Goal: Task Accomplishment & Management: Manage account settings

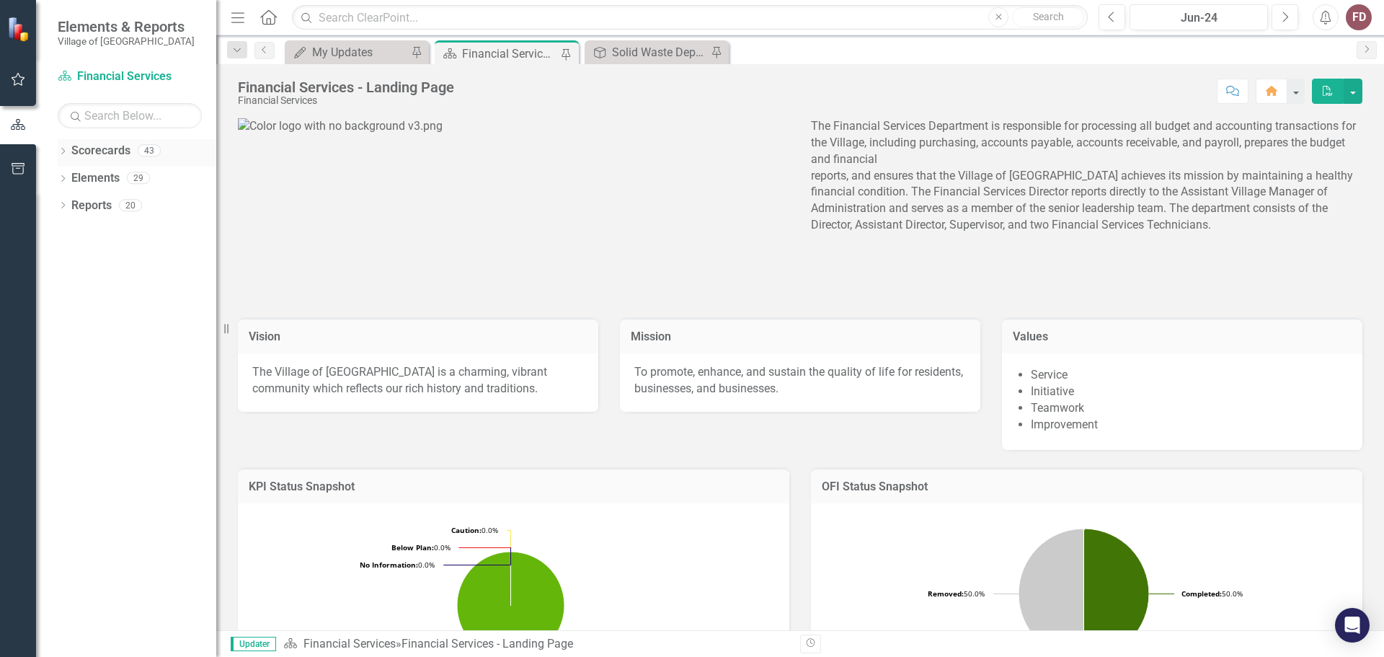
click at [62, 153] on icon "Dropdown" at bounding box center [63, 153] width 10 height 8
click at [106, 177] on link "Village of [GEOGRAPHIC_DATA]" at bounding box center [147, 178] width 137 height 17
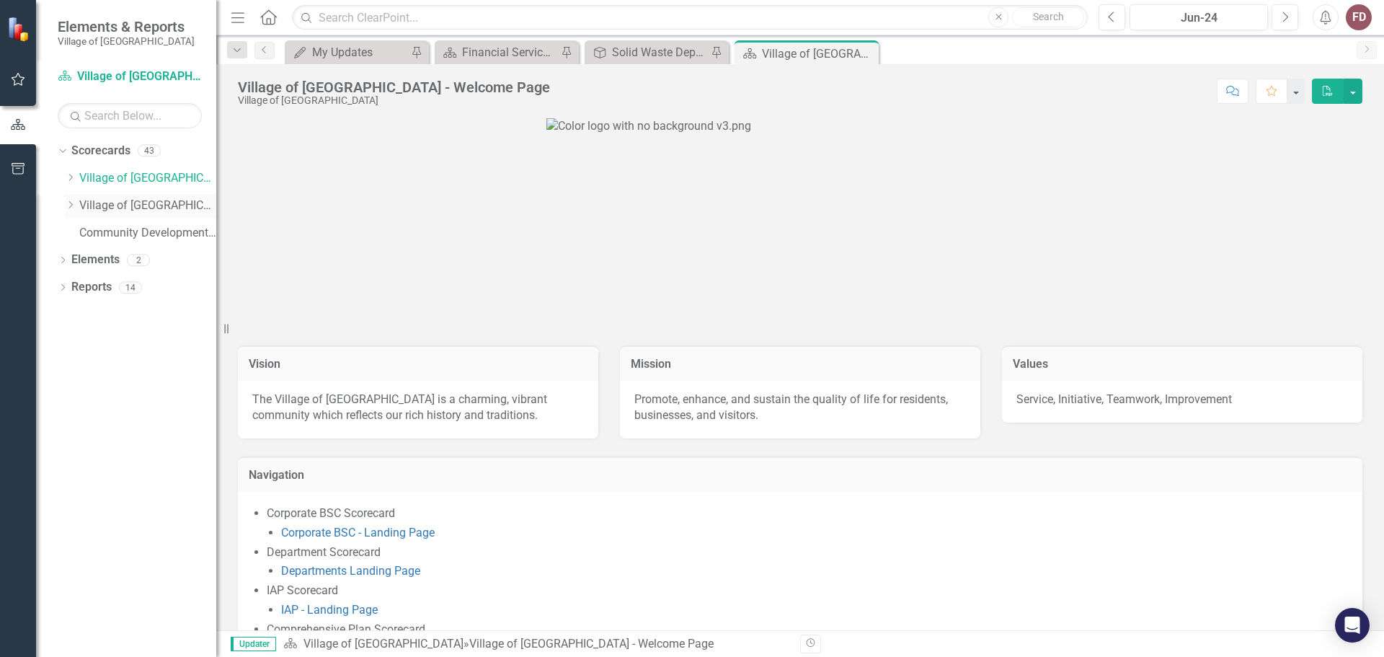
click at [74, 204] on icon "Dropdown" at bounding box center [70, 204] width 11 height 9
click at [71, 174] on icon "Dropdown" at bounding box center [70, 177] width 11 height 9
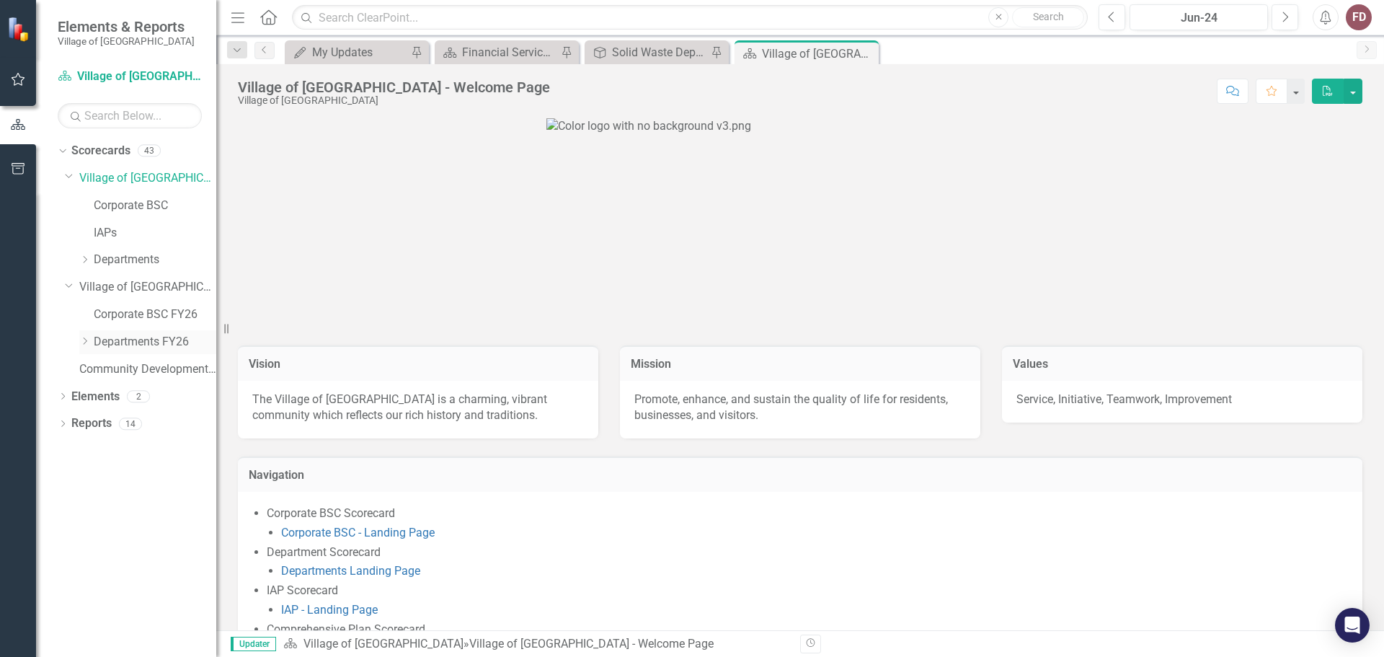
click at [82, 344] on icon "Dropdown" at bounding box center [84, 341] width 11 height 9
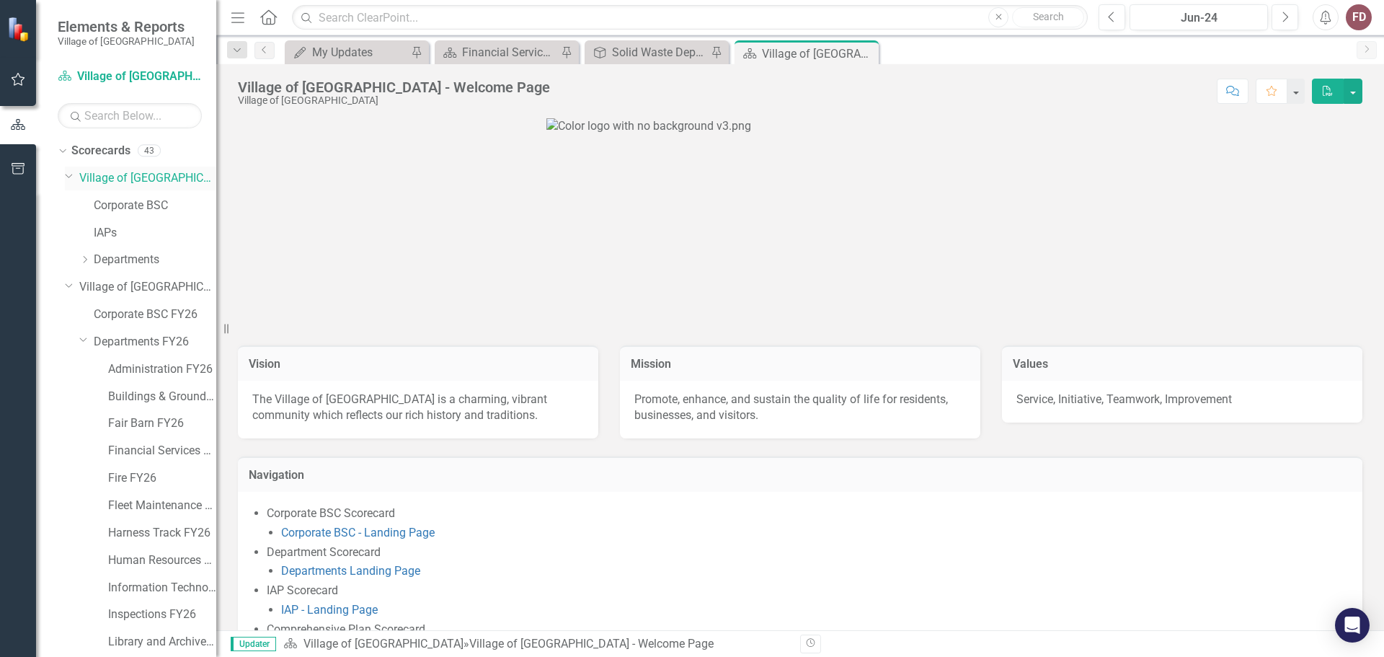
click at [69, 176] on icon "Dropdown" at bounding box center [69, 175] width 9 height 11
click at [162, 368] on link "Financial Services FY26" at bounding box center [162, 369] width 108 height 17
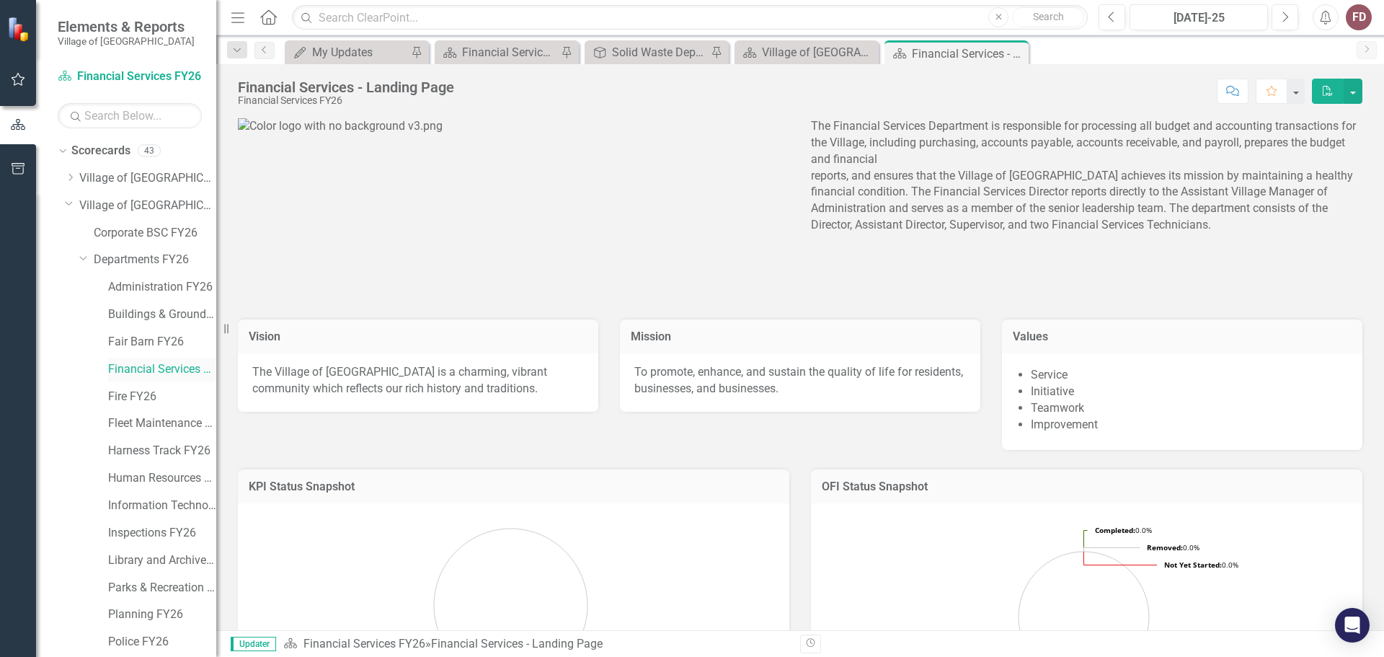
click at [169, 369] on link "Financial Services FY26" at bounding box center [162, 369] width 108 height 17
click at [381, 51] on div "My Updates" at bounding box center [359, 52] width 95 height 18
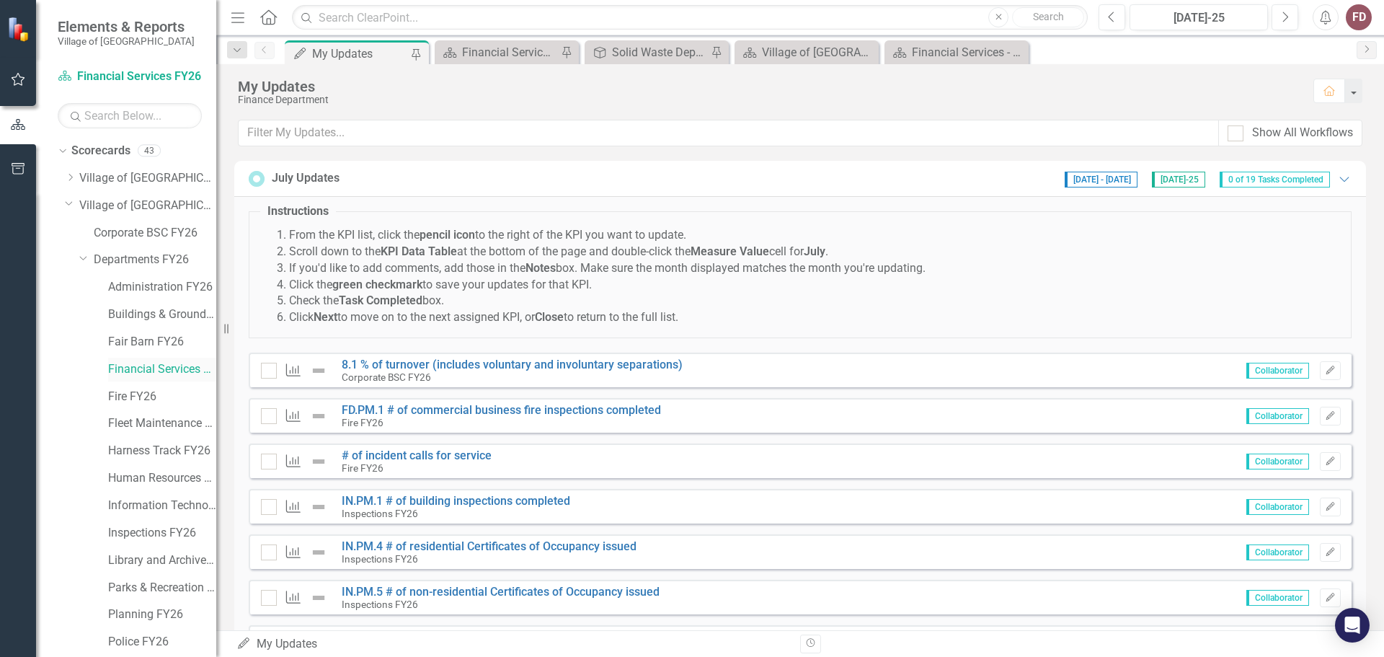
click at [157, 368] on link "Financial Services FY26" at bounding box center [162, 369] width 108 height 17
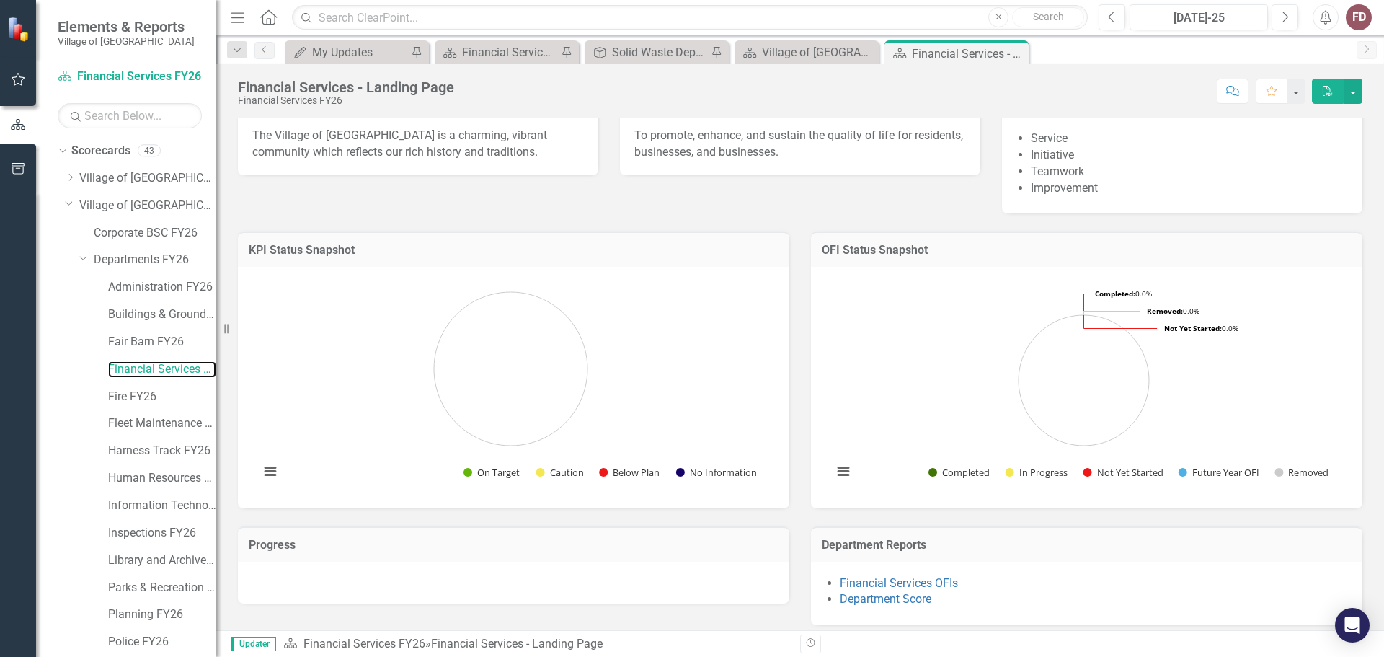
scroll to position [246, 0]
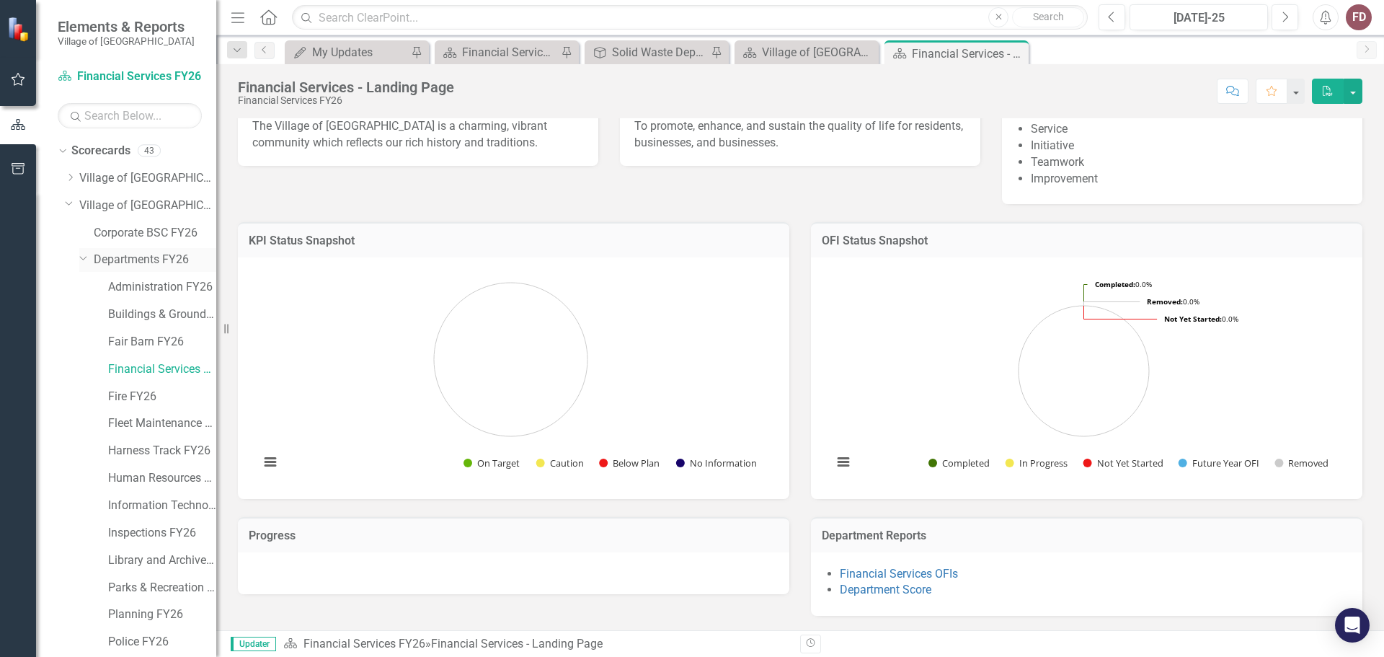
click at [81, 260] on icon "Dropdown" at bounding box center [83, 257] width 9 height 11
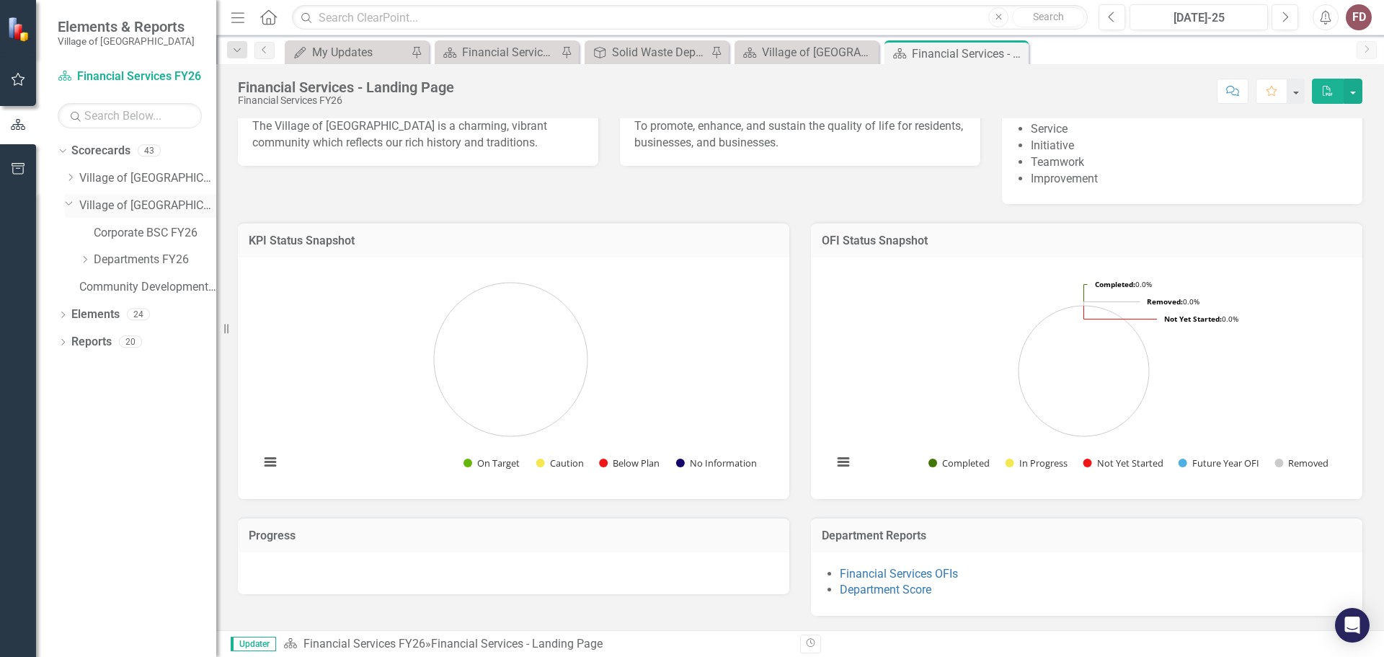
click at [67, 205] on icon "Dropdown" at bounding box center [69, 203] width 9 height 11
click at [69, 172] on div "Dropdown" at bounding box center [70, 178] width 11 height 12
click at [121, 255] on link "Departments" at bounding box center [155, 260] width 123 height 17
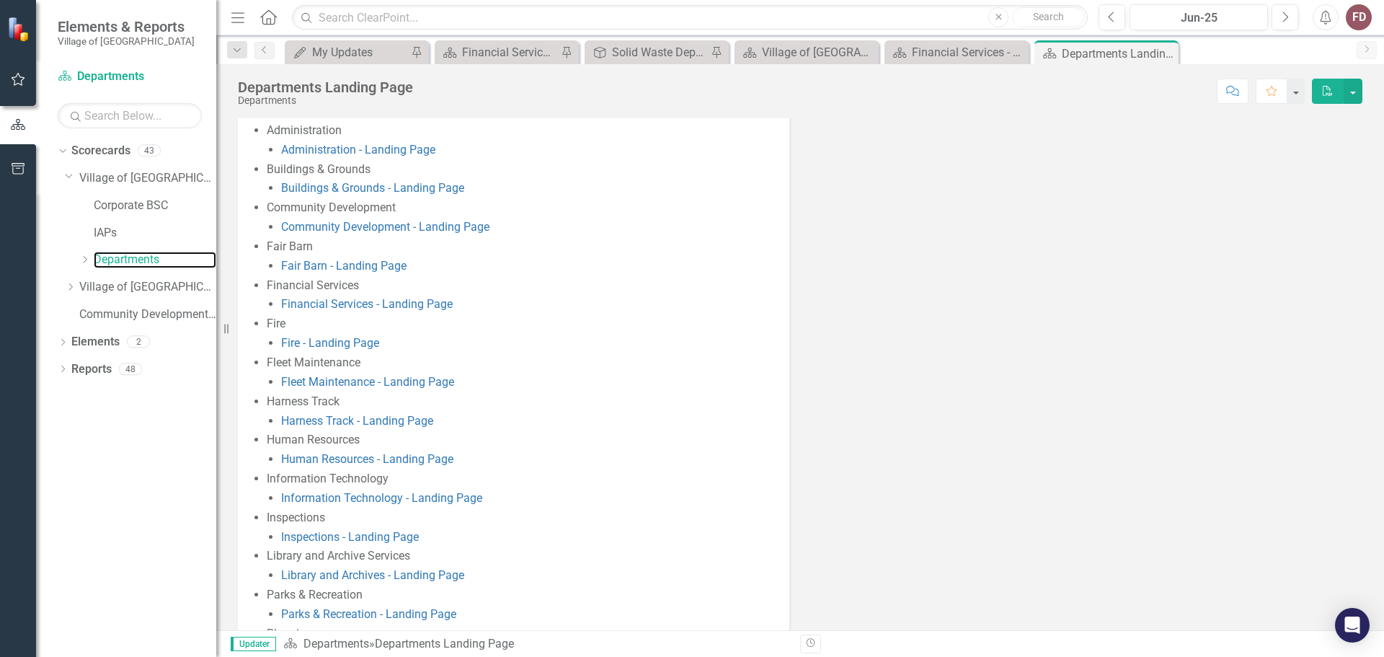
scroll to position [66, 0]
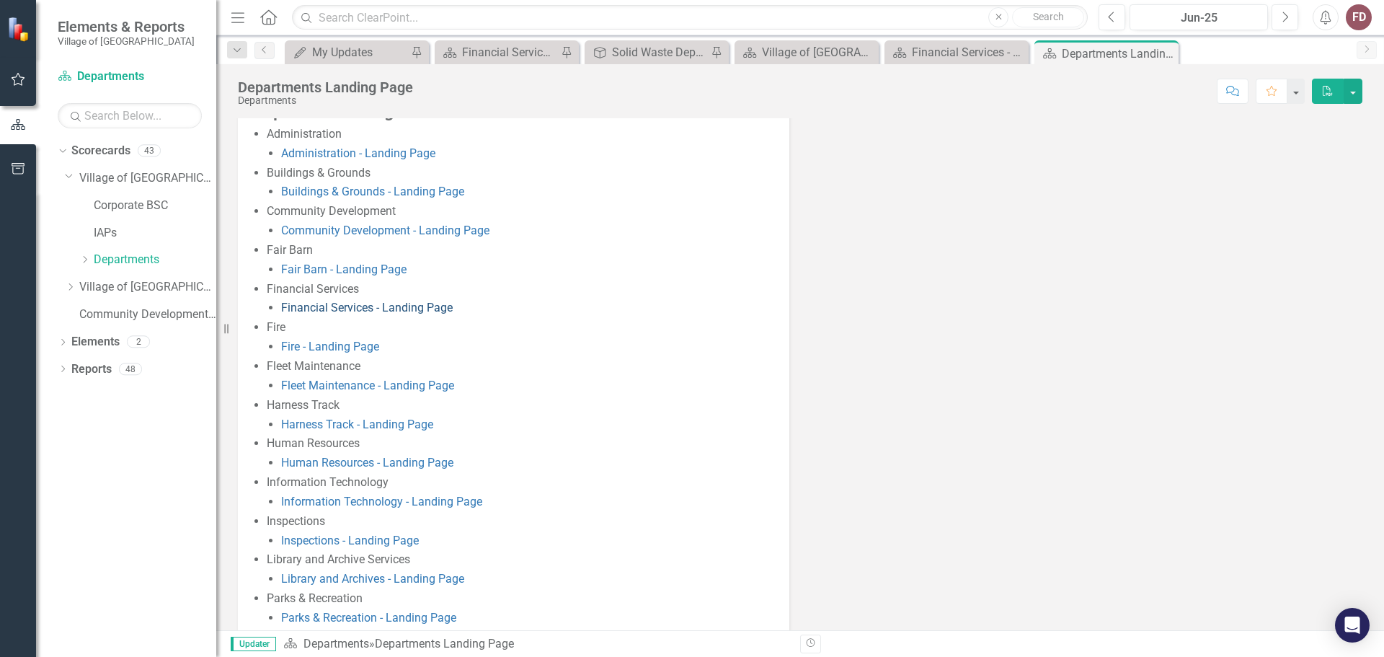
click at [317, 306] on link "Financial Services - Landing Page" at bounding box center [367, 308] width 172 height 14
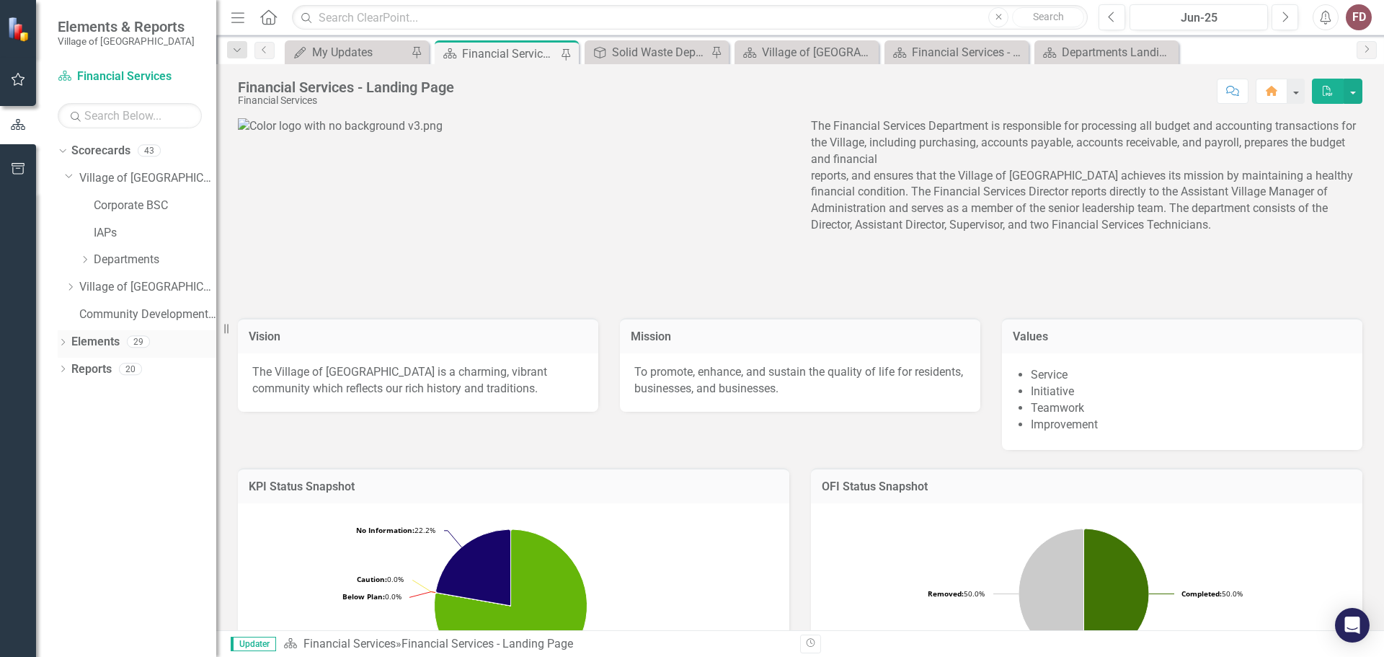
click at [61, 343] on icon "Dropdown" at bounding box center [63, 344] width 10 height 8
click at [71, 368] on icon at bounding box center [70, 369] width 4 height 6
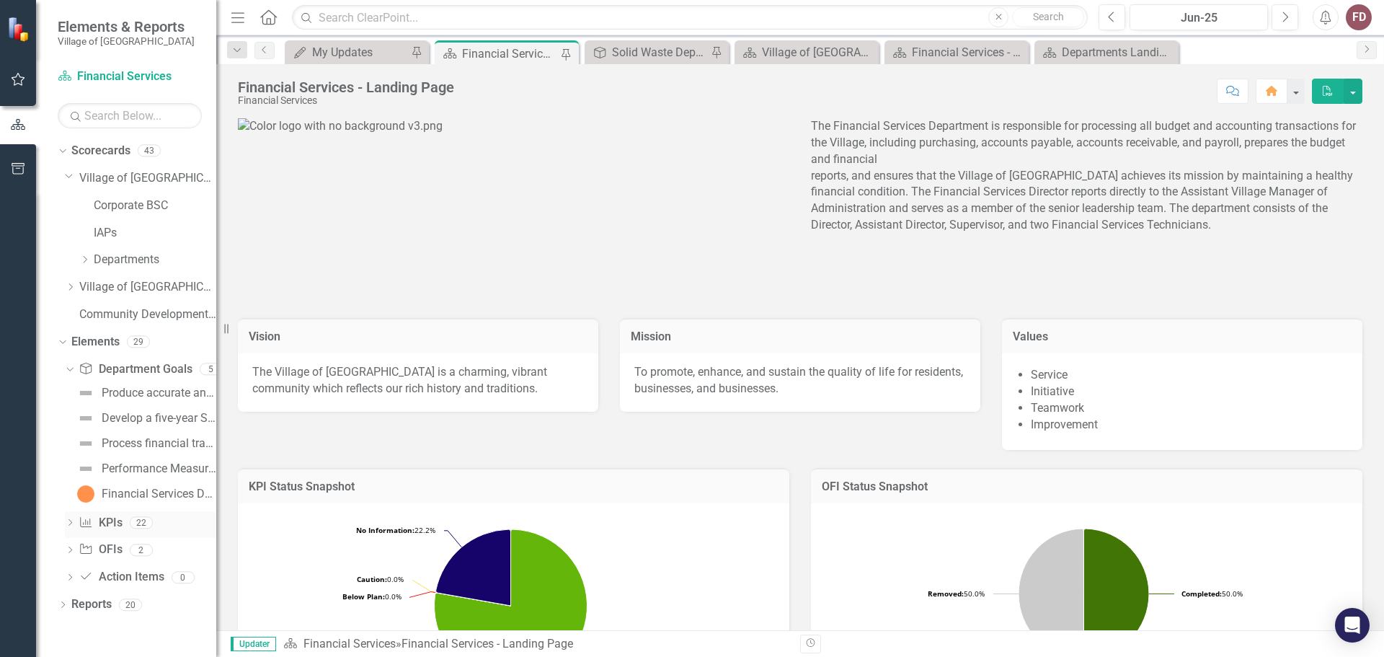
click at [68, 521] on icon "Dropdown" at bounding box center [70, 524] width 10 height 8
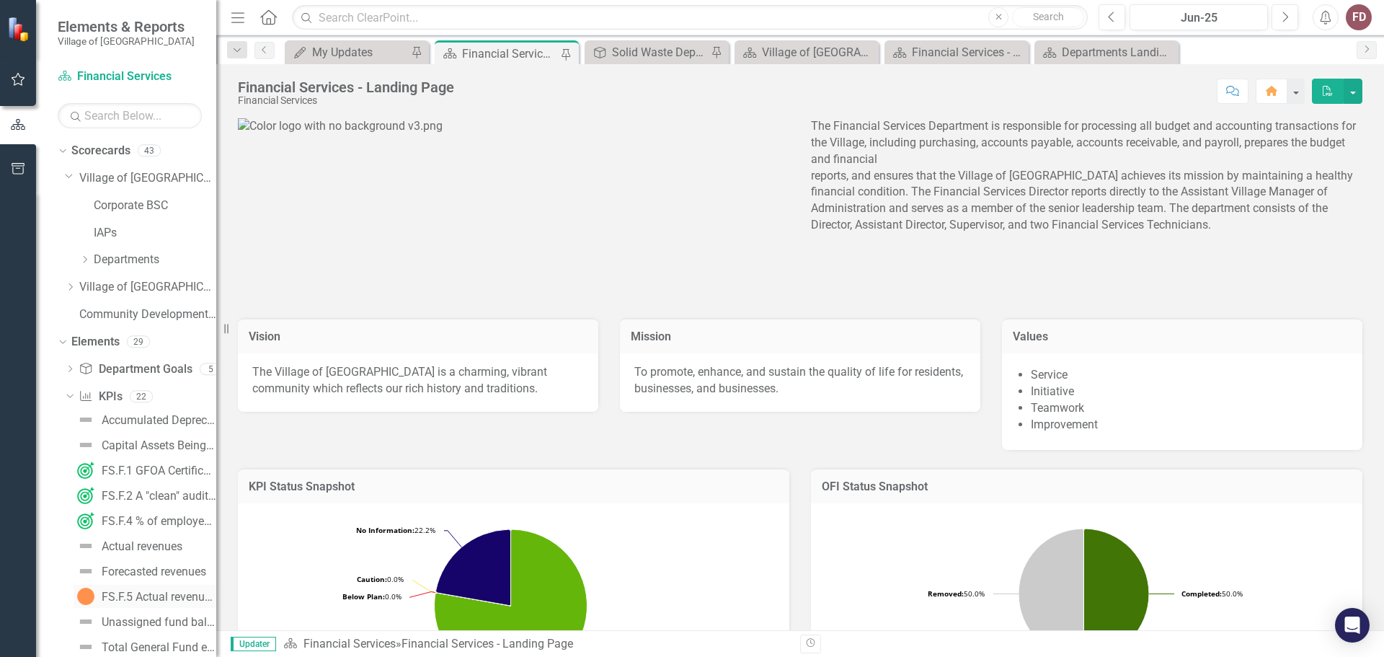
click at [134, 596] on div "FS.F.5 Actual revenues as a % of forecasted revenues" at bounding box center [159, 597] width 115 height 13
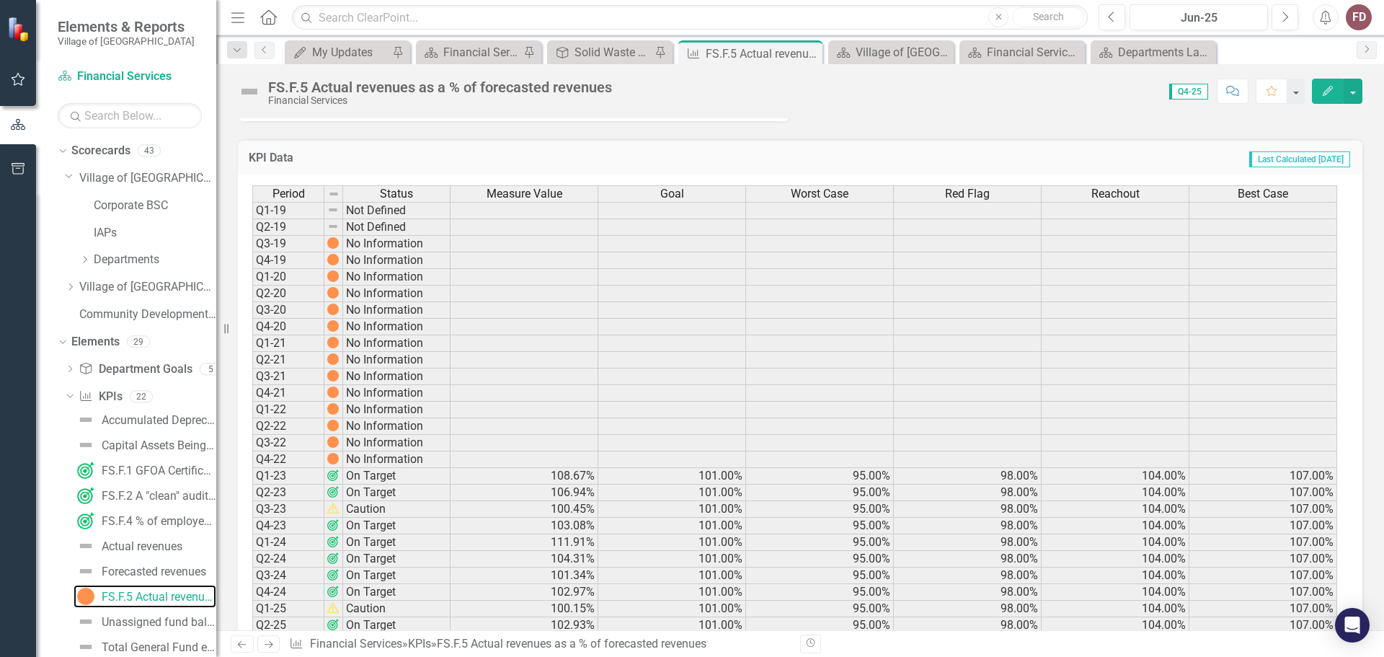
scroll to position [552, 0]
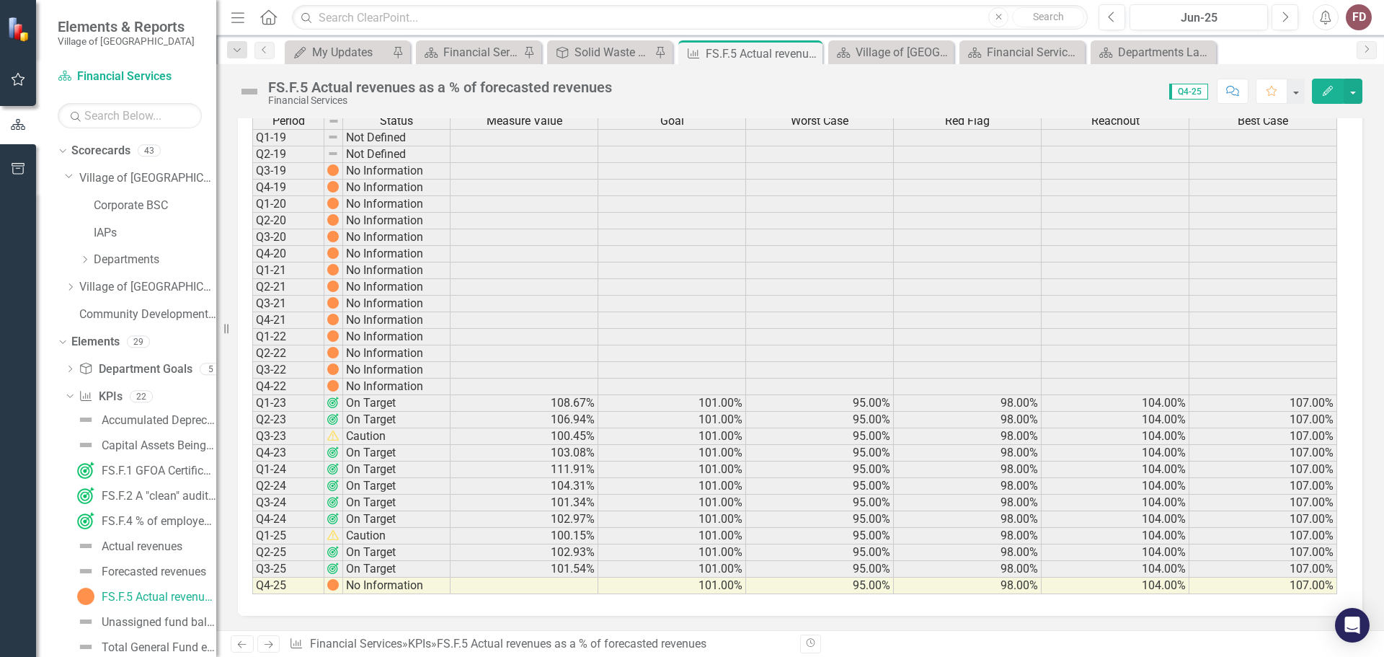
click at [567, 588] on td at bounding box center [525, 586] width 148 height 17
click at [152, 540] on div "Actual revenues" at bounding box center [142, 546] width 81 height 13
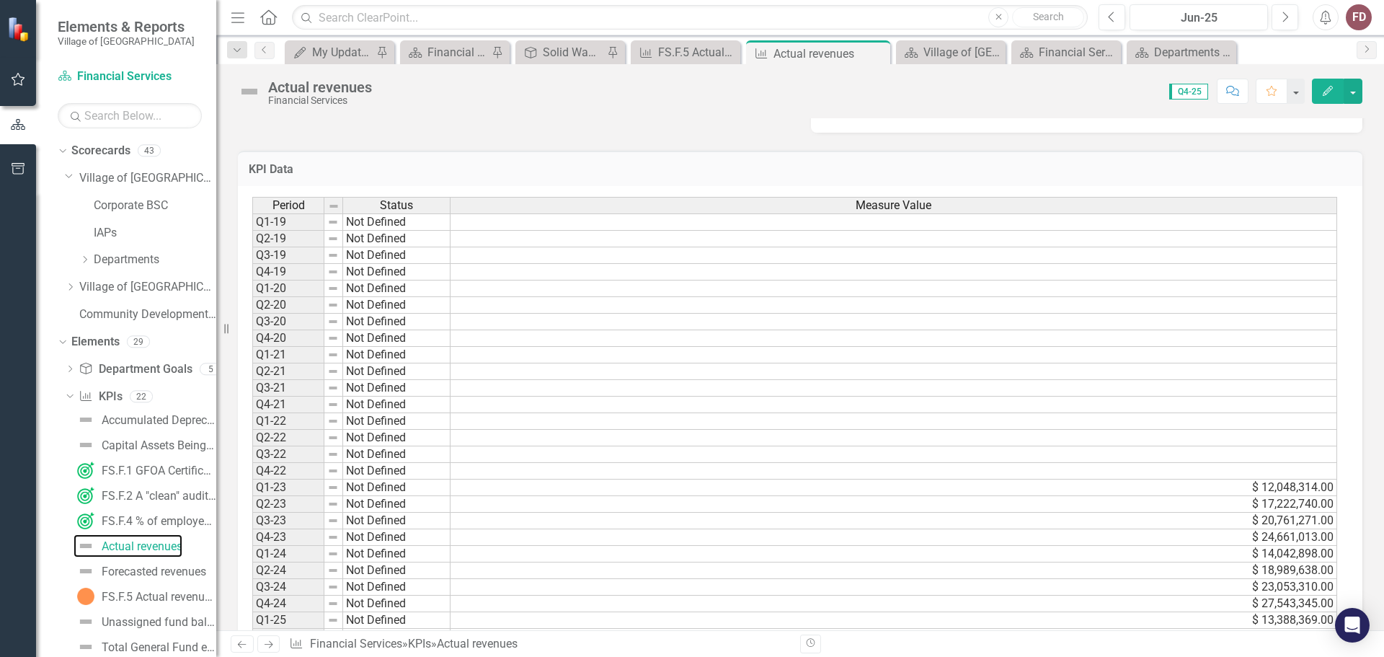
scroll to position [445, 0]
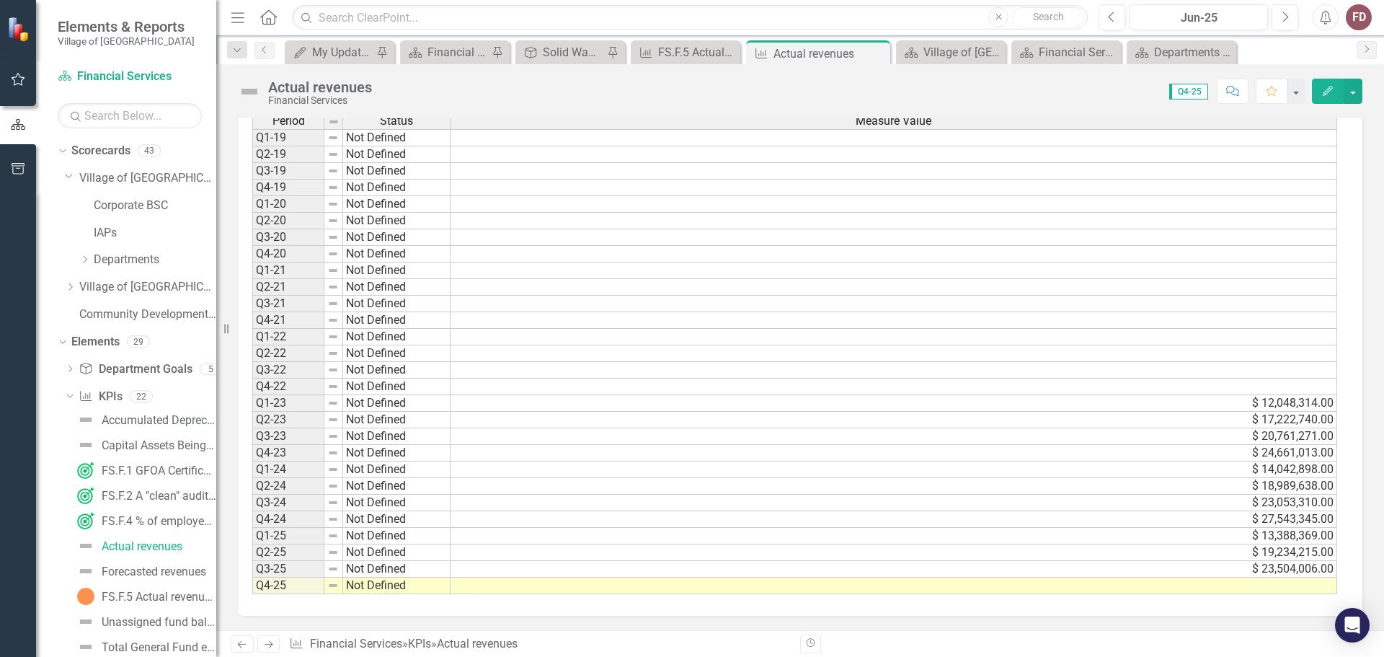
click at [531, 590] on td at bounding box center [894, 586] width 887 height 17
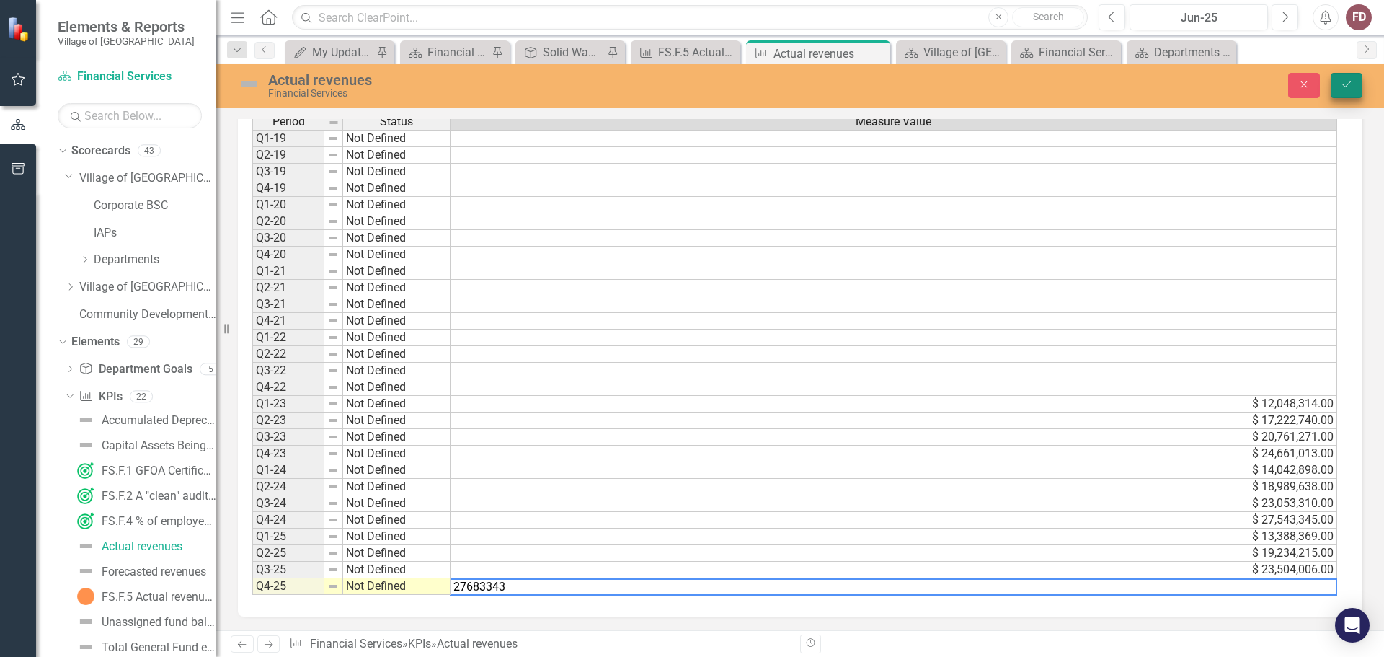
type textarea "27683343"
click at [1350, 84] on icon "Save" at bounding box center [1346, 84] width 13 height 10
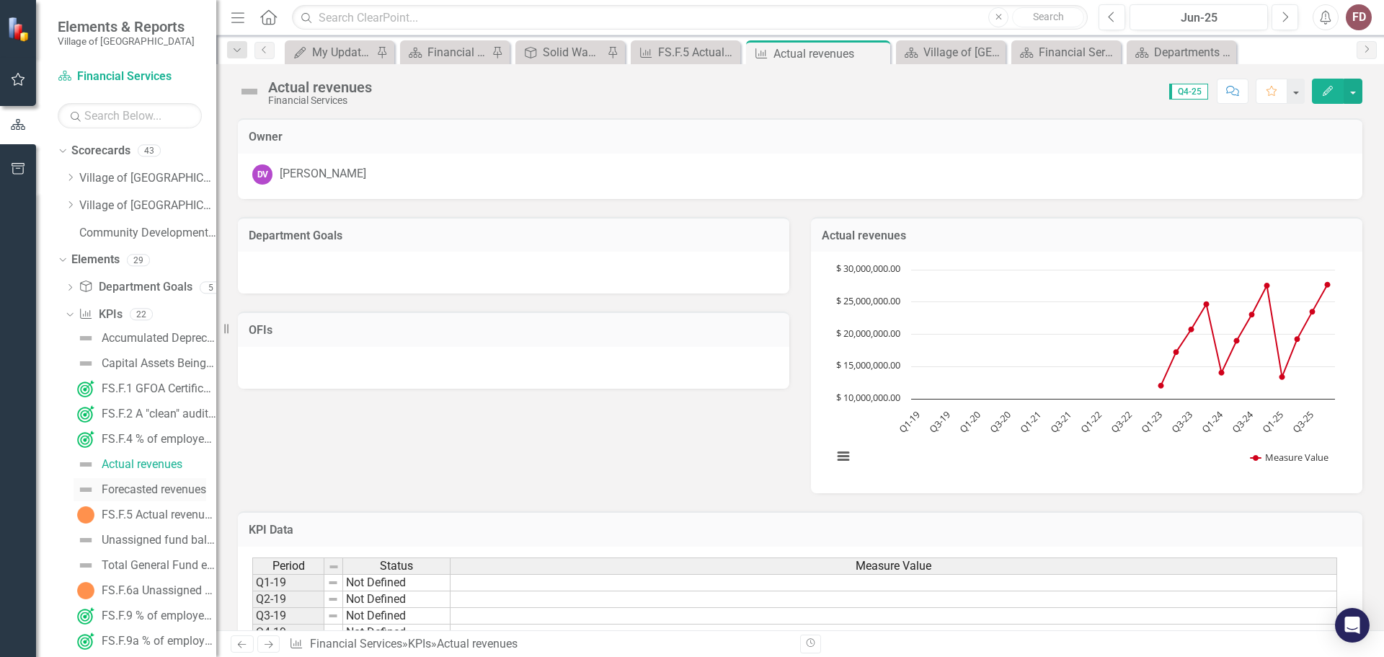
click at [133, 488] on div "Forecasted revenues" at bounding box center [154, 489] width 105 height 13
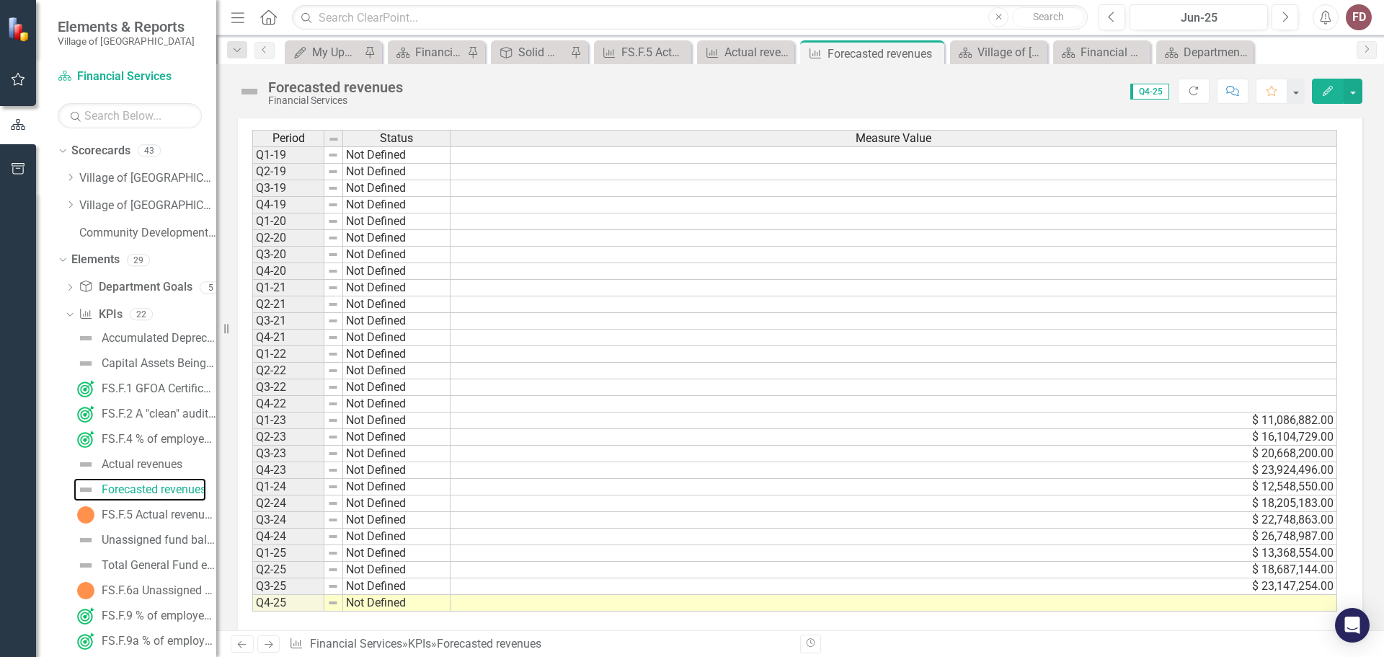
scroll to position [445, 0]
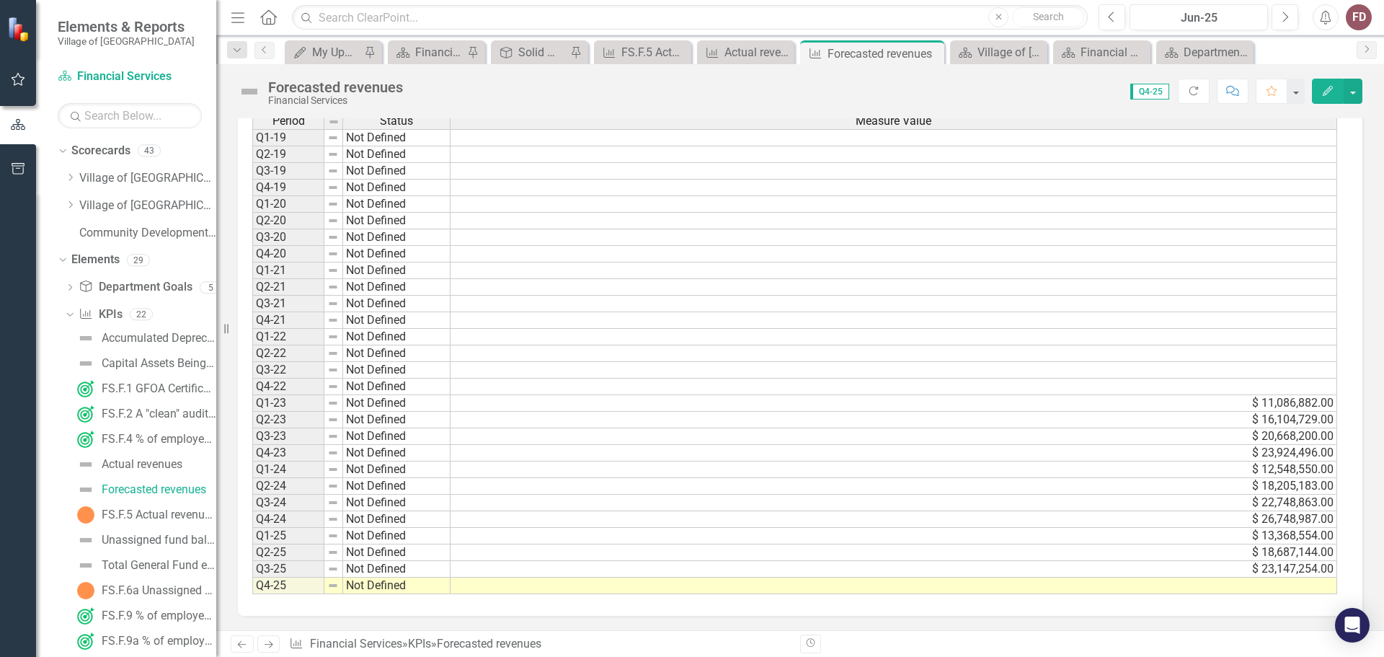
click at [586, 591] on td at bounding box center [894, 586] width 887 height 17
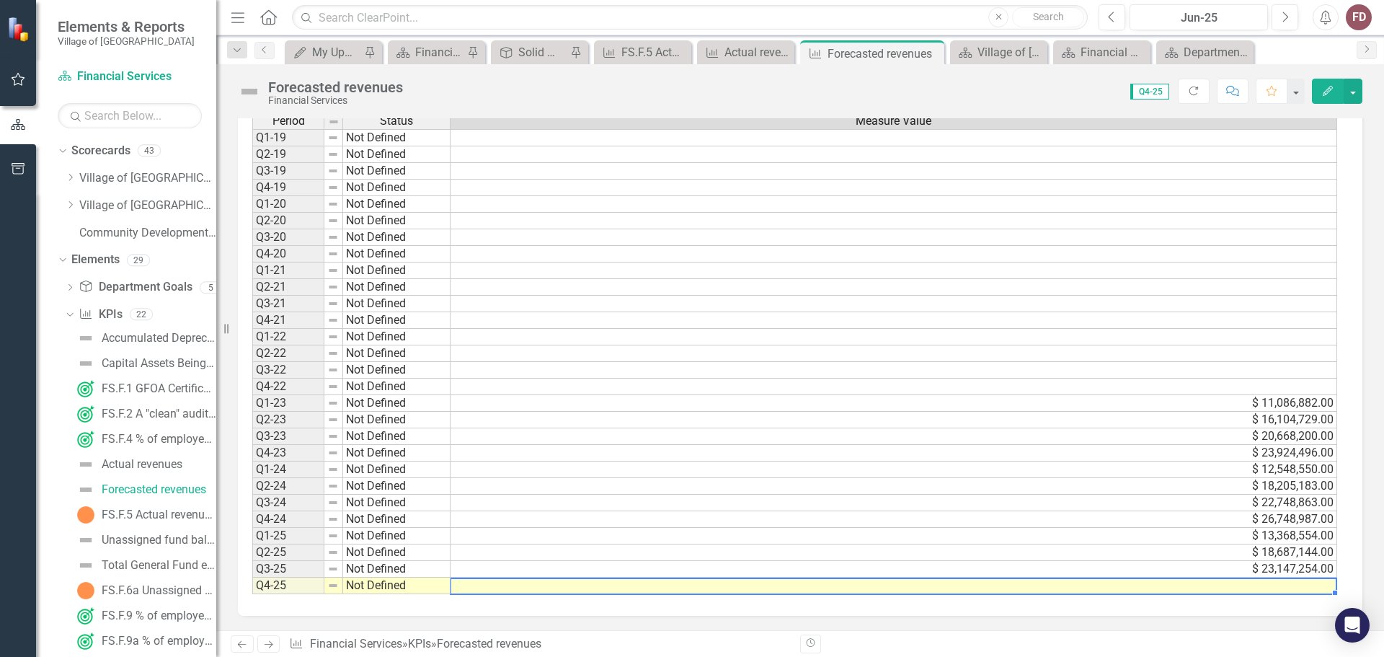
click at [586, 591] on td at bounding box center [894, 586] width 887 height 17
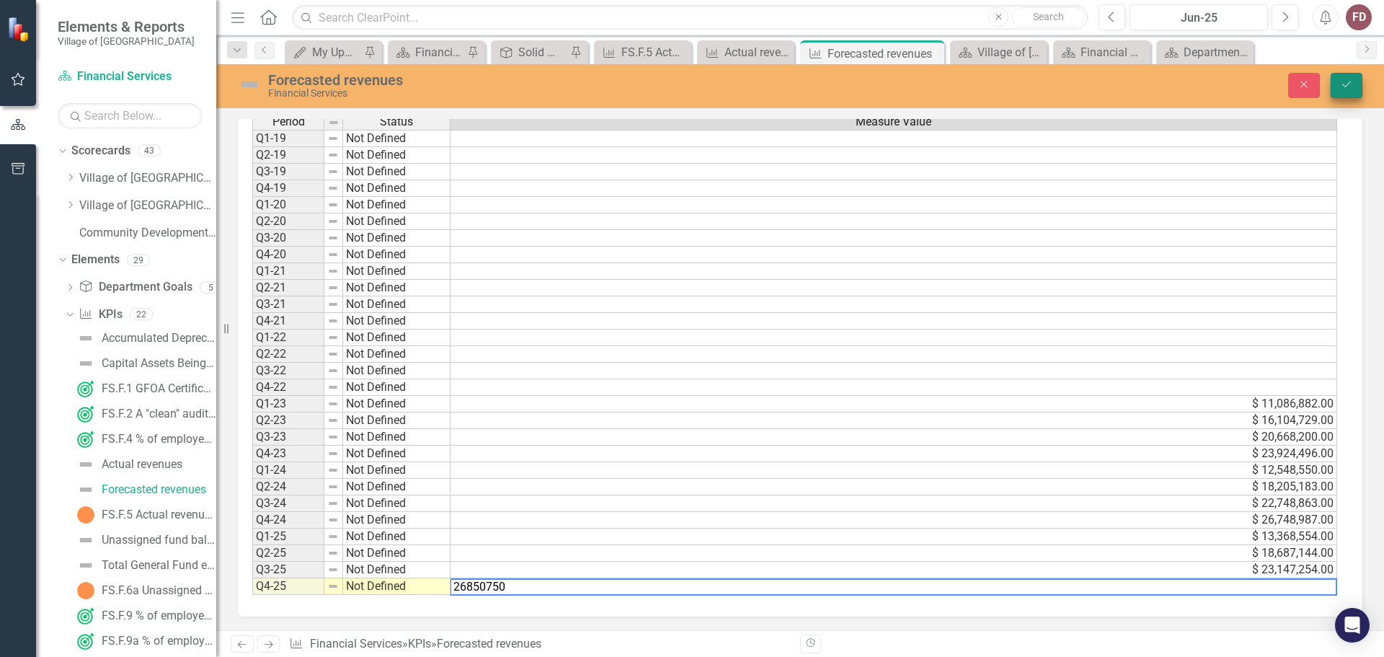
type textarea "26850750"
click at [1342, 86] on icon "Save" at bounding box center [1346, 84] width 13 height 10
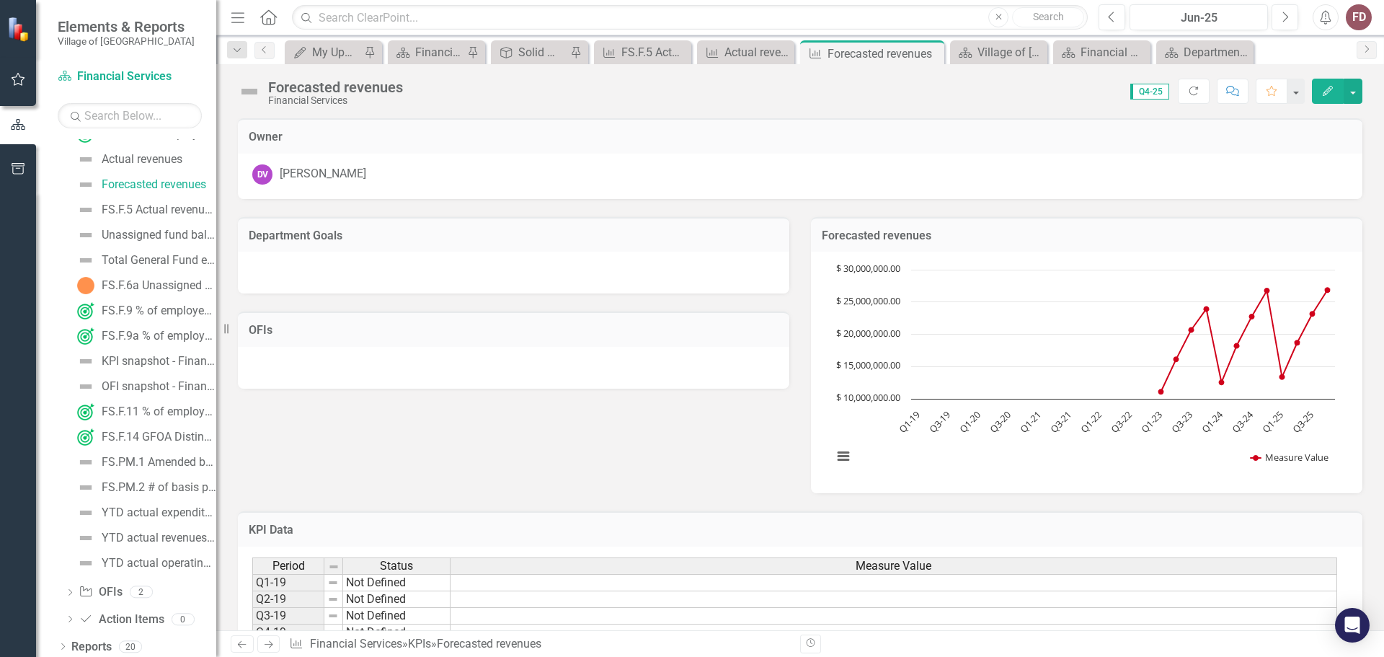
scroll to position [310, 0]
click at [167, 456] on div "FS.PM.1 Amended budget as a % of original budget" at bounding box center [159, 457] width 115 height 13
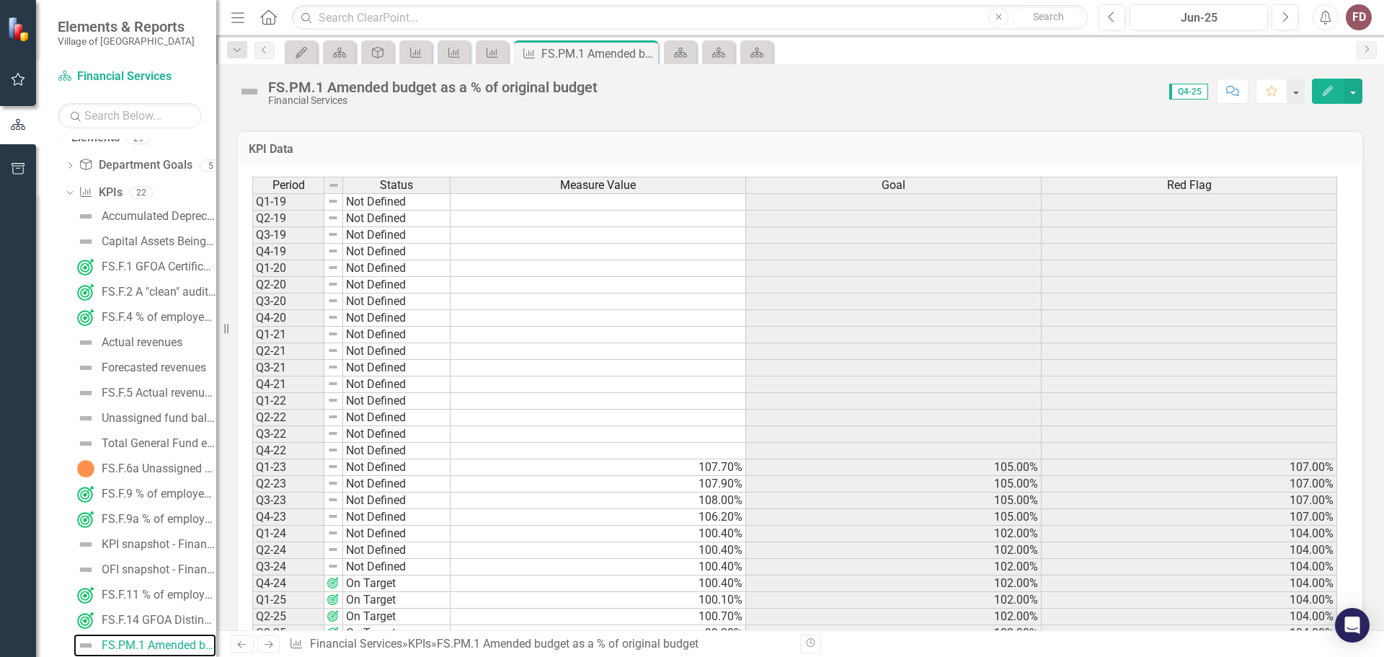
scroll to position [552, 0]
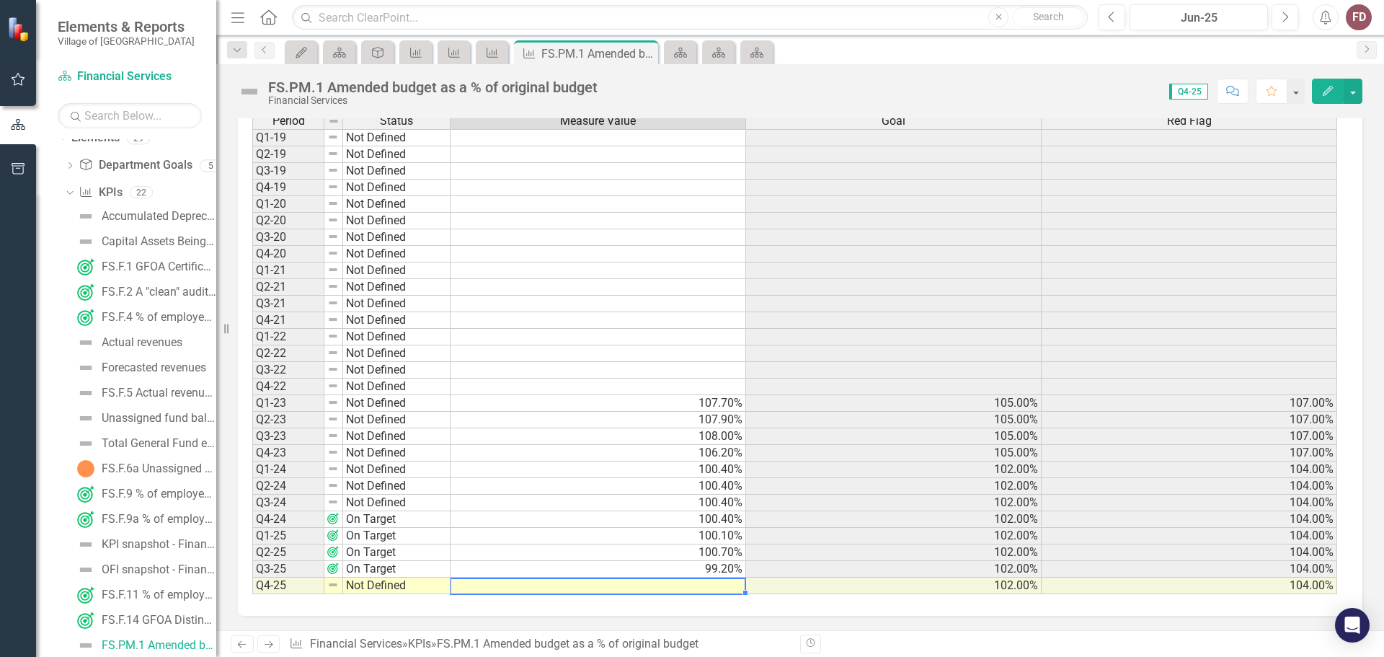
click at [717, 583] on td at bounding box center [599, 586] width 296 height 17
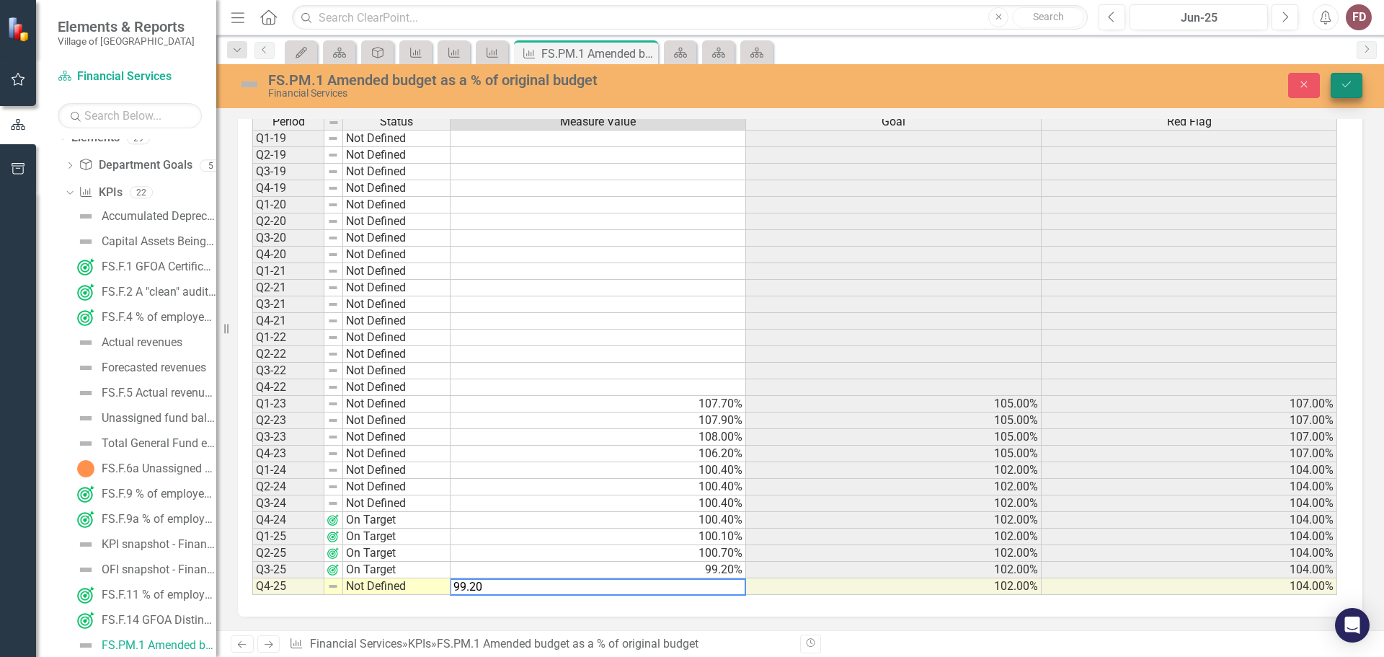
type textarea "99.20"
drag, startPoint x: 1353, startPoint y: 87, endPoint x: 1278, endPoint y: 109, distance: 78.2
click at [1352, 87] on icon "Save" at bounding box center [1346, 84] width 13 height 10
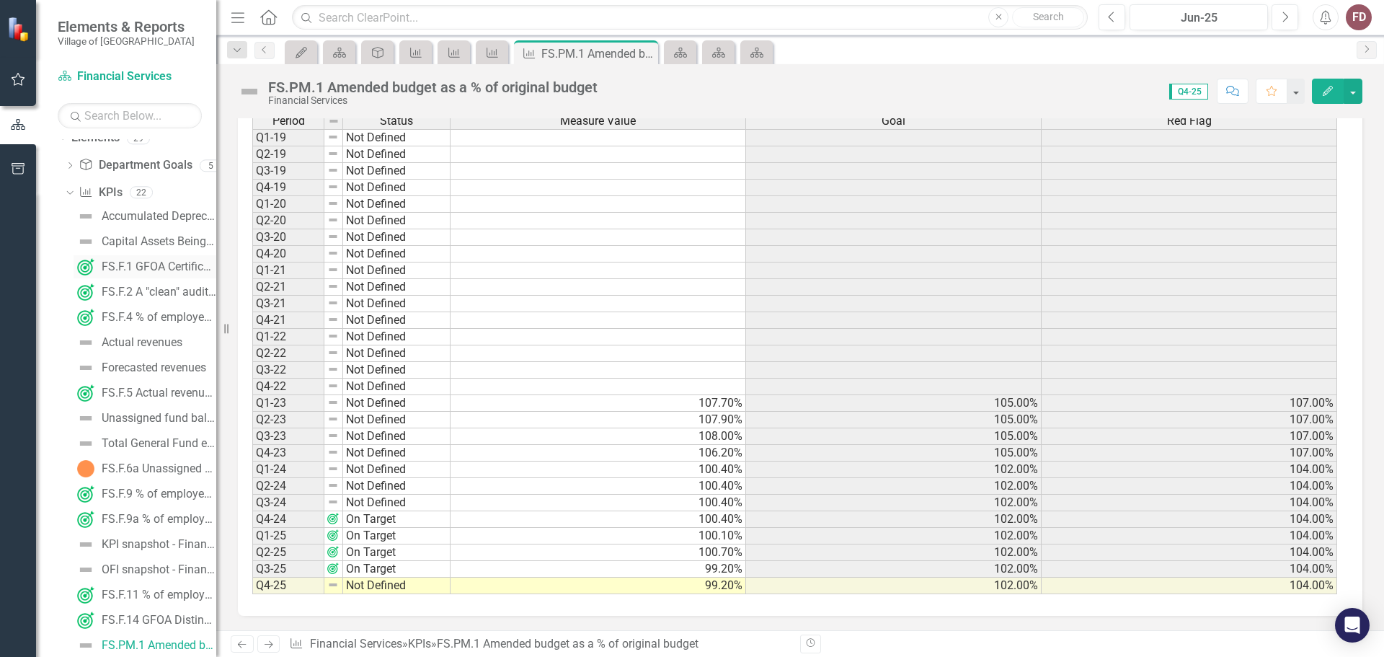
scroll to position [0, 0]
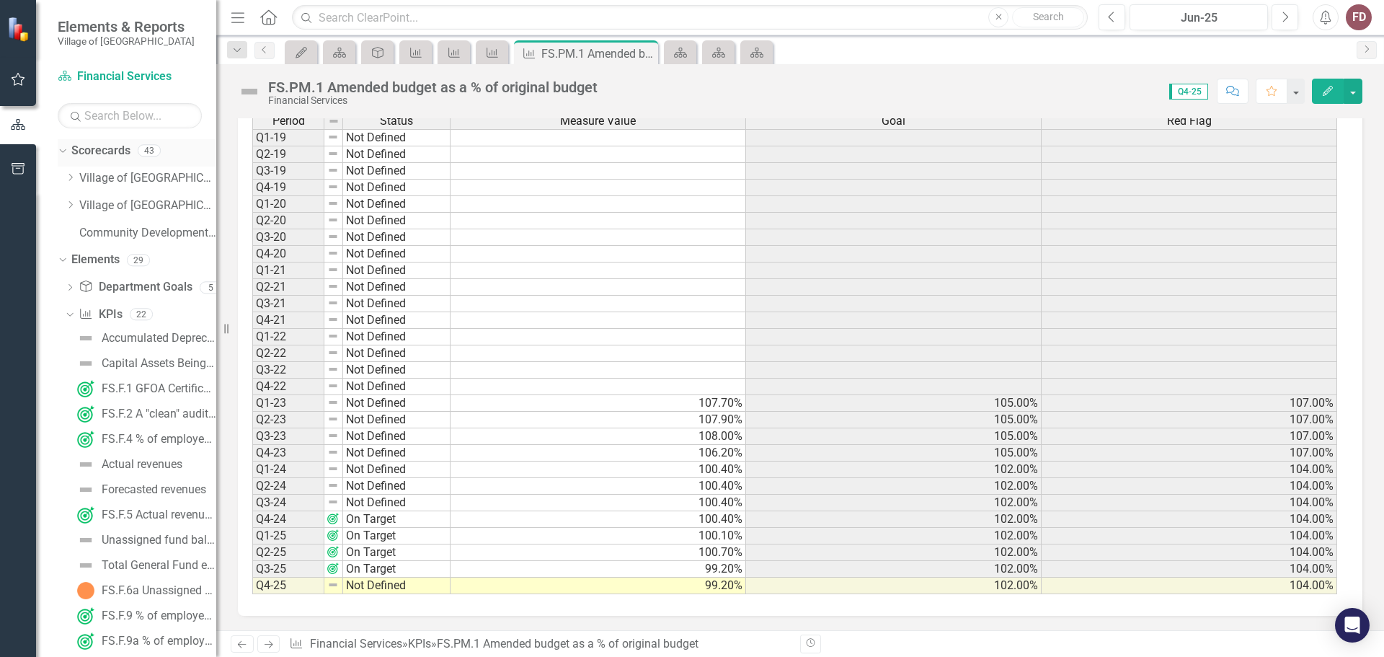
click at [63, 151] on icon at bounding box center [62, 151] width 6 height 4
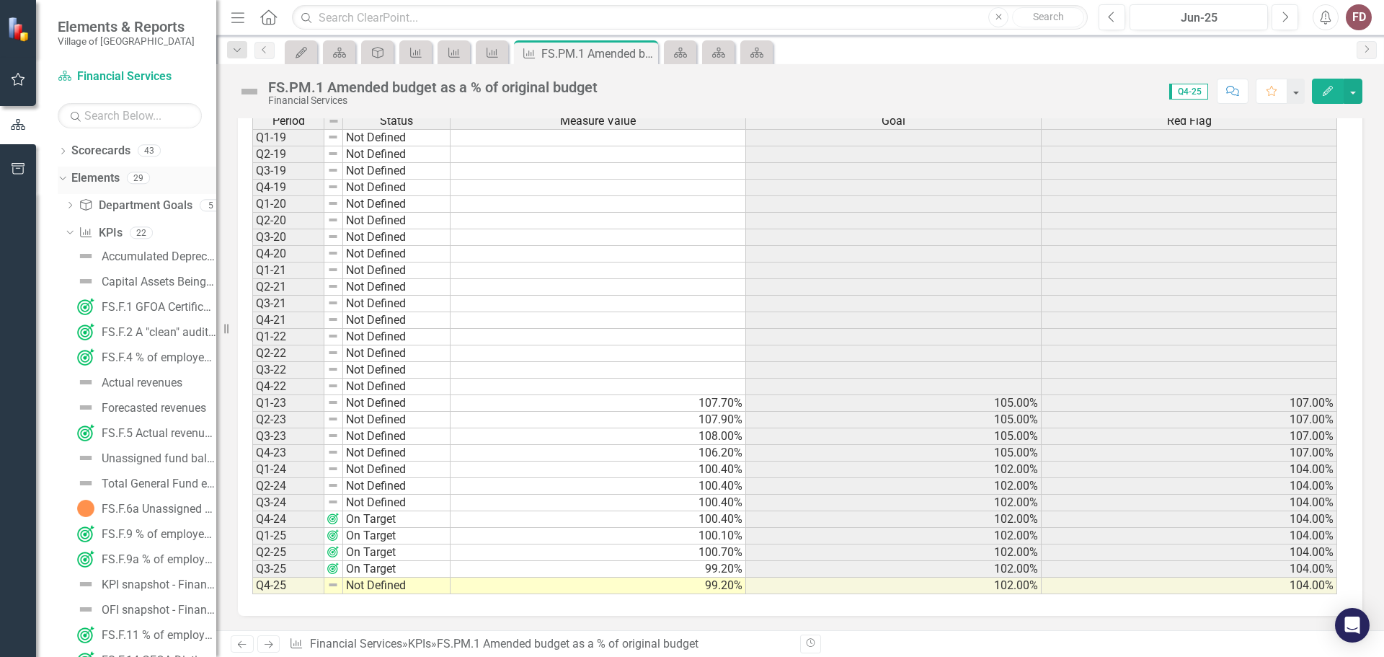
click at [63, 180] on icon "Dropdown" at bounding box center [61, 177] width 8 height 10
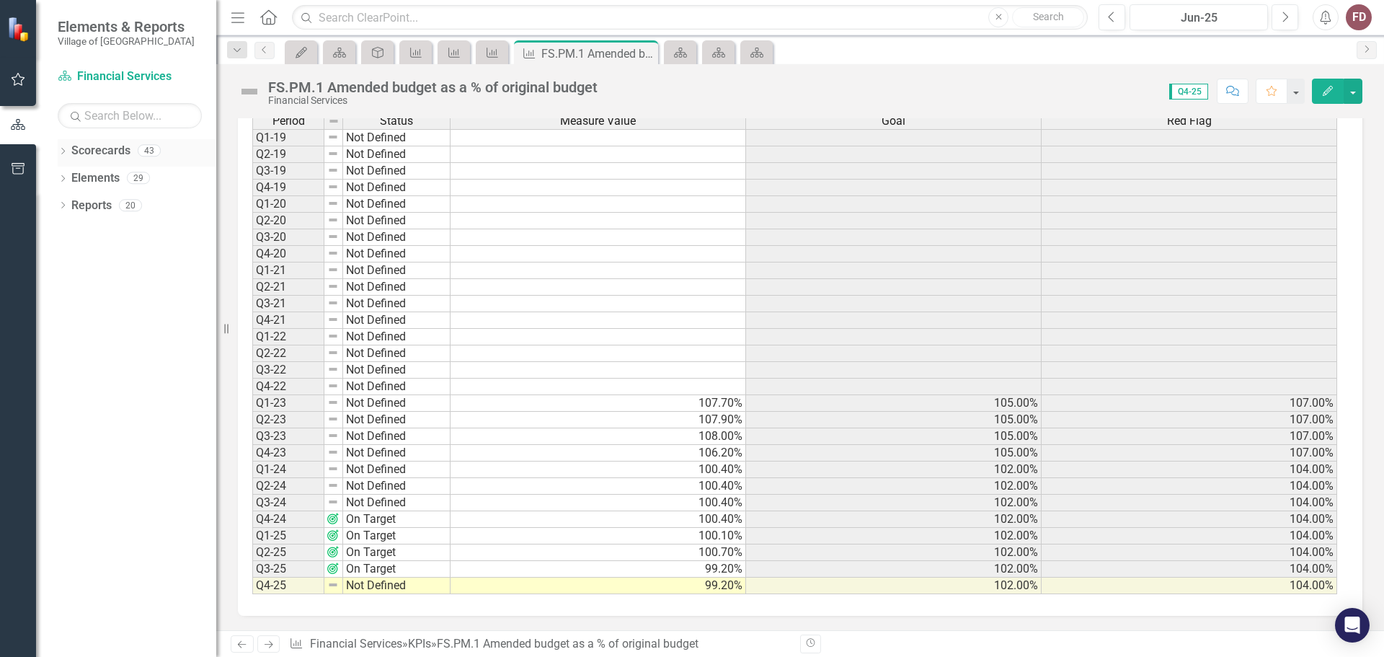
click at [61, 150] on icon "Dropdown" at bounding box center [63, 153] width 10 height 8
click at [68, 179] on icon "Dropdown" at bounding box center [70, 177] width 11 height 9
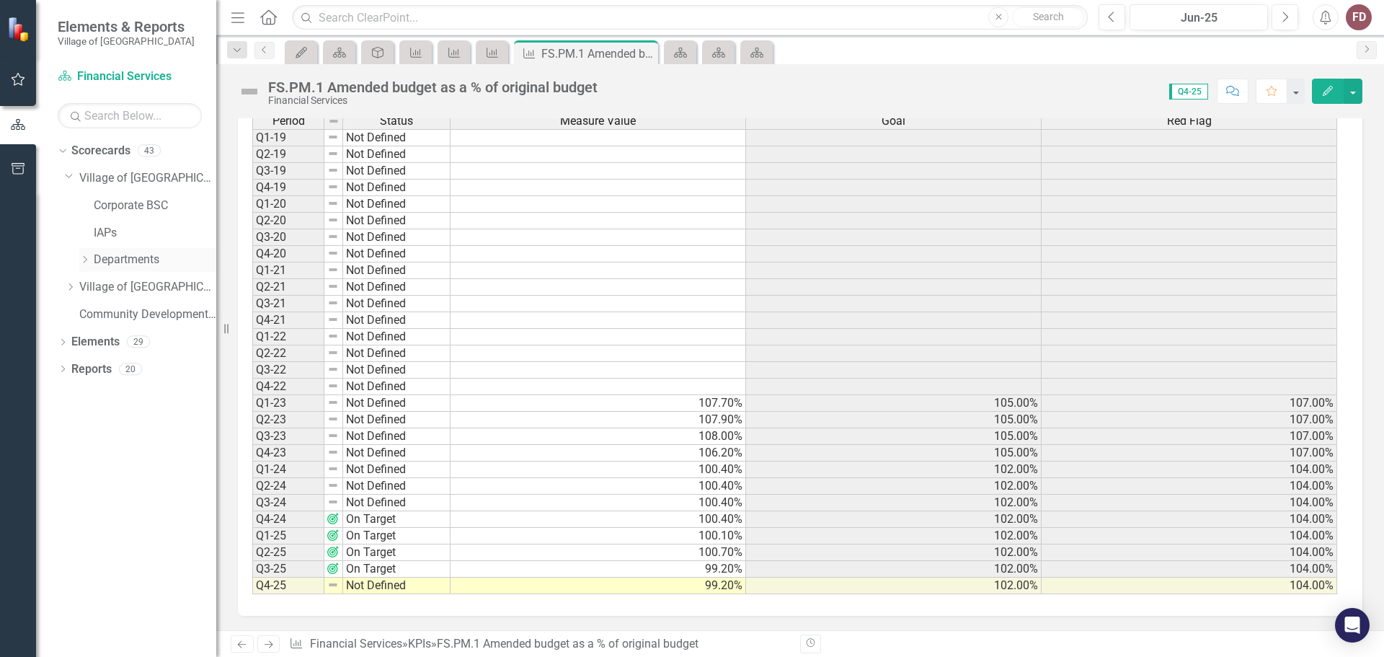
click at [81, 257] on icon "Dropdown" at bounding box center [84, 259] width 11 height 9
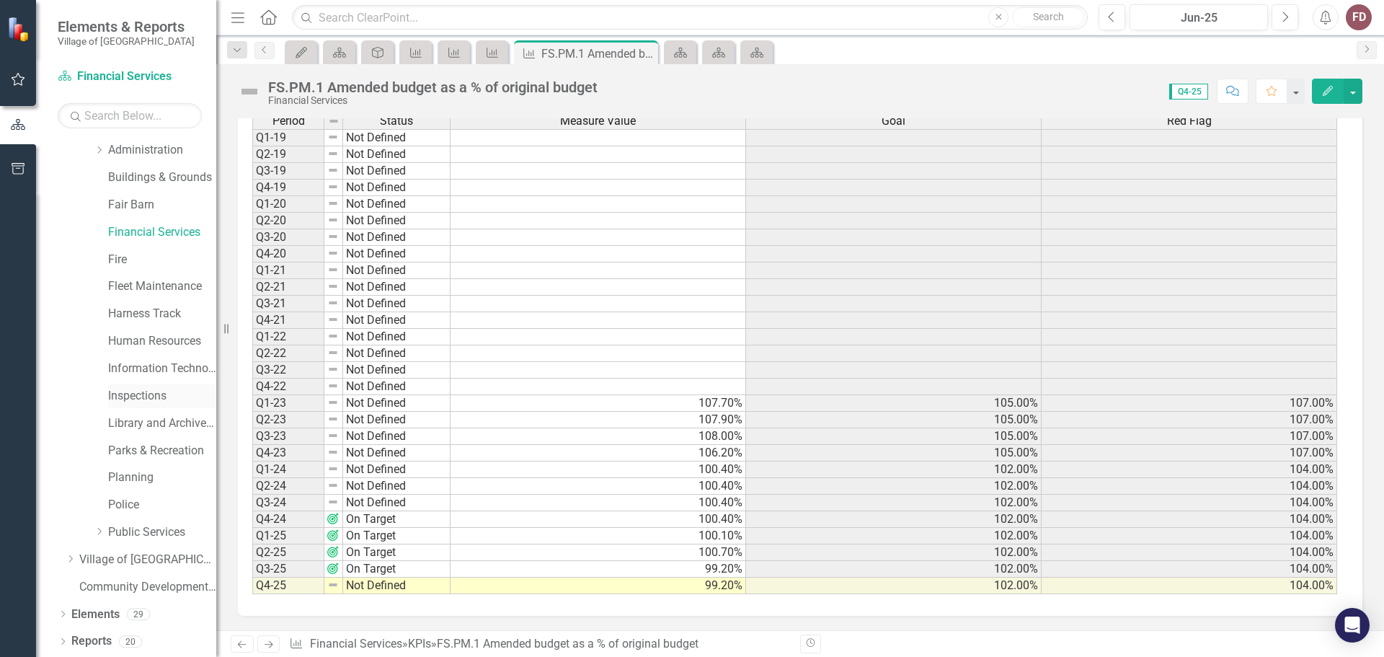
scroll to position [65, 0]
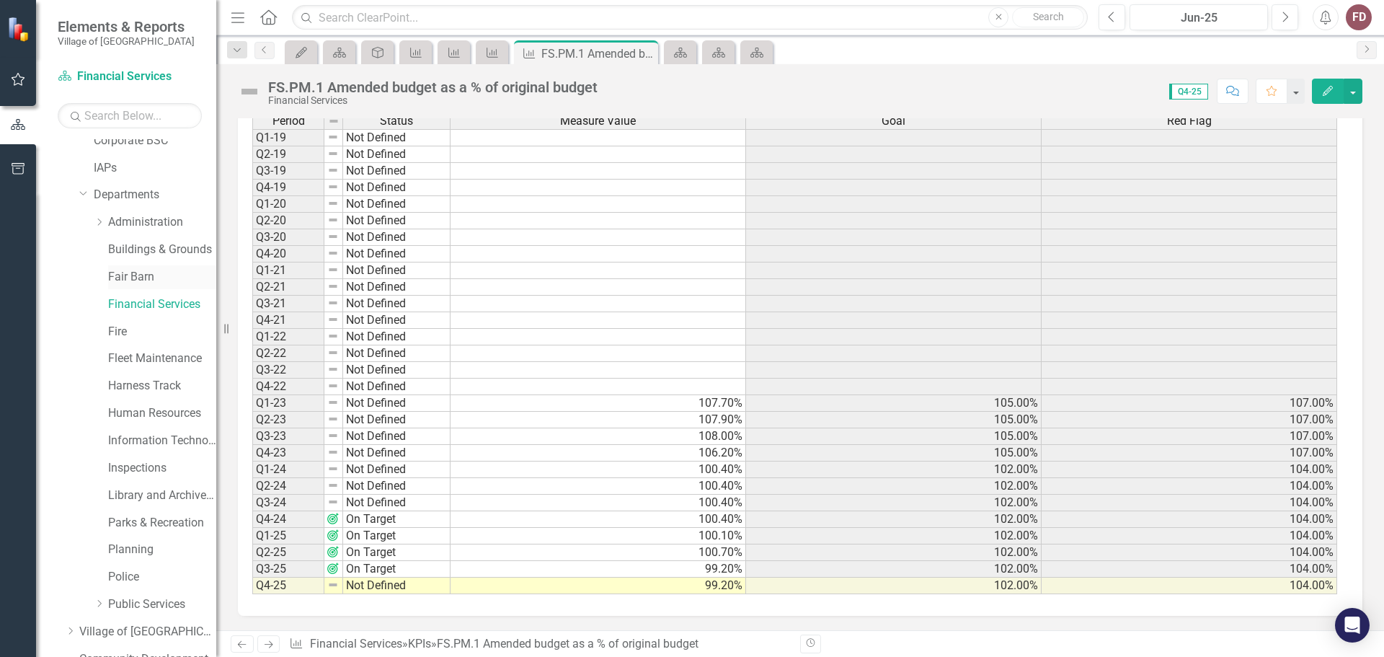
click at [132, 278] on link "Fair Barn" at bounding box center [162, 277] width 108 height 17
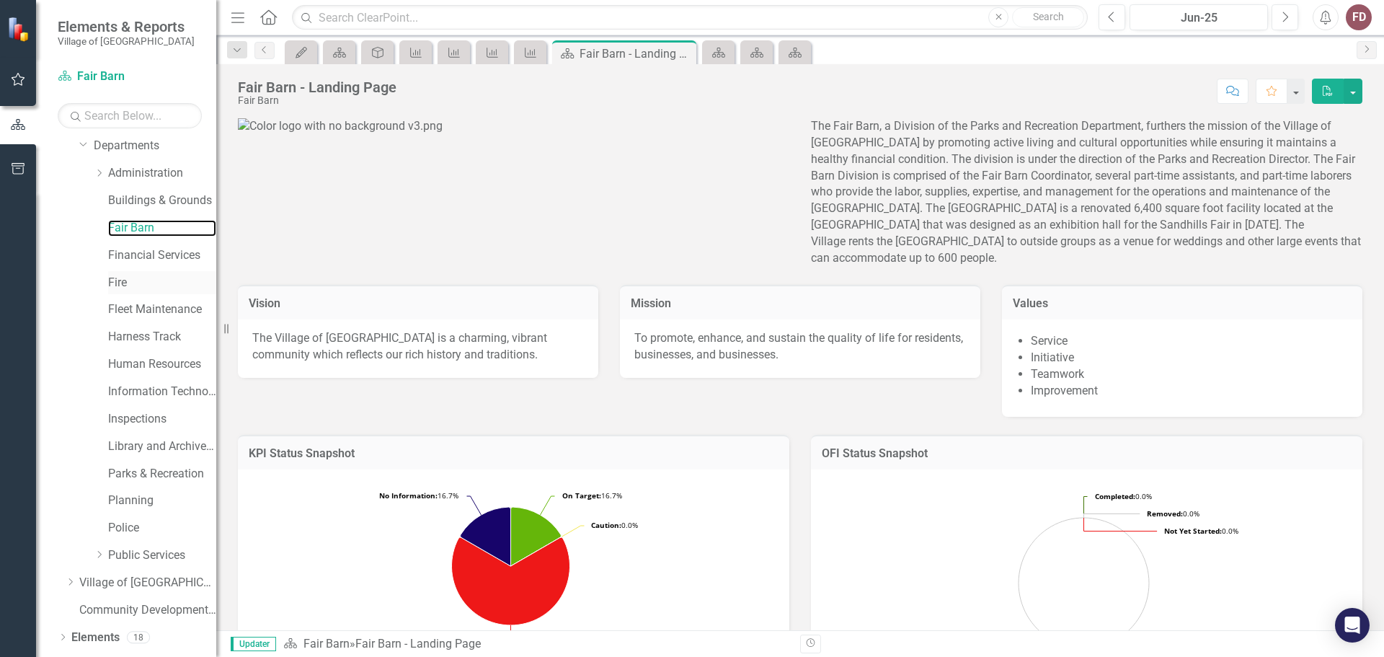
scroll to position [137, 0]
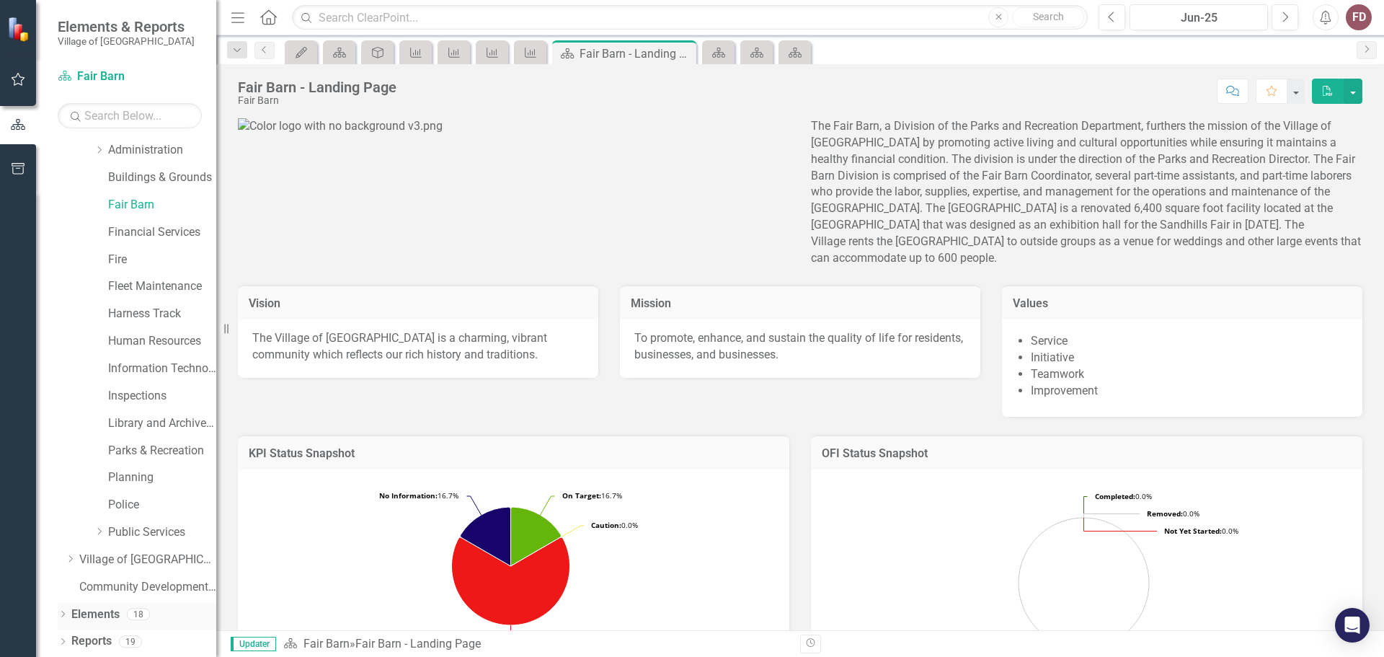
click at [59, 614] on icon "Dropdown" at bounding box center [63, 615] width 10 height 8
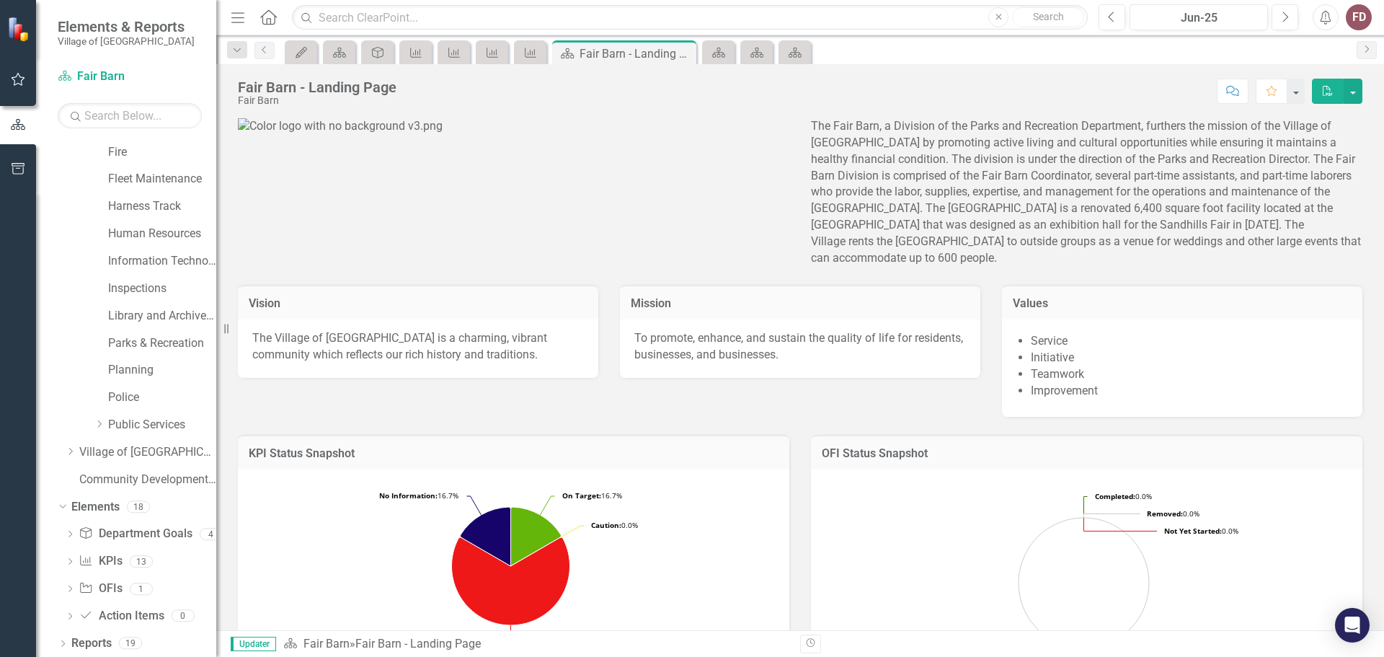
scroll to position [247, 0]
click at [70, 560] on icon "Dropdown" at bounding box center [70, 561] width 10 height 8
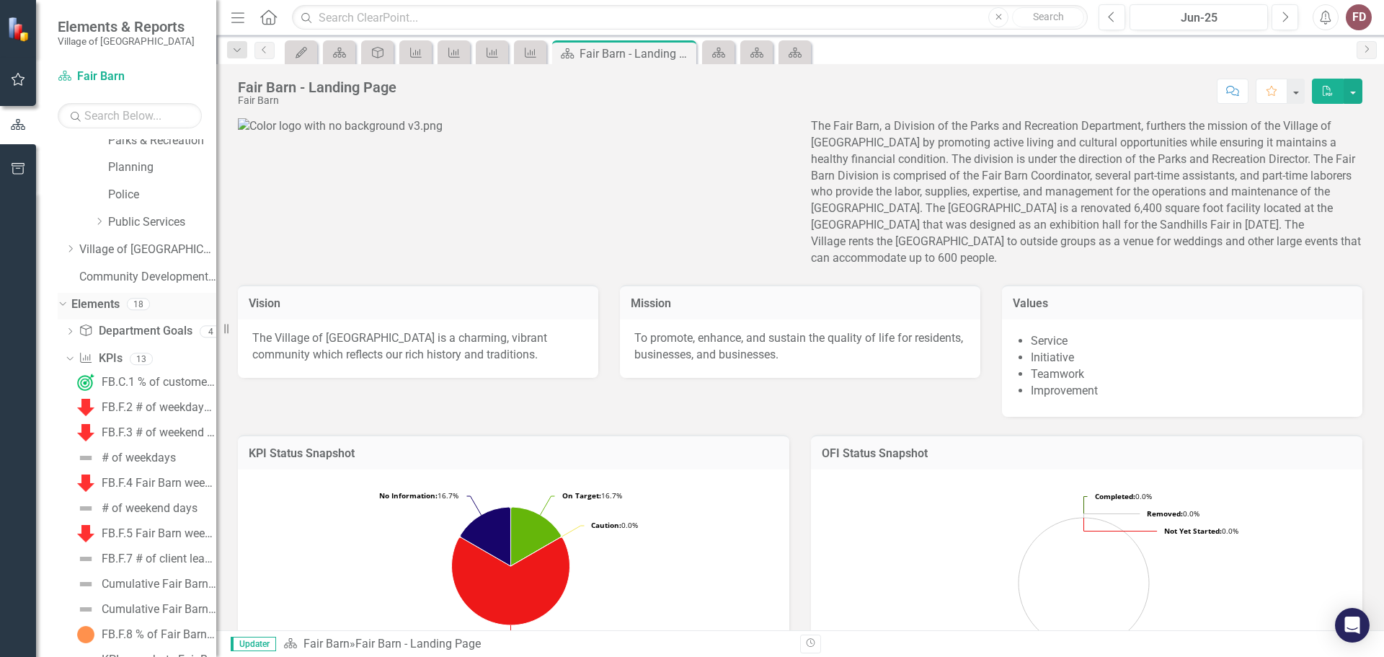
scroll to position [463, 0]
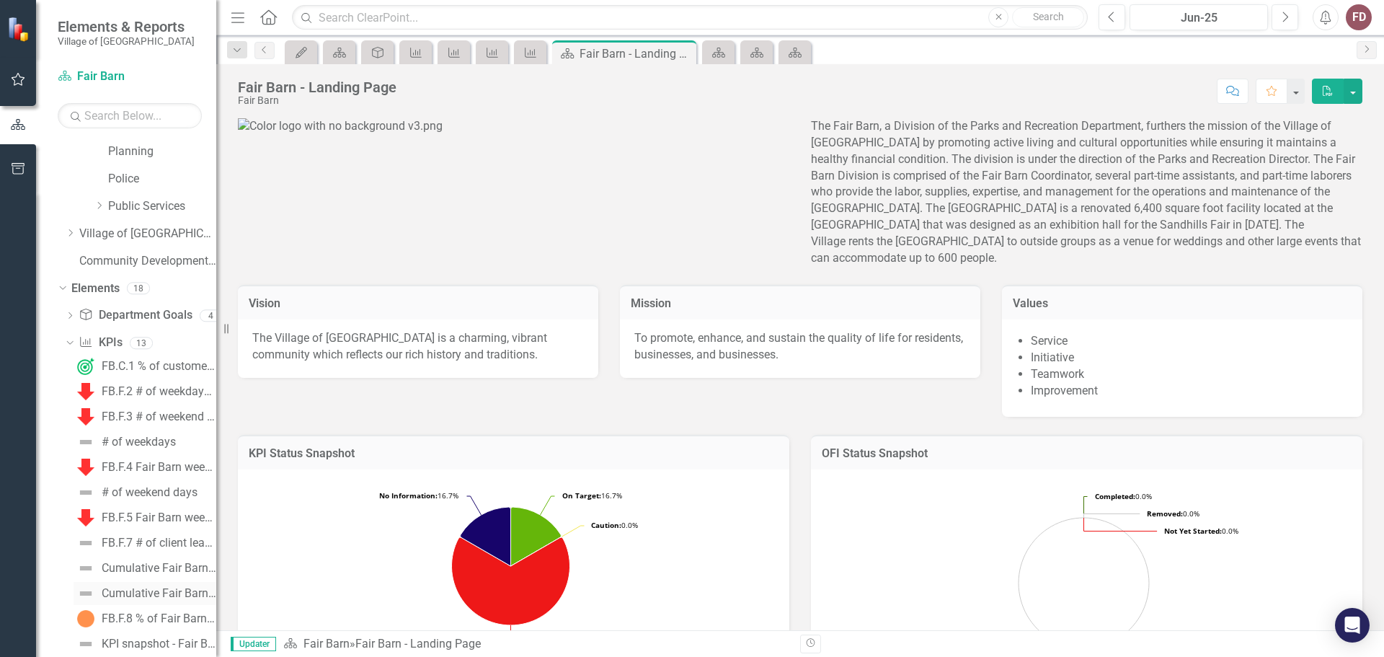
click at [146, 590] on div "Cumulative Fair Barn operating expenditures" at bounding box center [159, 593] width 115 height 13
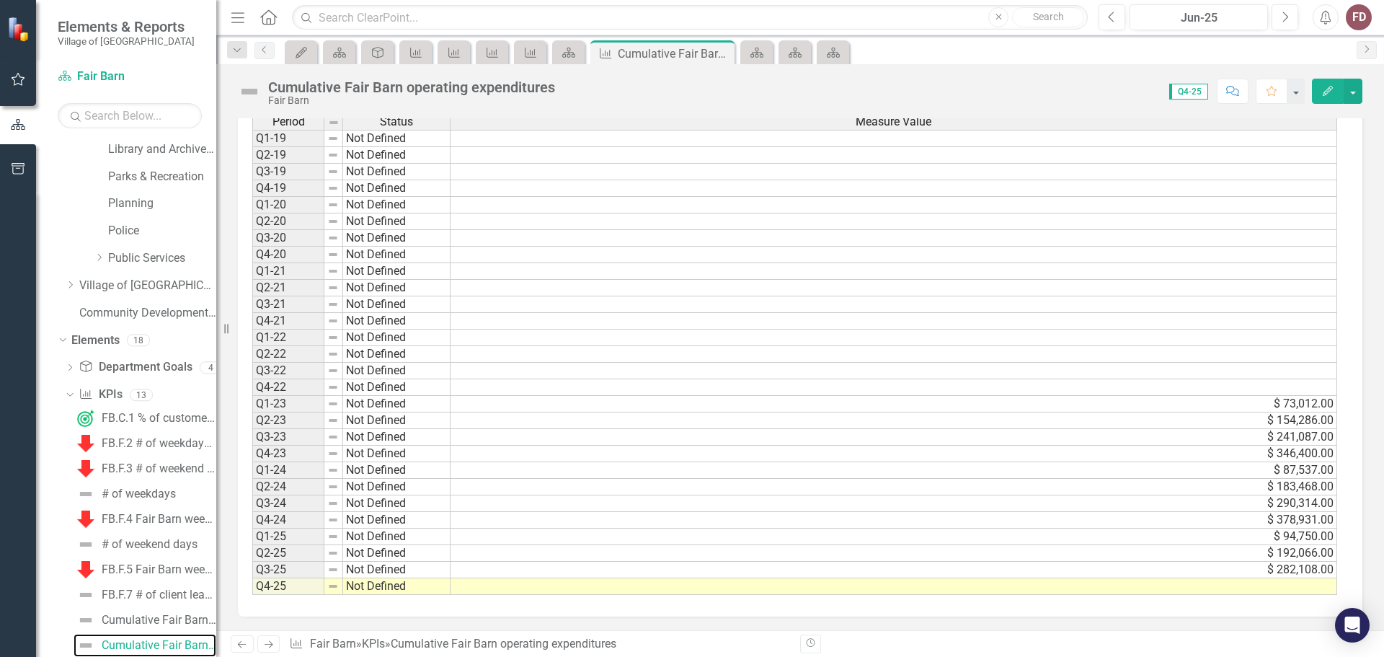
scroll to position [442, 0]
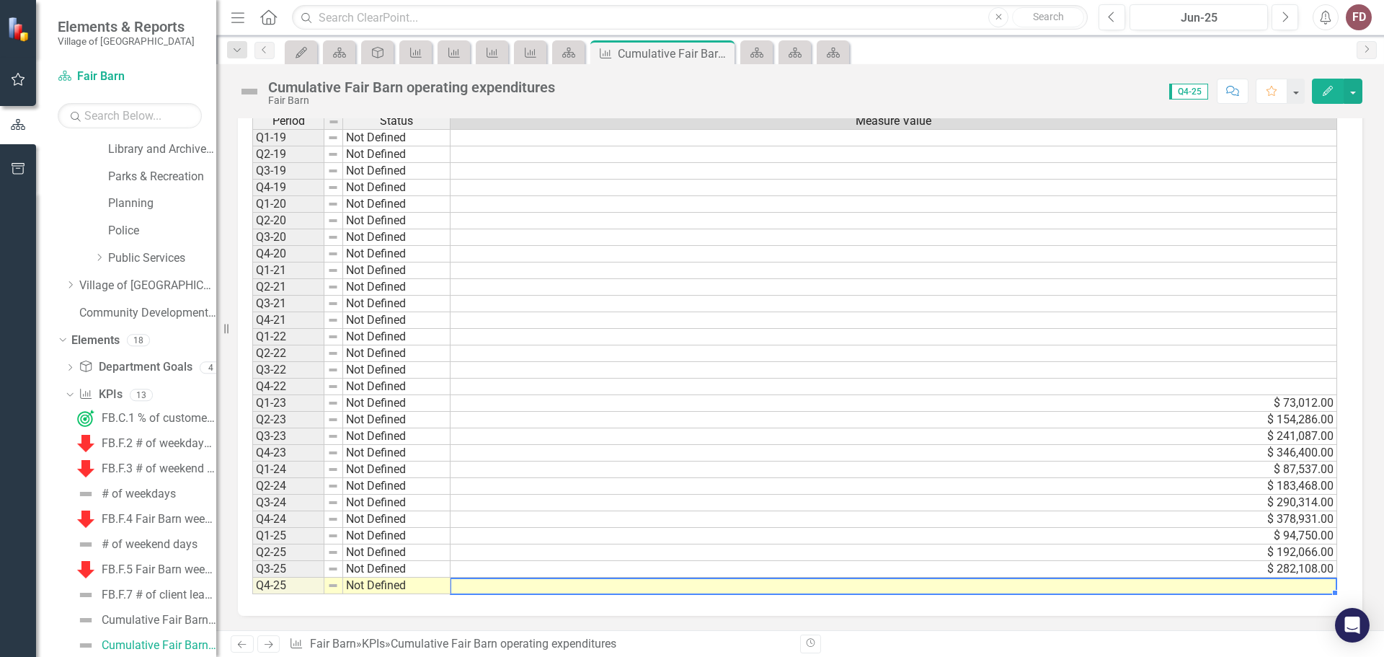
click at [1303, 592] on td at bounding box center [894, 586] width 887 height 17
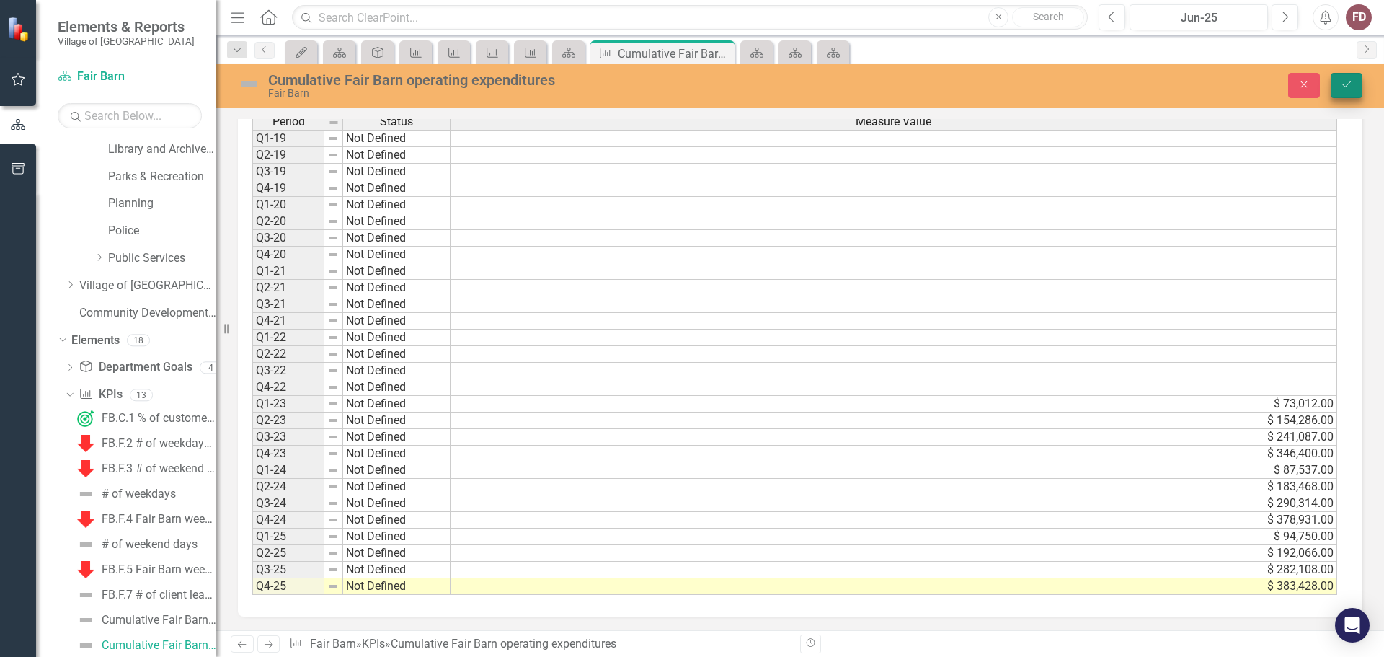
type textarea "383428"
click at [1346, 80] on icon "Save" at bounding box center [1346, 84] width 13 height 10
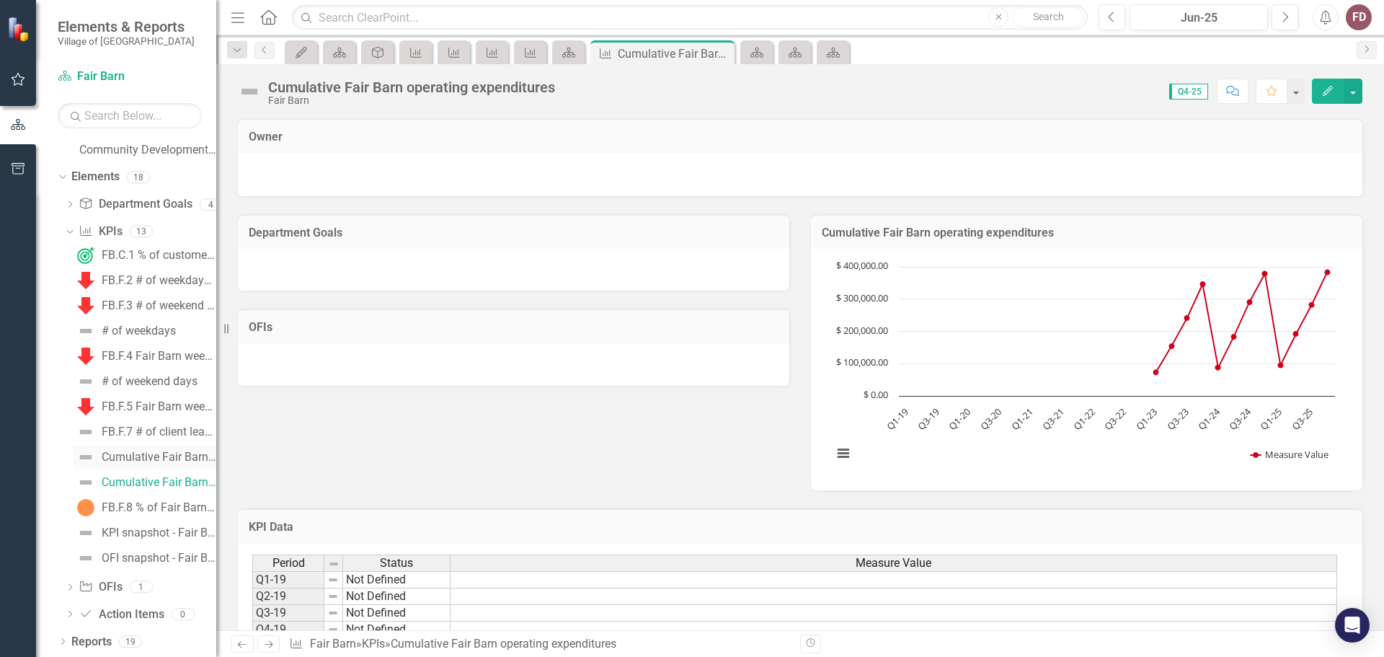
scroll to position [56, 0]
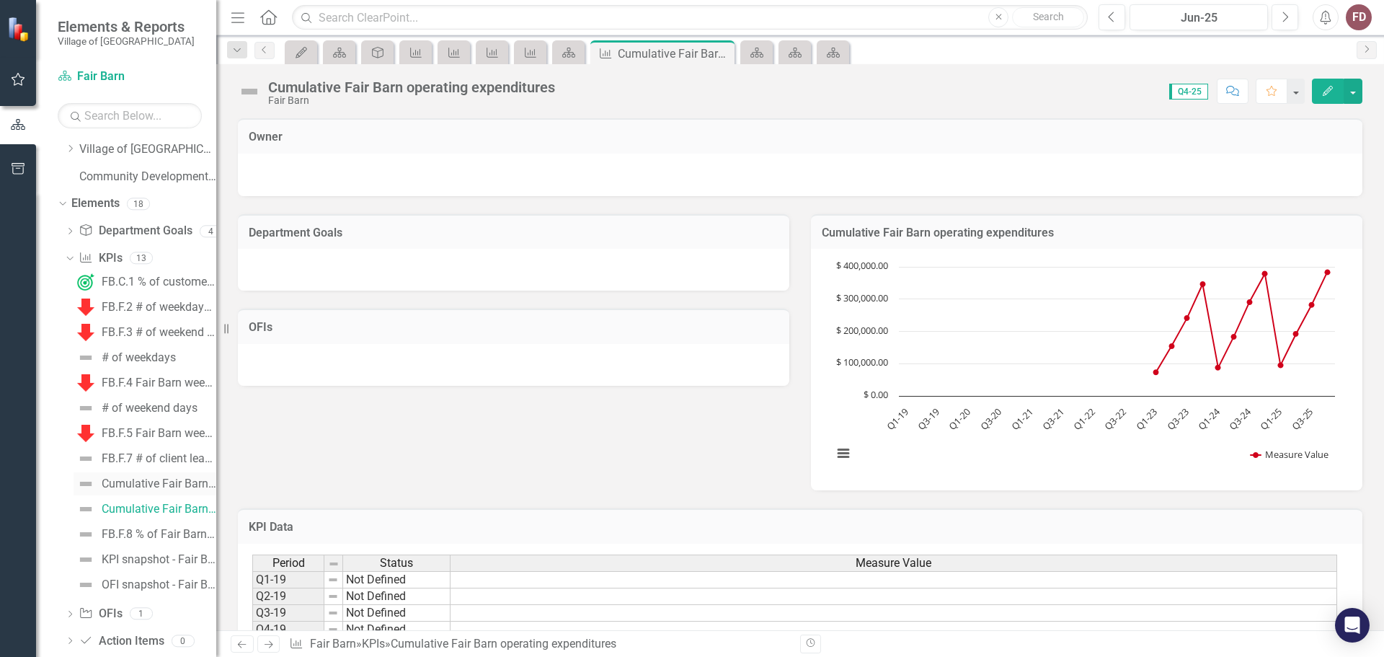
click at [180, 480] on div "Cumulative Fair Barn fees" at bounding box center [159, 483] width 115 height 13
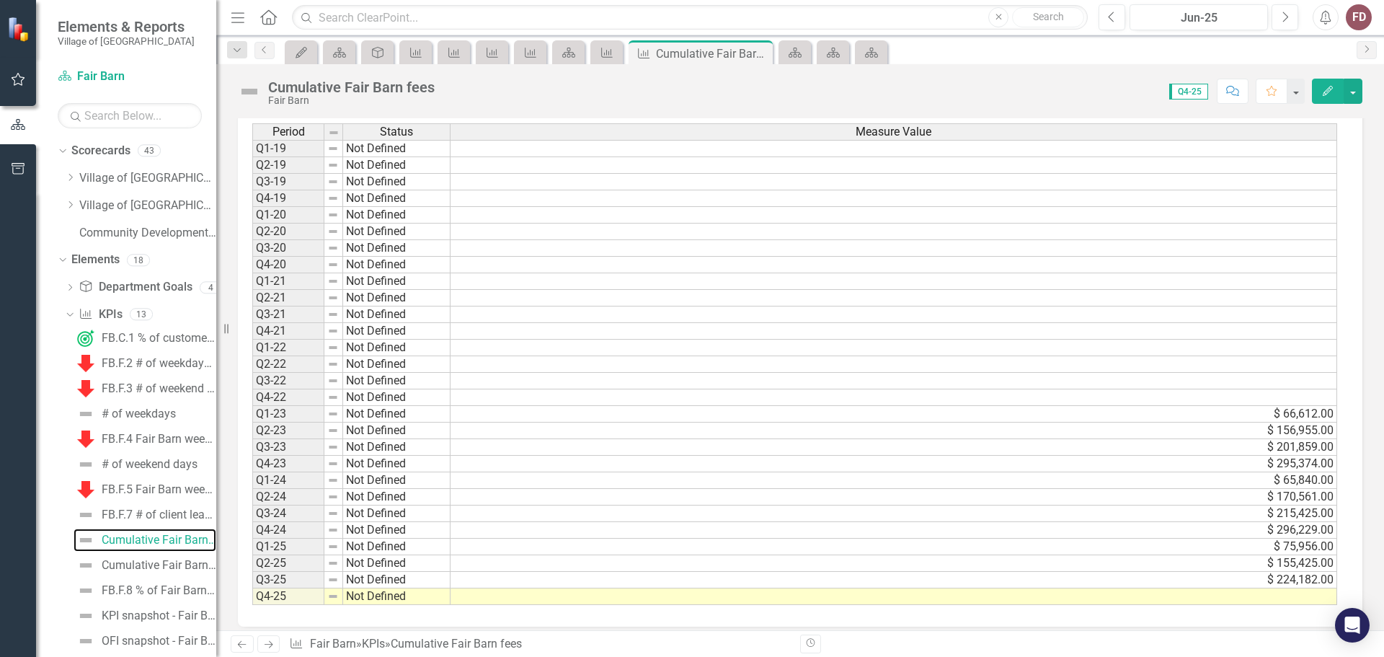
scroll to position [442, 0]
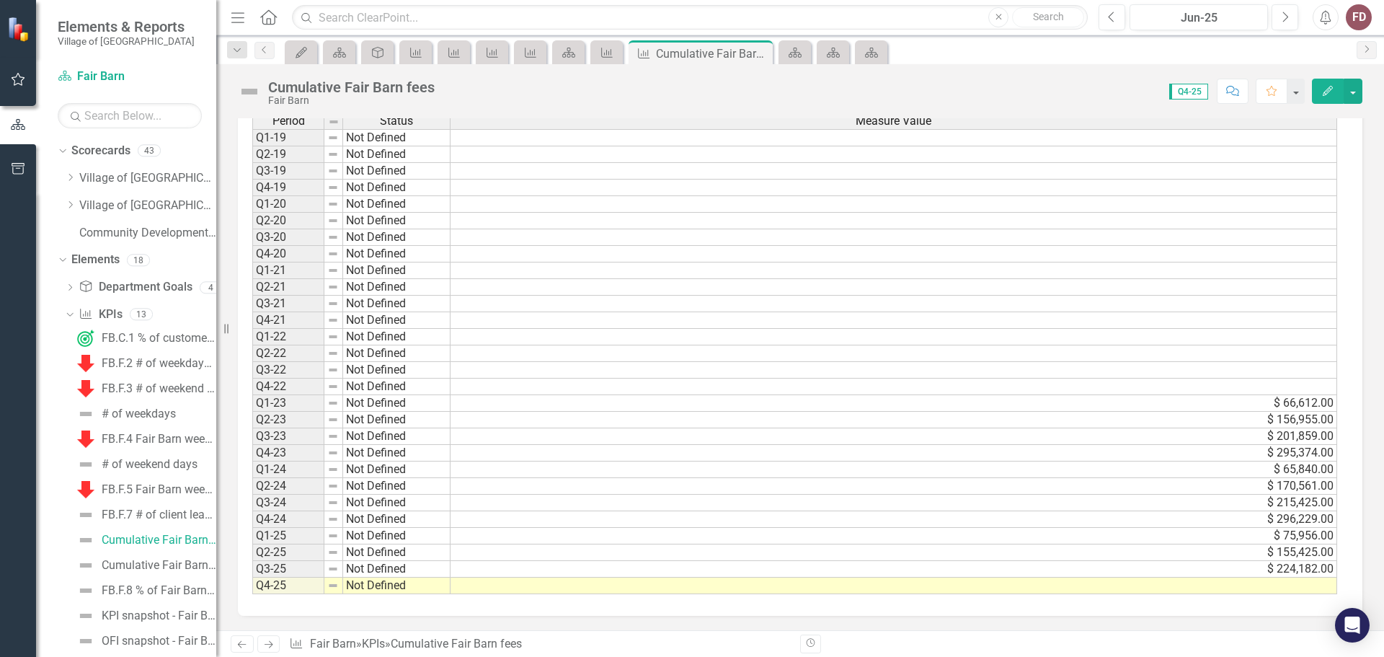
click at [1278, 588] on td at bounding box center [894, 586] width 887 height 17
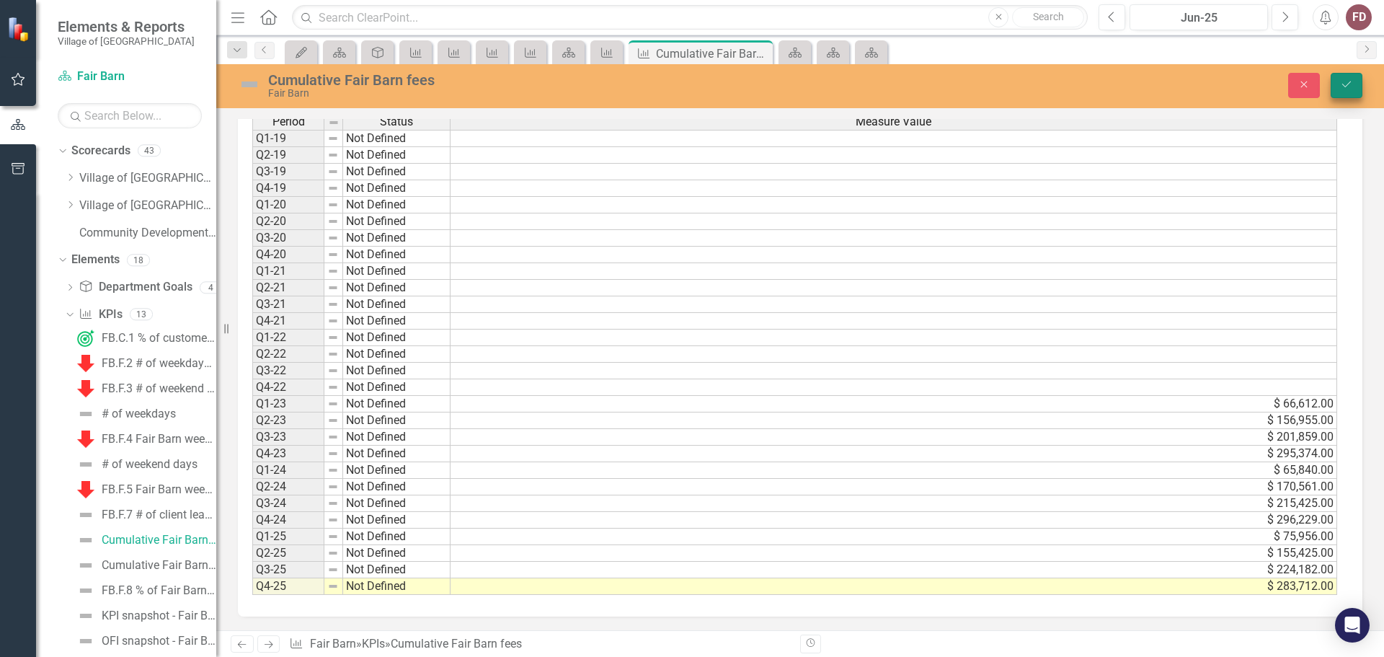
type textarea "283712"
click at [1348, 80] on icon "Save" at bounding box center [1346, 84] width 13 height 10
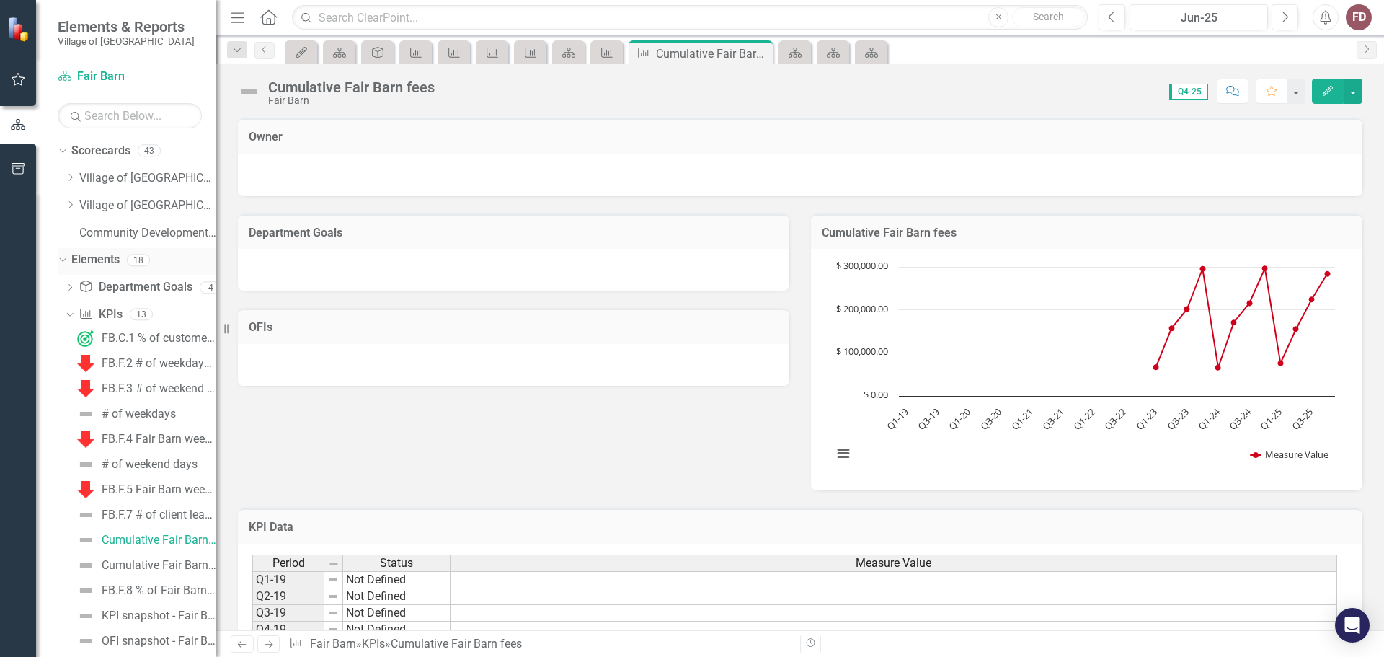
click at [58, 259] on icon "Dropdown" at bounding box center [61, 260] width 8 height 10
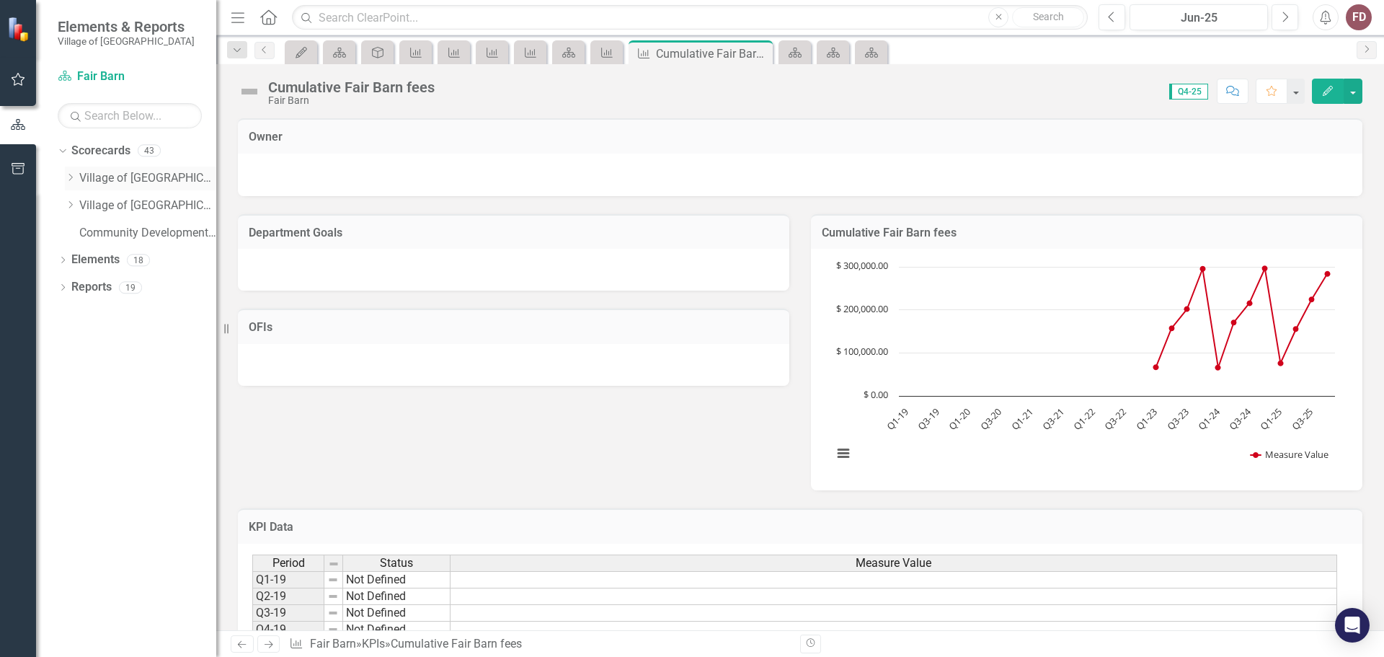
click at [69, 176] on icon "Dropdown" at bounding box center [70, 177] width 11 height 9
click at [83, 259] on icon "Dropdown" at bounding box center [84, 259] width 11 height 9
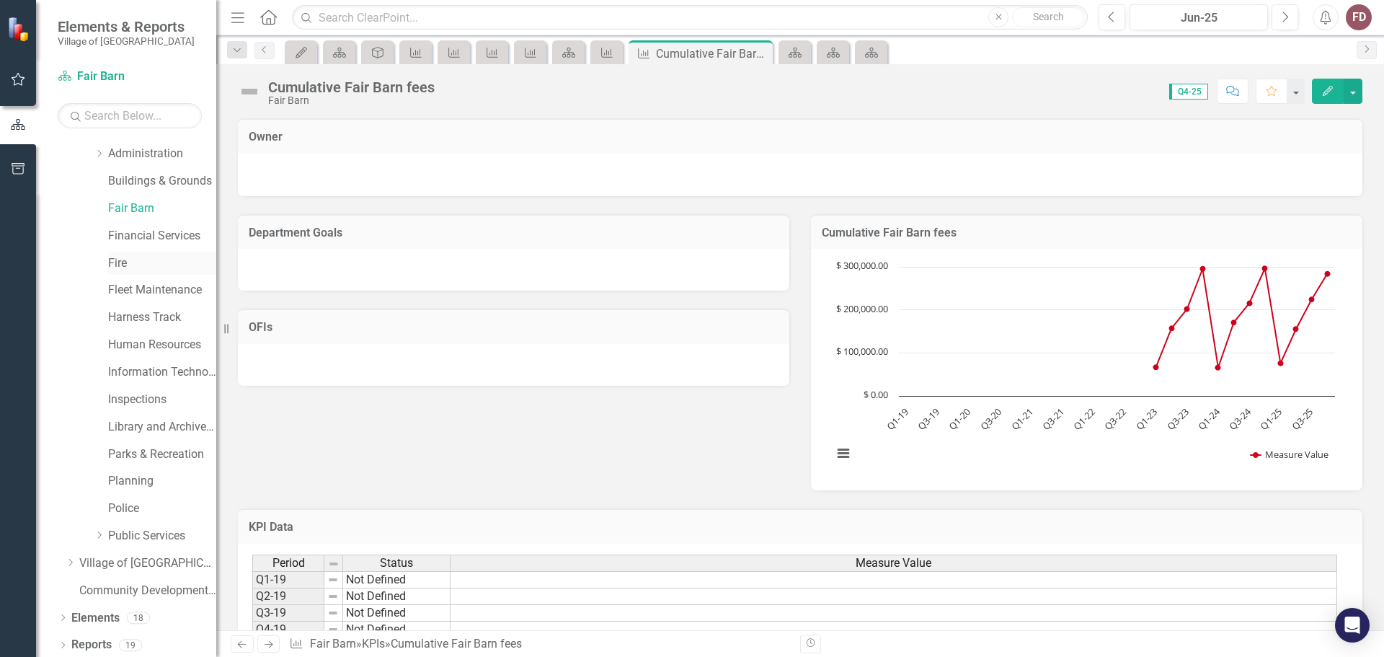
scroll to position [137, 0]
click at [131, 309] on link "Harness Track" at bounding box center [162, 314] width 108 height 17
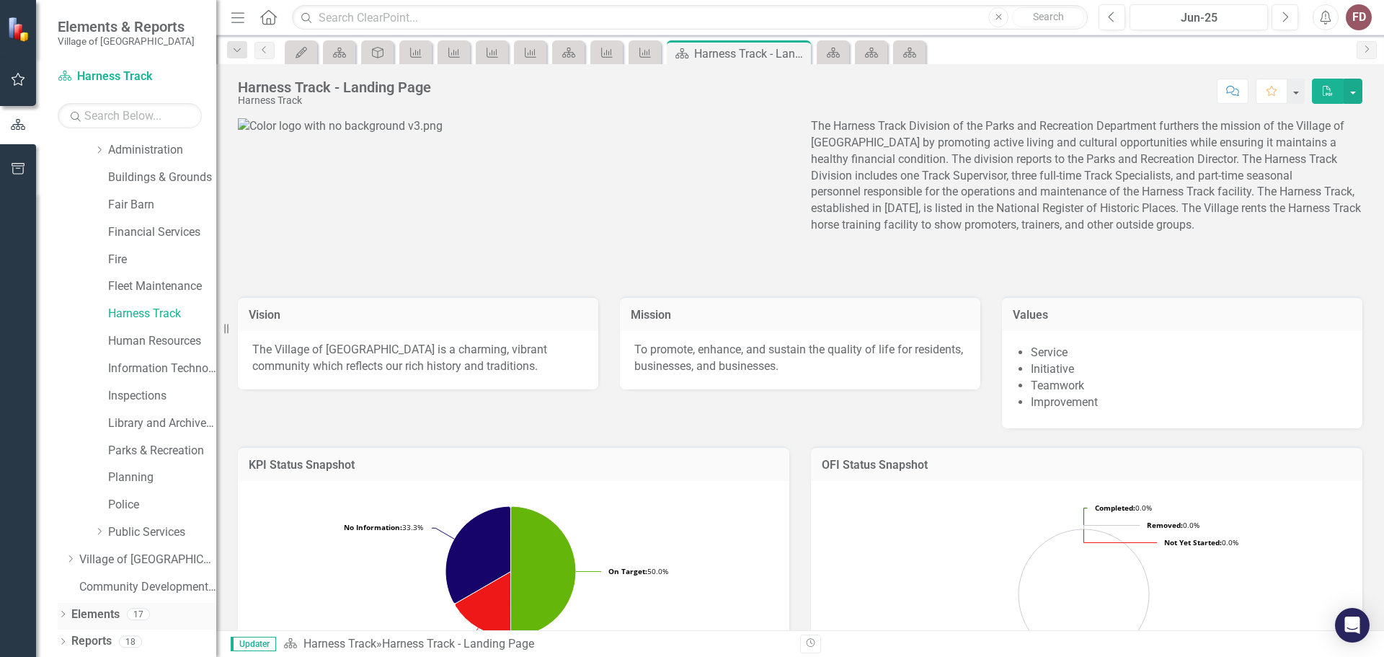
click at [64, 612] on icon "Dropdown" at bounding box center [63, 615] width 10 height 8
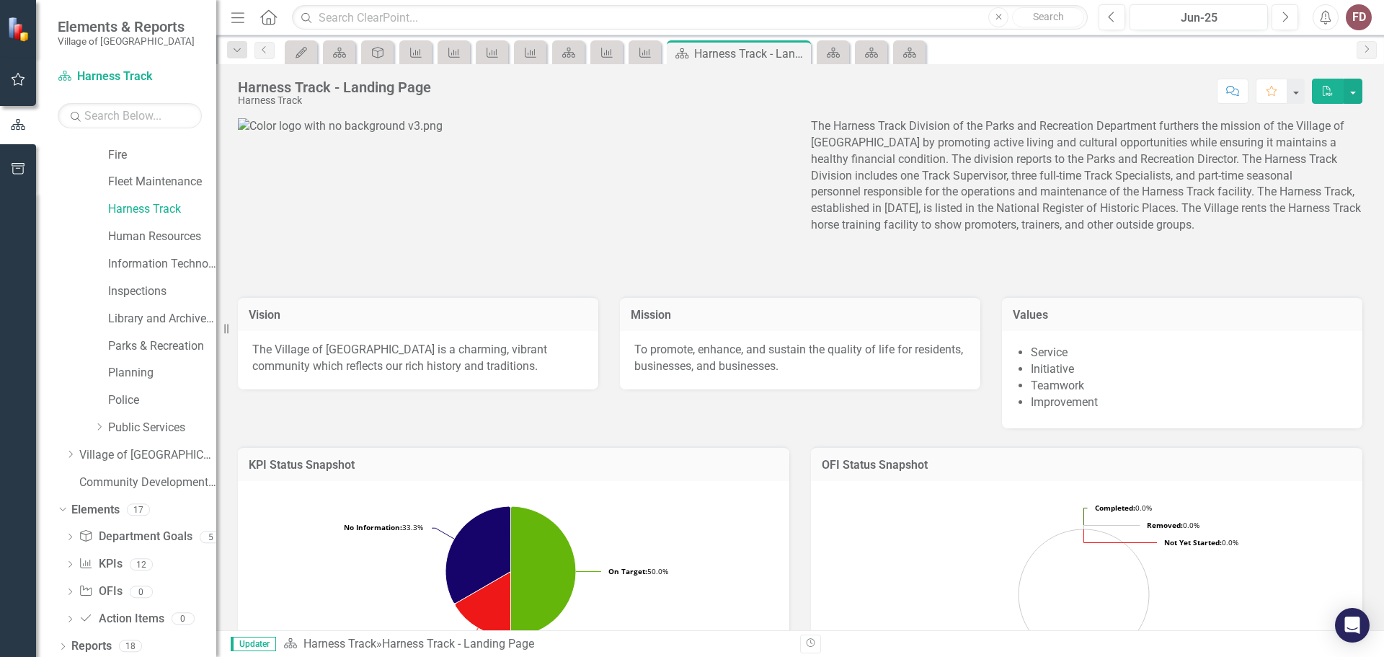
scroll to position [247, 0]
click at [68, 557] on icon "Dropdown" at bounding box center [70, 561] width 10 height 8
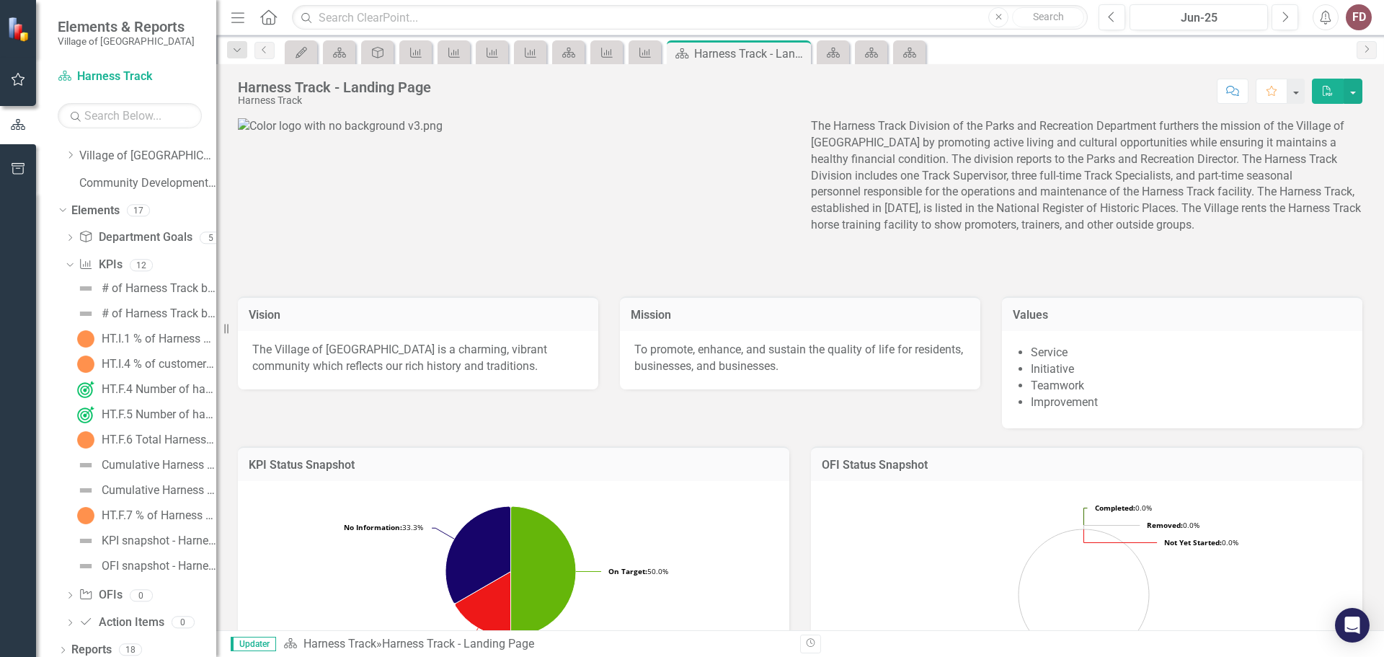
scroll to position [549, 0]
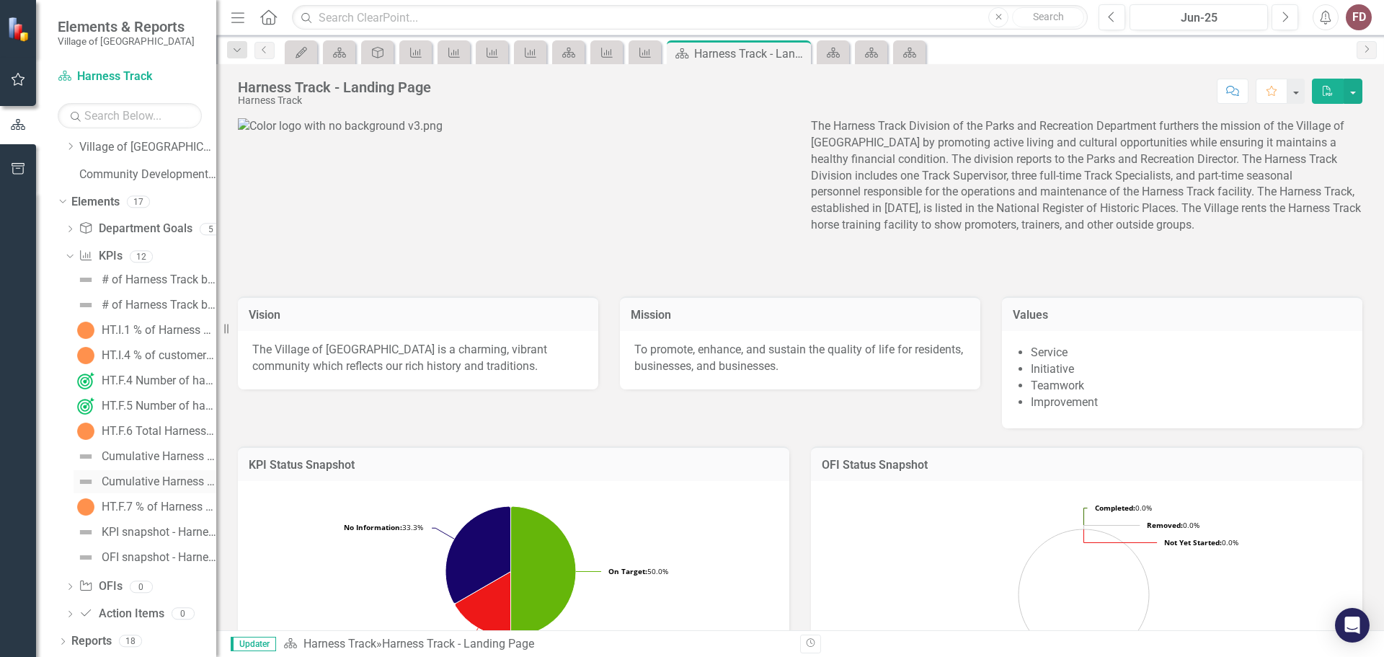
click at [156, 480] on div "Cumulative Harness Track operating expenditures" at bounding box center [159, 481] width 115 height 13
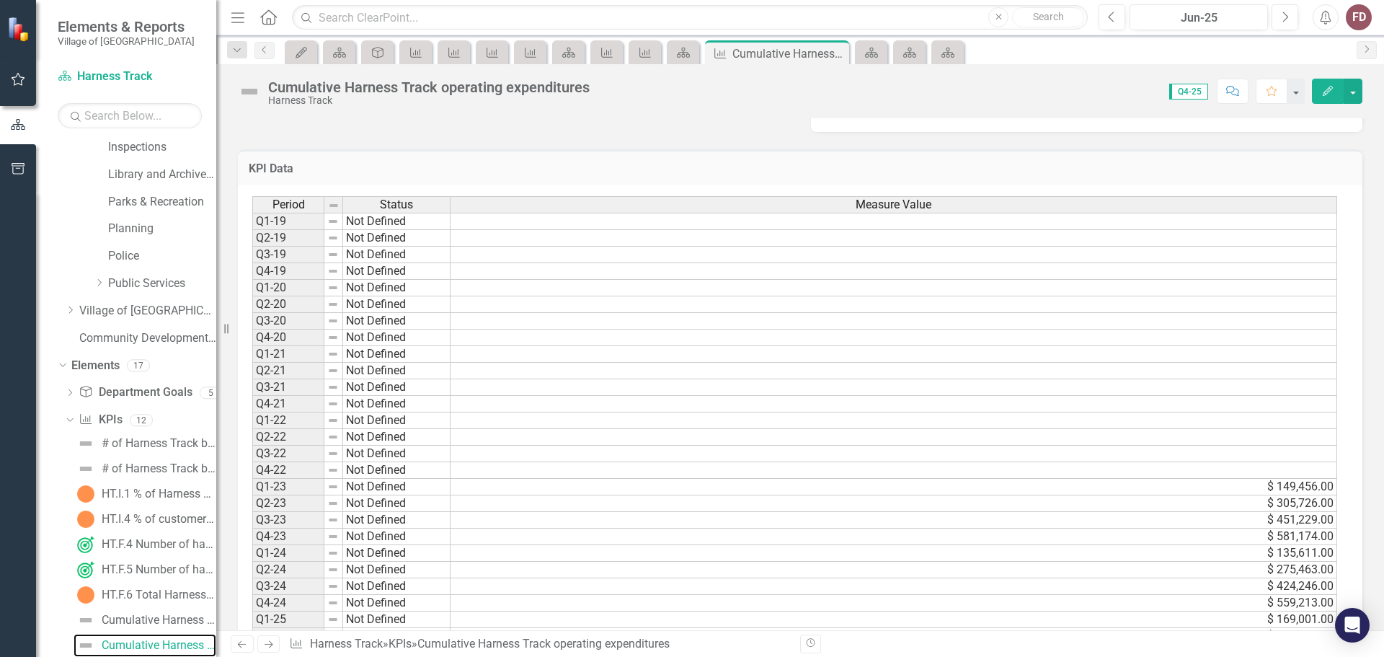
scroll to position [442, 0]
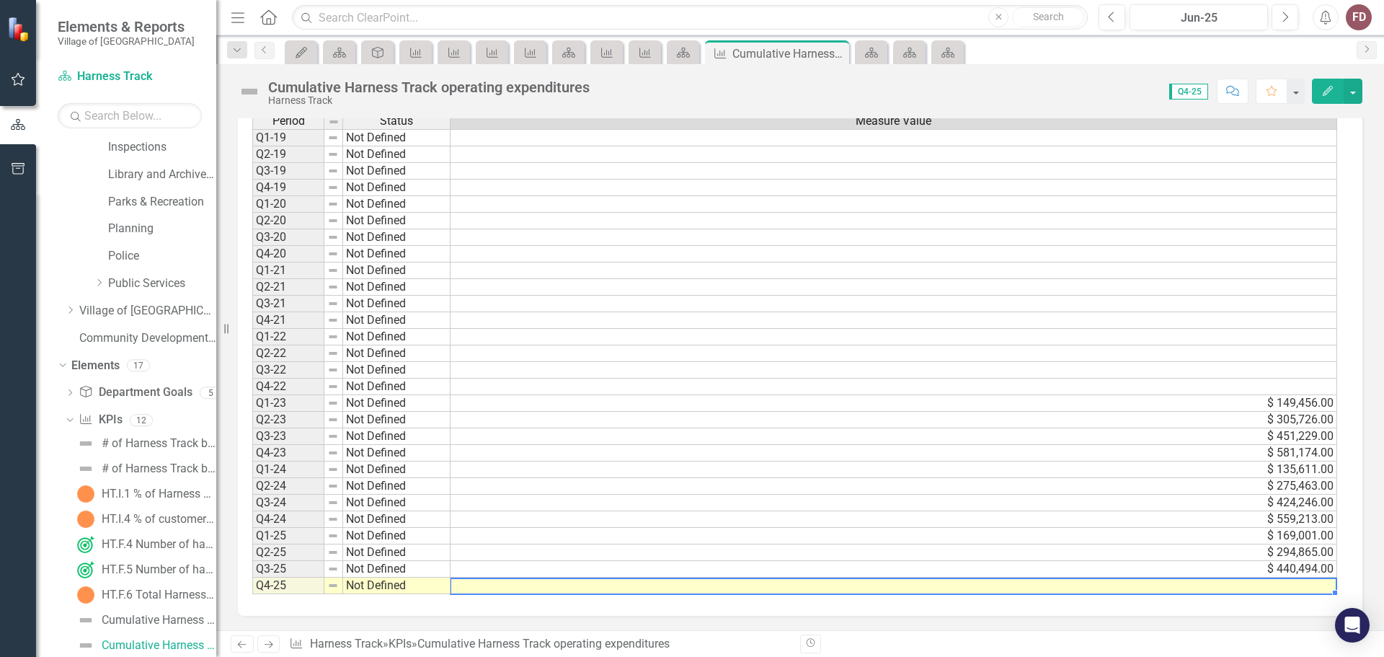
click at [1185, 588] on td at bounding box center [894, 586] width 887 height 17
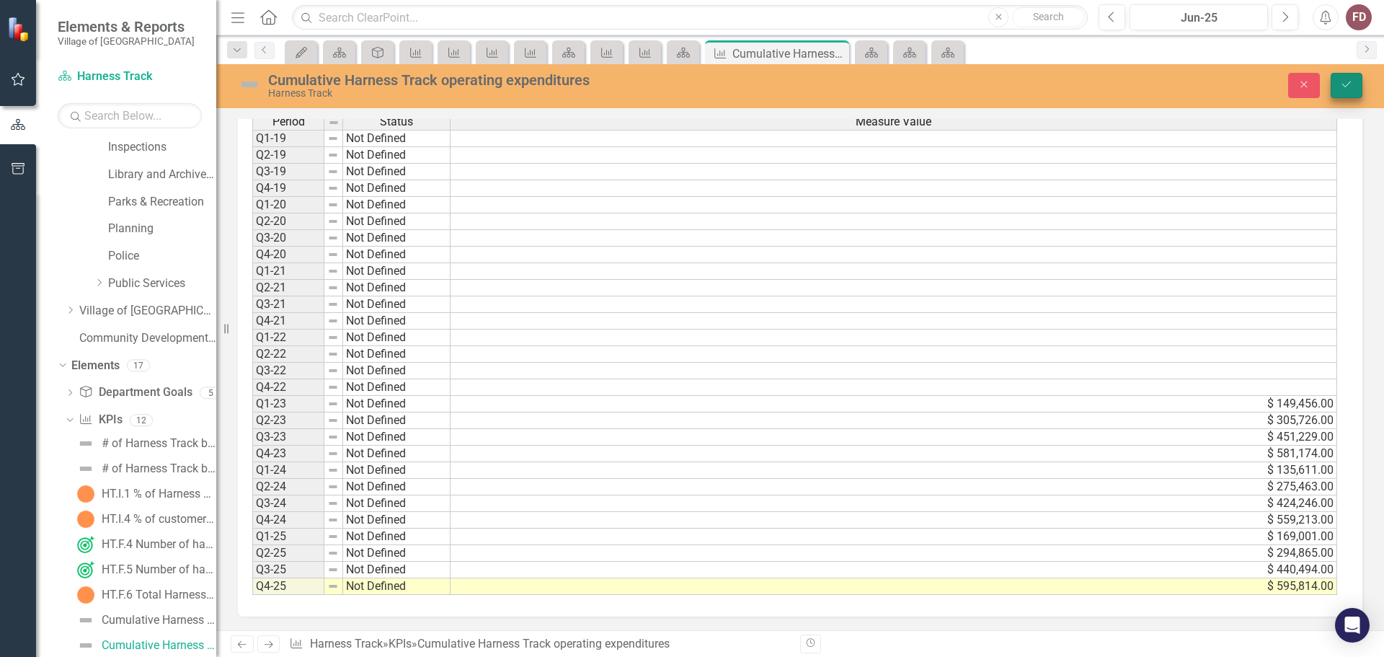
type textarea "595814"
click at [1348, 83] on icon "Save" at bounding box center [1346, 84] width 13 height 10
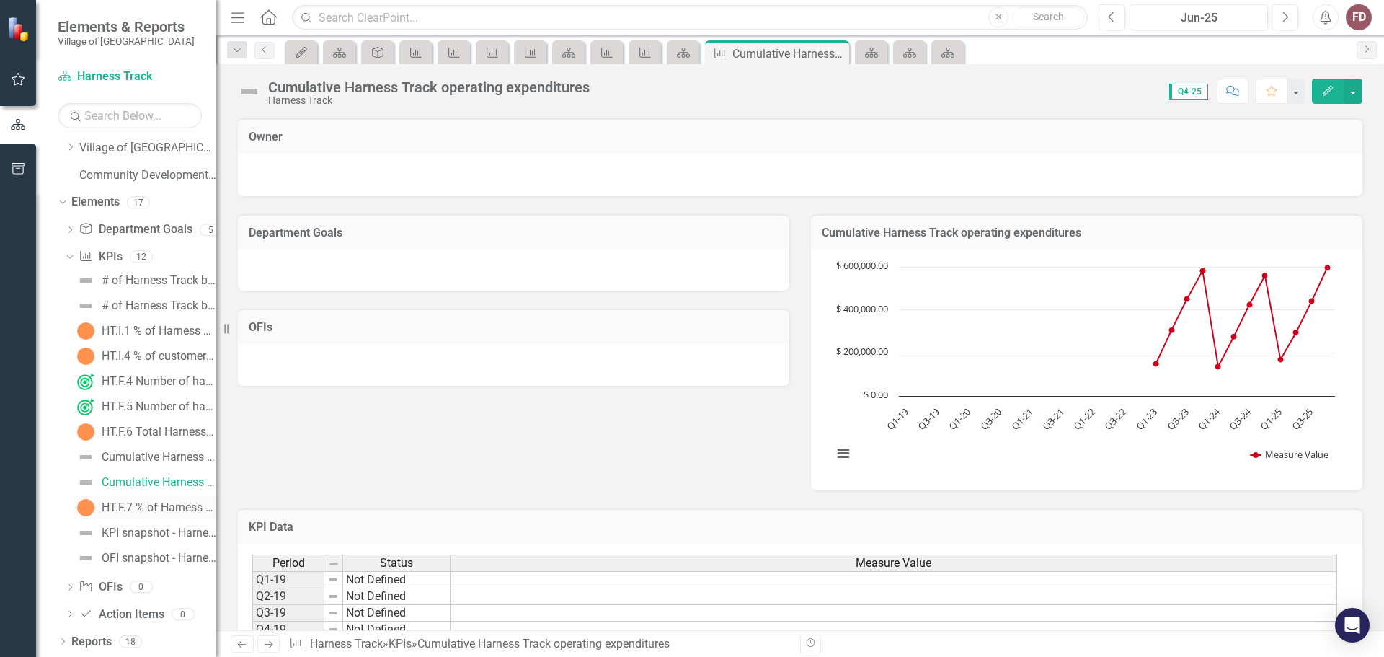
scroll to position [58, 0]
click at [156, 457] on div "Cumulative Harness Track revenues" at bounding box center [159, 457] width 115 height 13
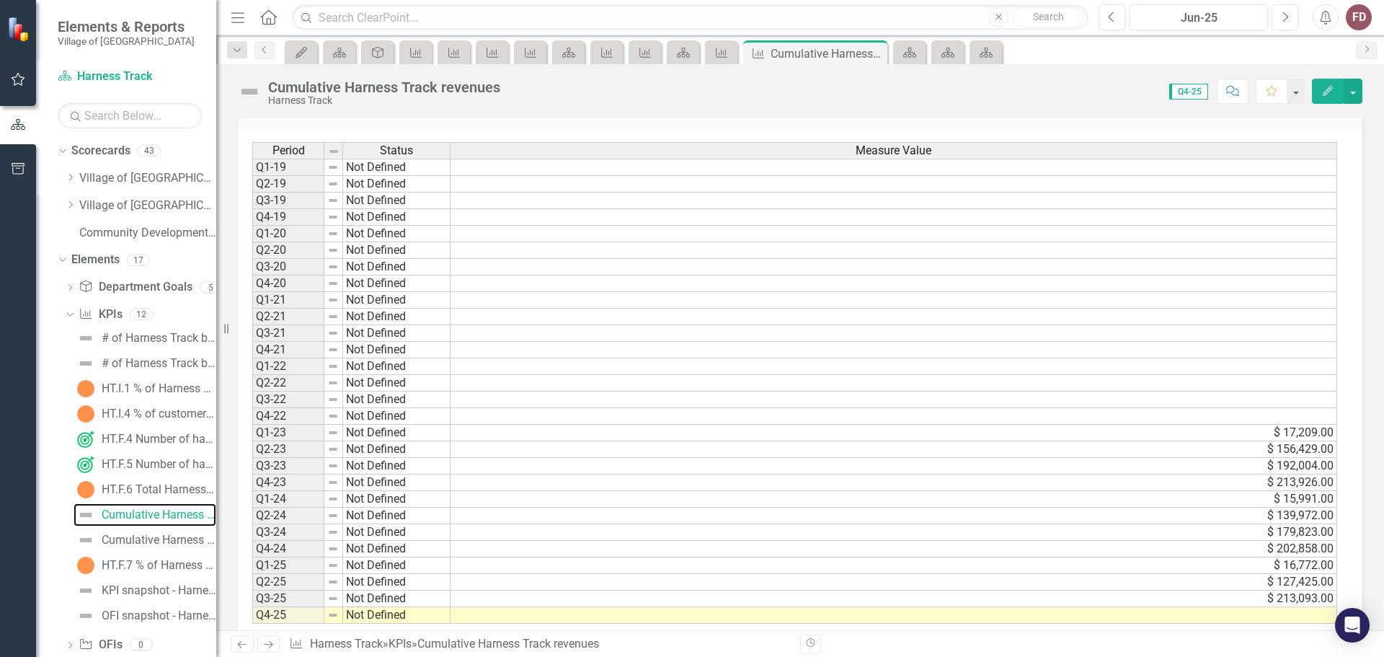
scroll to position [442, 0]
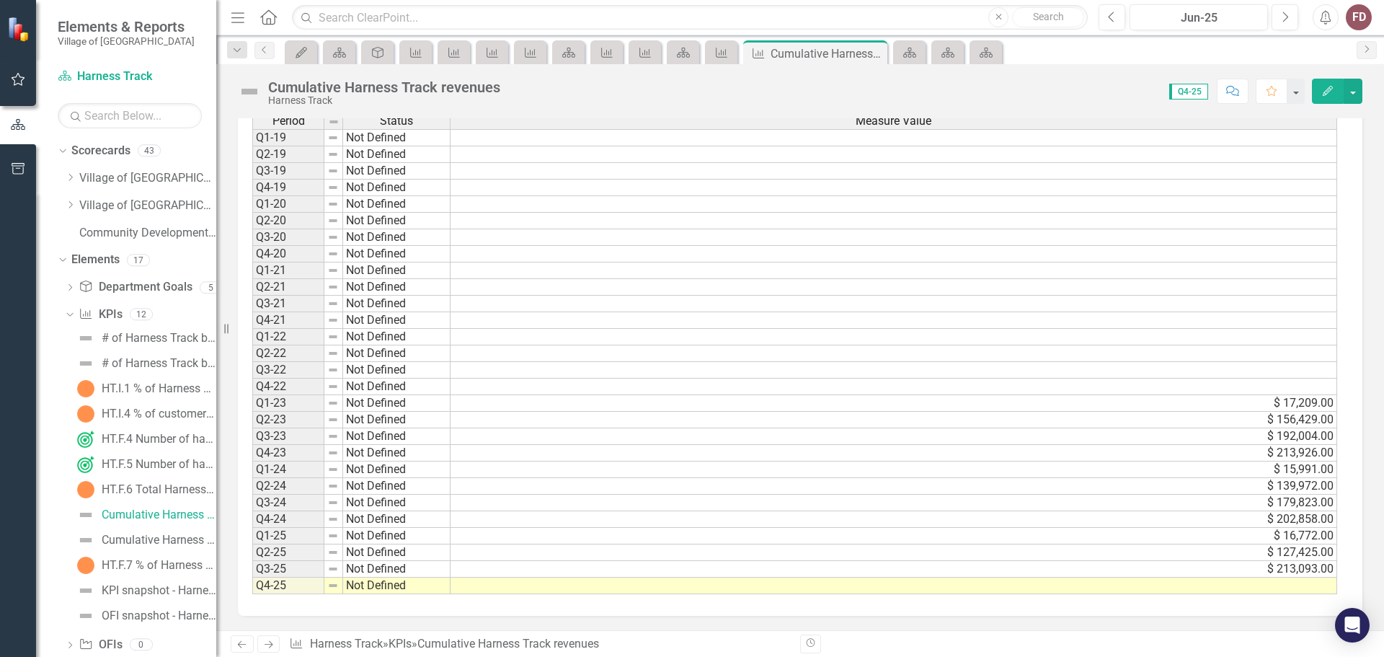
click at [721, 587] on td at bounding box center [894, 586] width 887 height 17
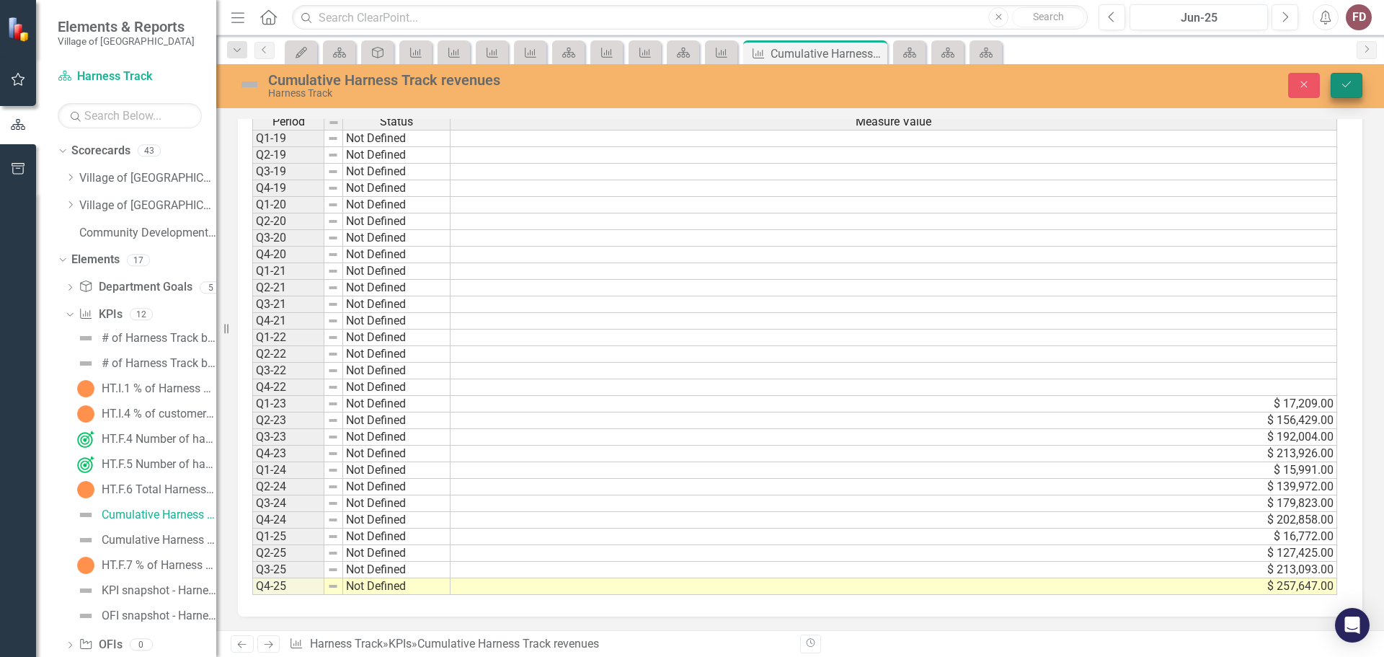
type textarea "257647"
click at [1343, 88] on icon "Save" at bounding box center [1346, 84] width 13 height 10
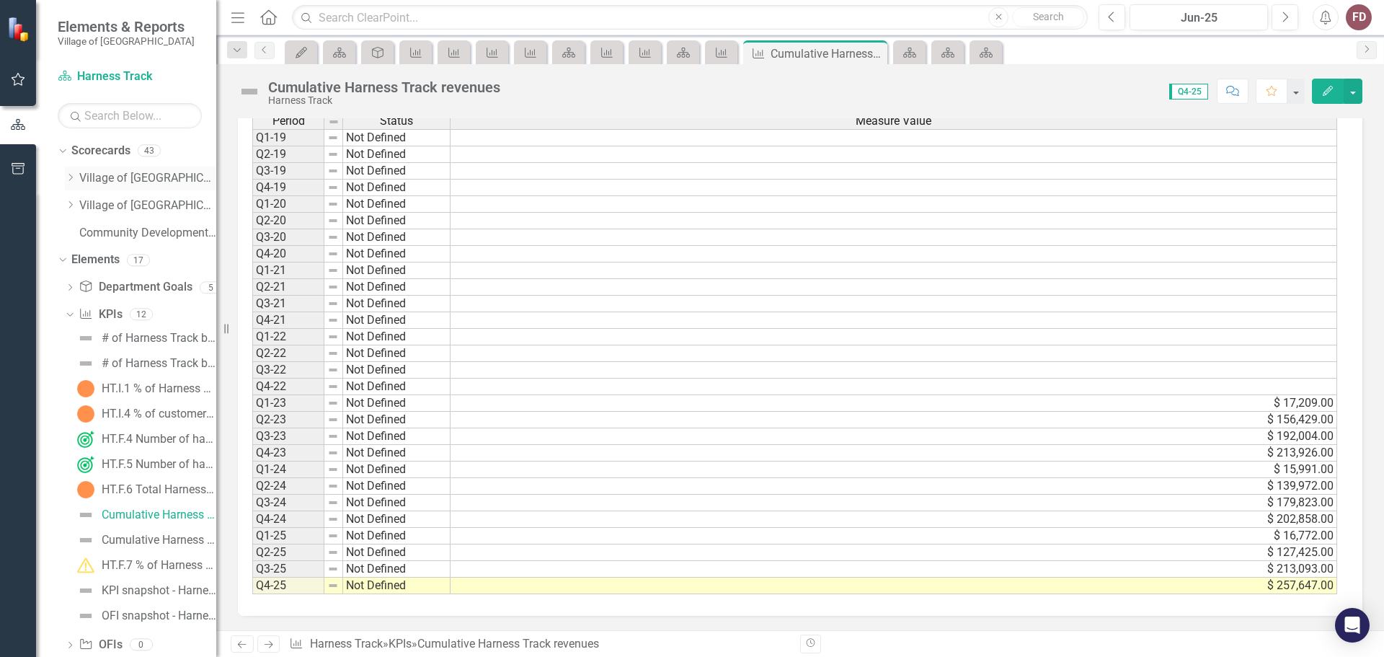
click at [74, 172] on div "Dropdown" at bounding box center [70, 178] width 11 height 12
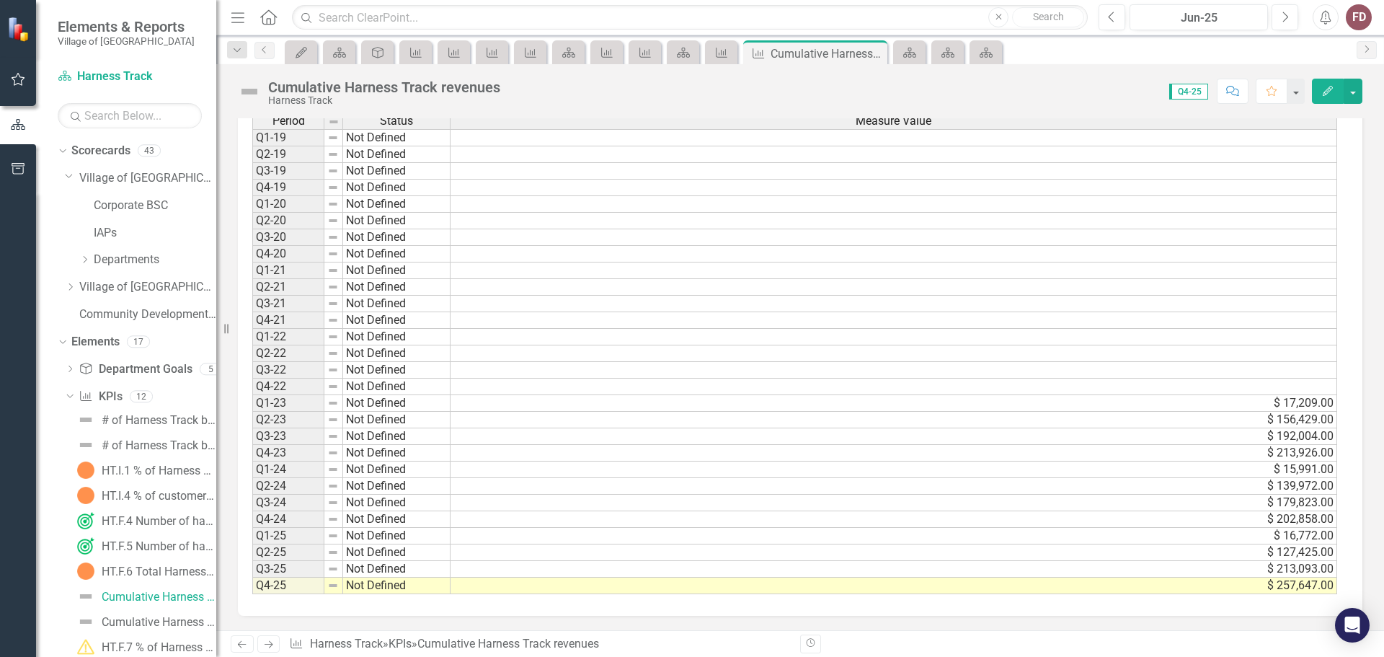
click at [79, 255] on div "Dropdown Departments" at bounding box center [140, 261] width 151 height 27
click at [83, 259] on icon "Dropdown" at bounding box center [84, 259] width 11 height 9
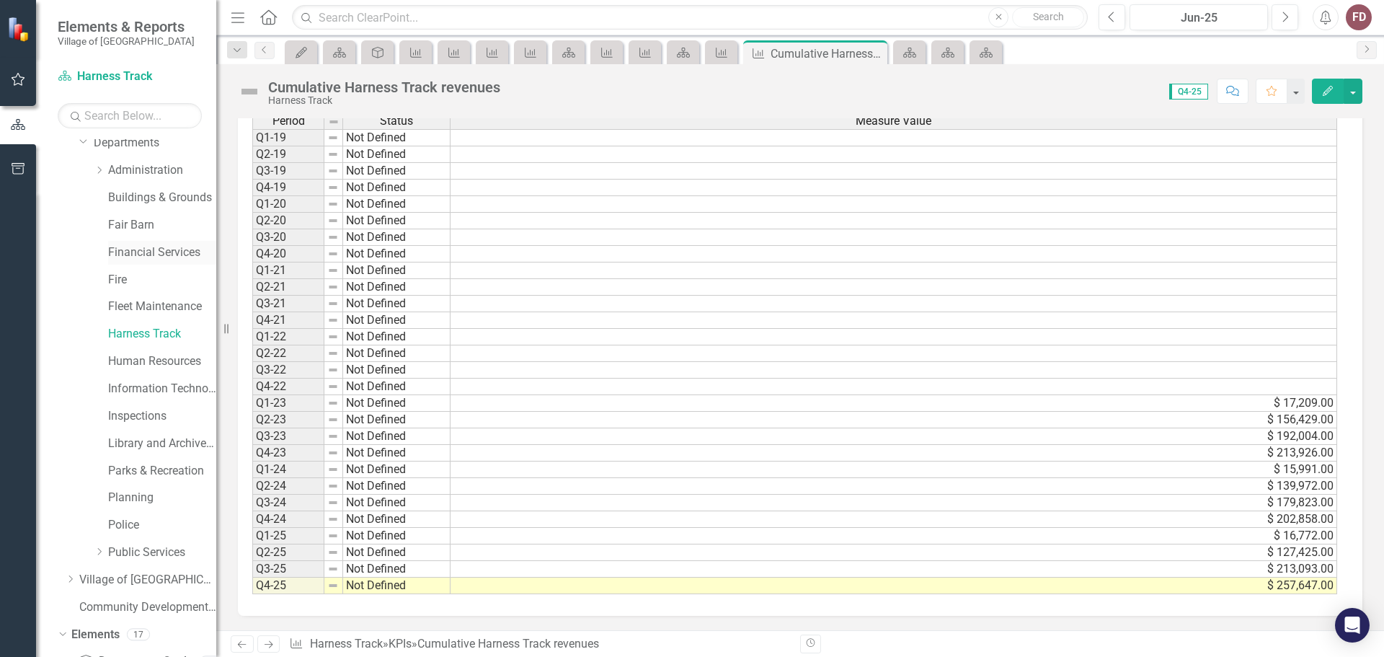
scroll to position [144, 0]
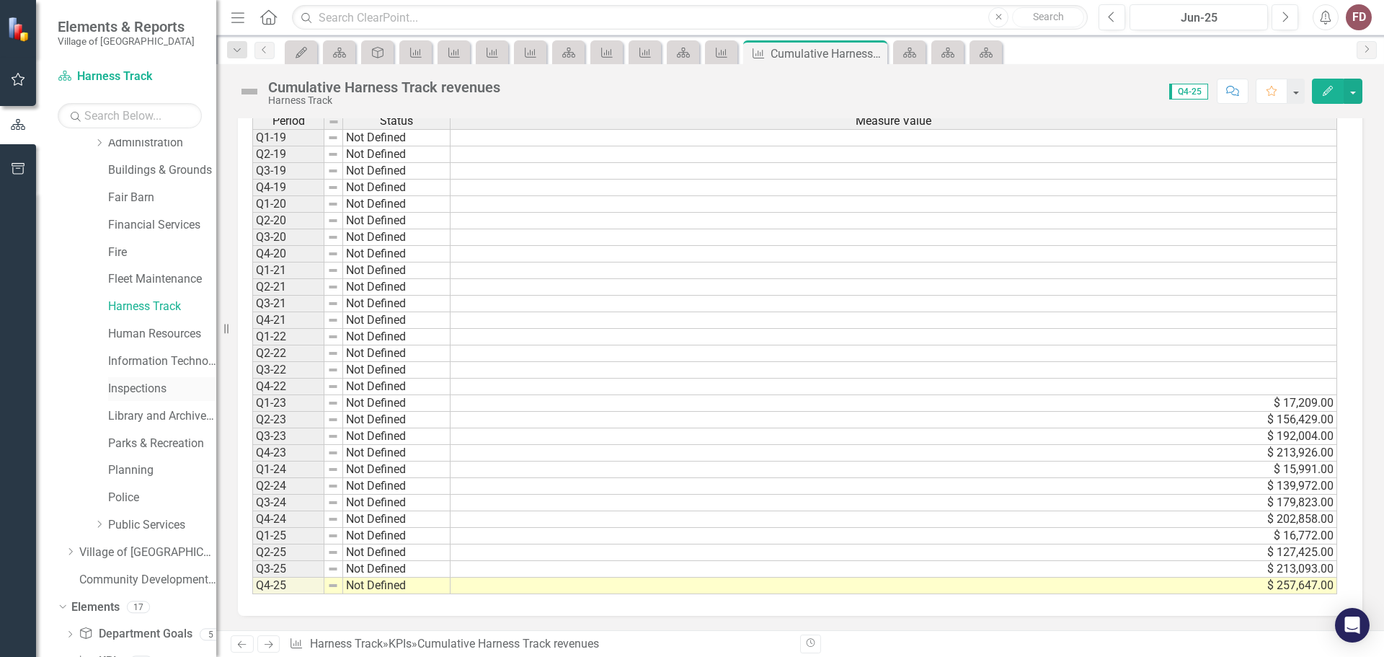
click at [132, 384] on link "Inspections" at bounding box center [162, 389] width 108 height 17
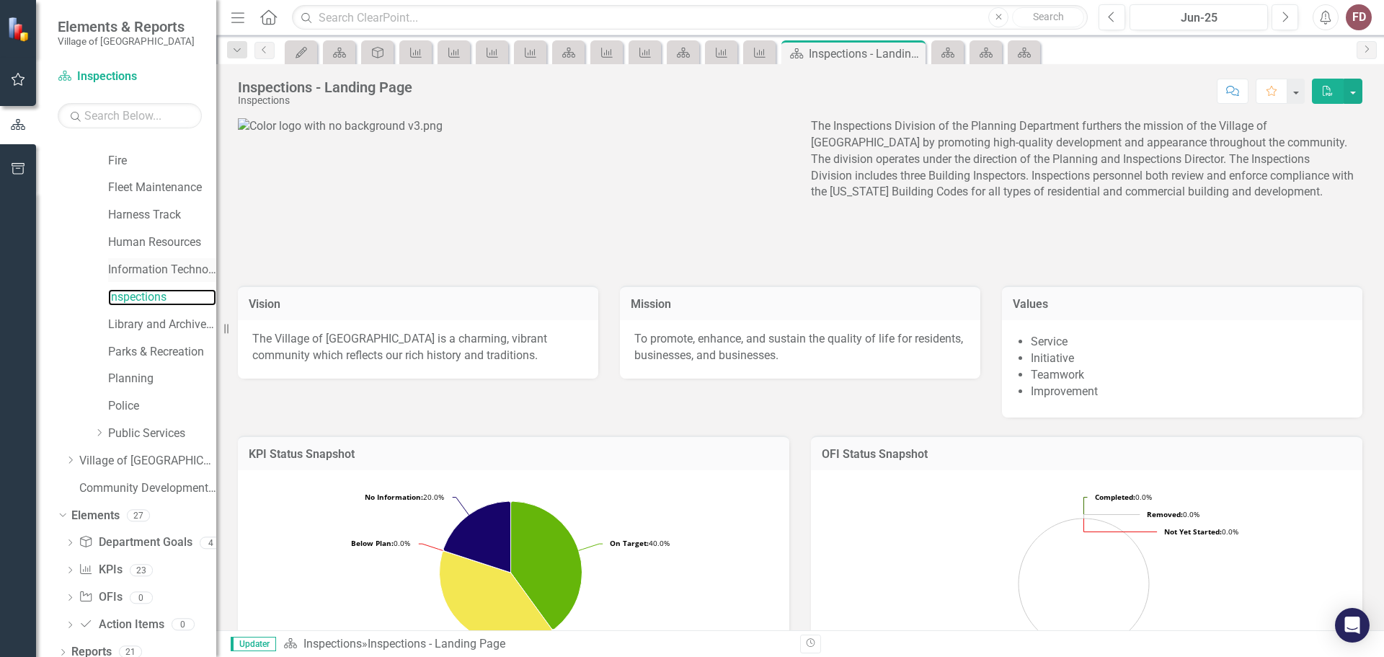
scroll to position [247, 0]
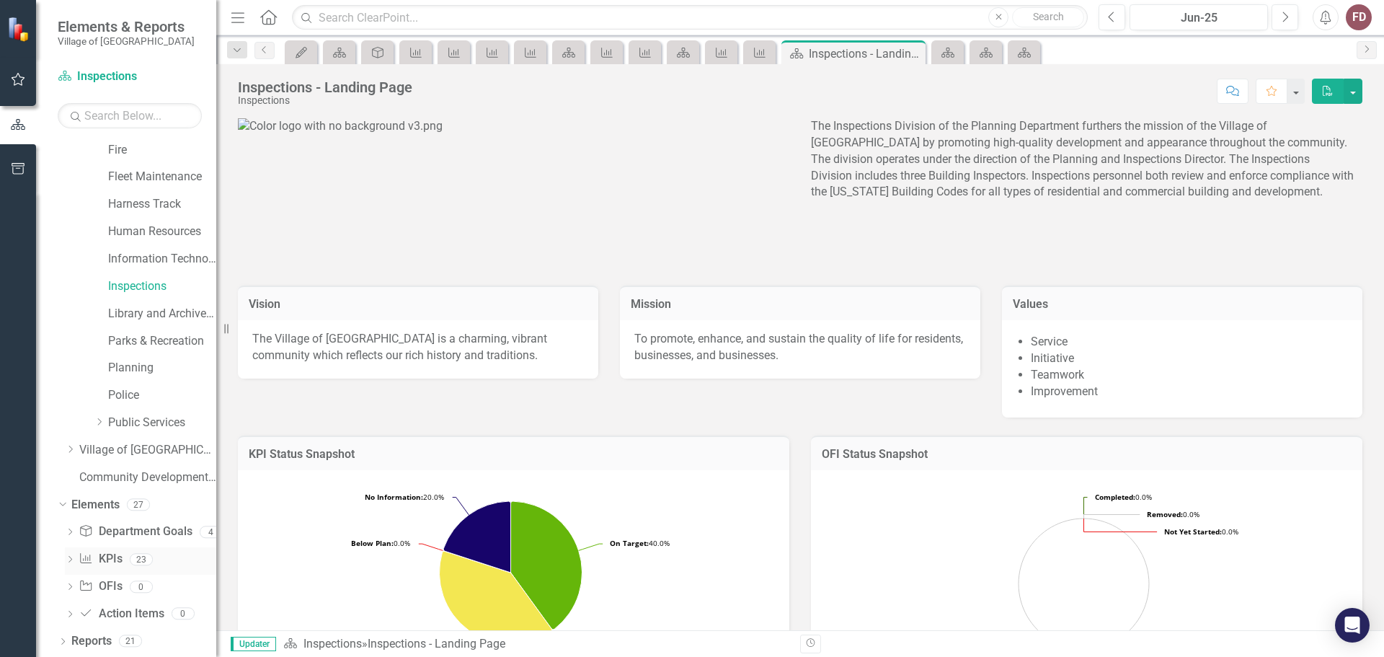
click at [67, 560] on icon "Dropdown" at bounding box center [70, 561] width 10 height 8
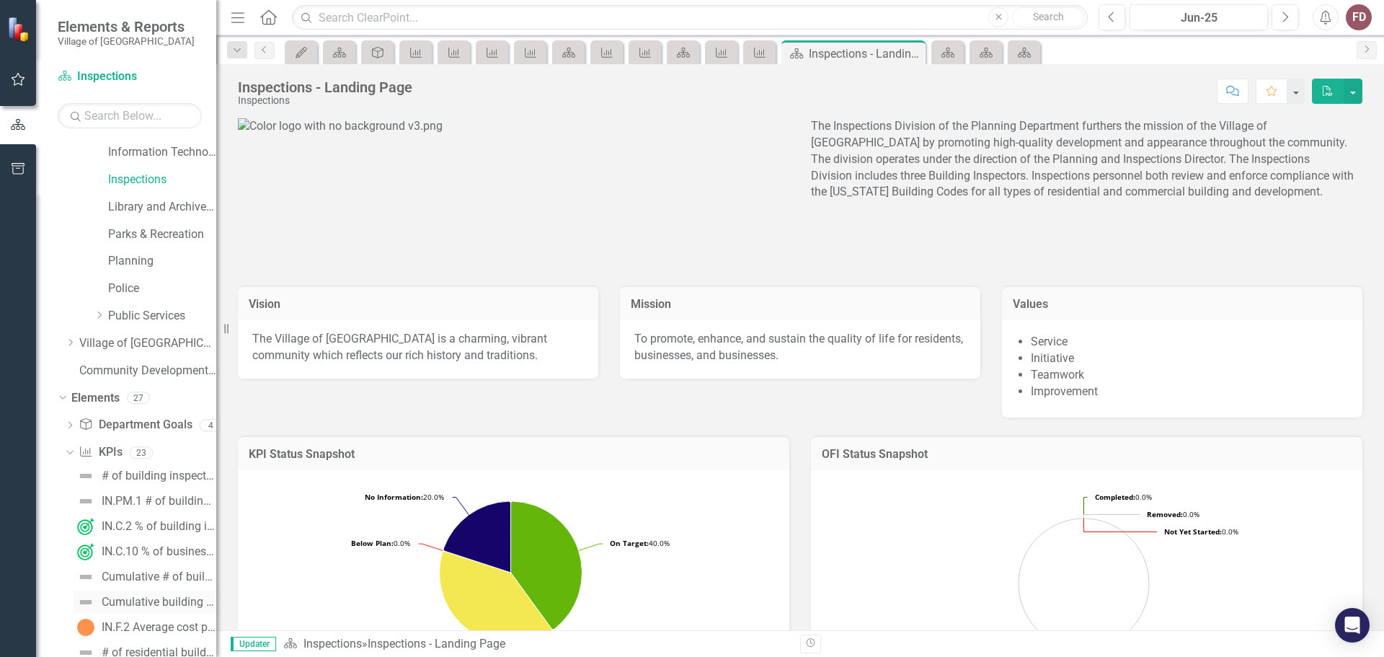
scroll to position [391, 0]
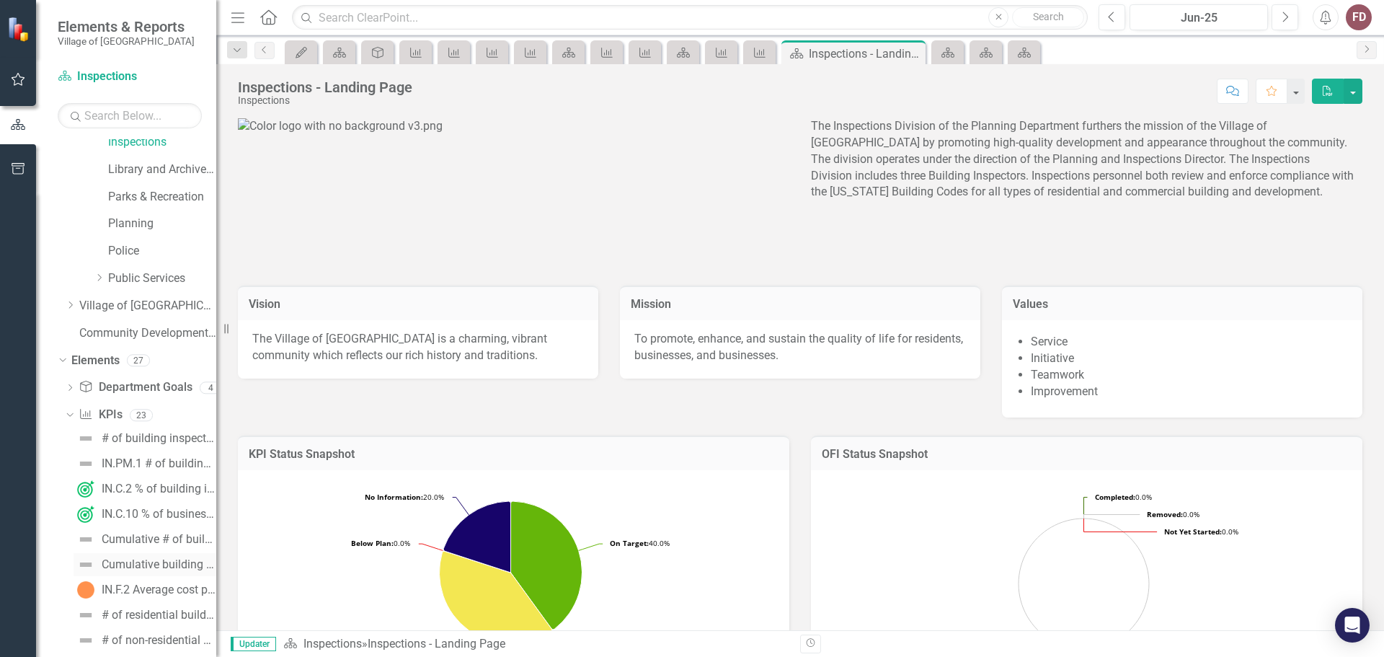
click at [151, 559] on div "Cumulative building inspections operating expenditures" at bounding box center [159, 564] width 115 height 13
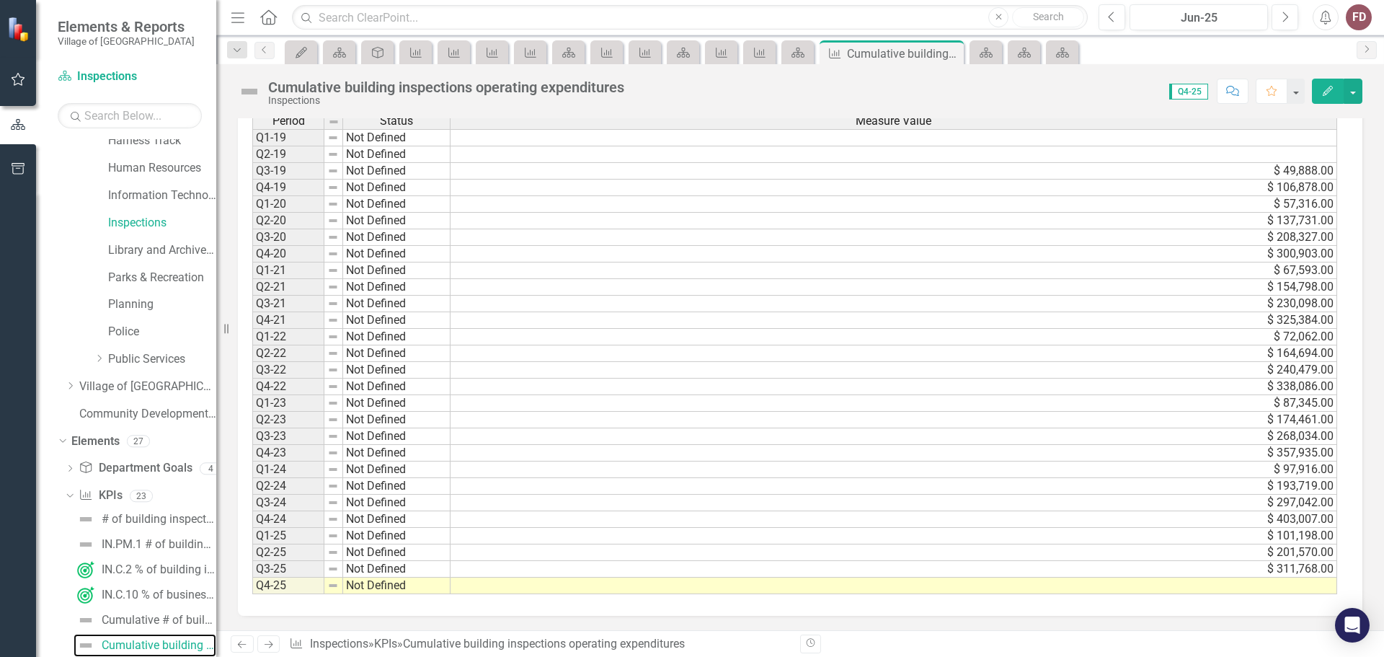
scroll to position [445, 0]
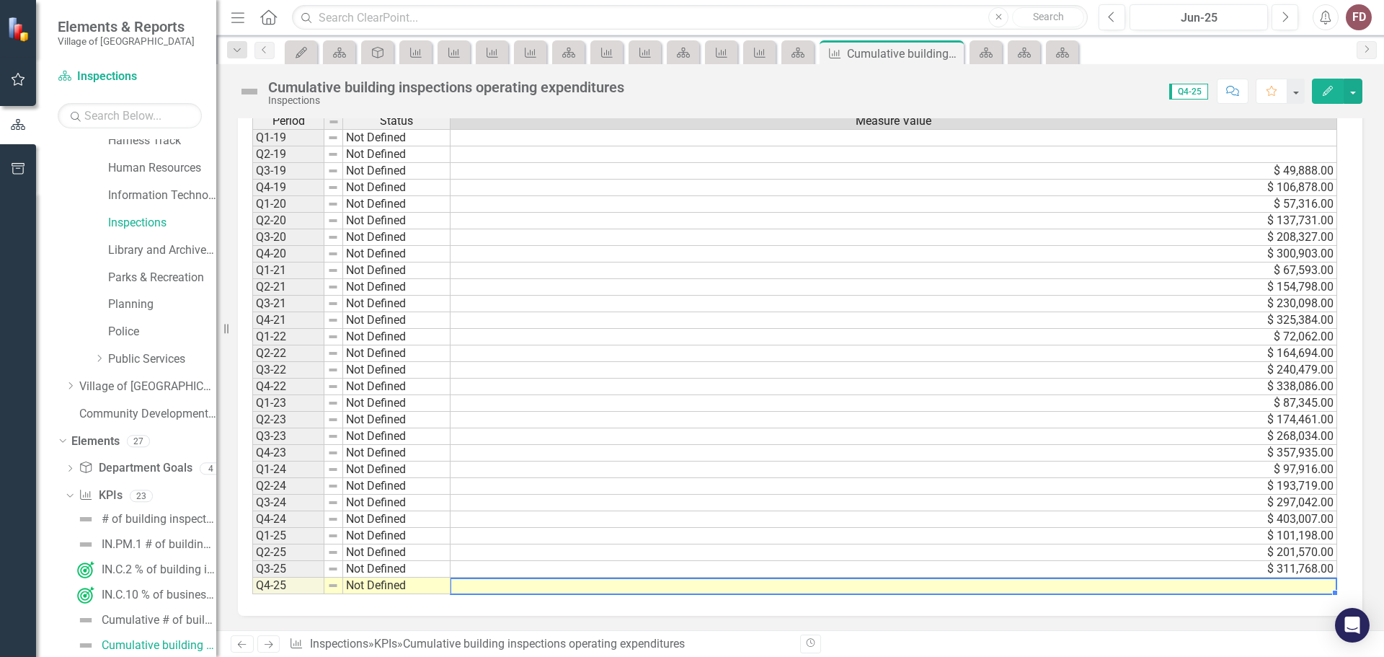
click at [619, 587] on td at bounding box center [894, 586] width 887 height 17
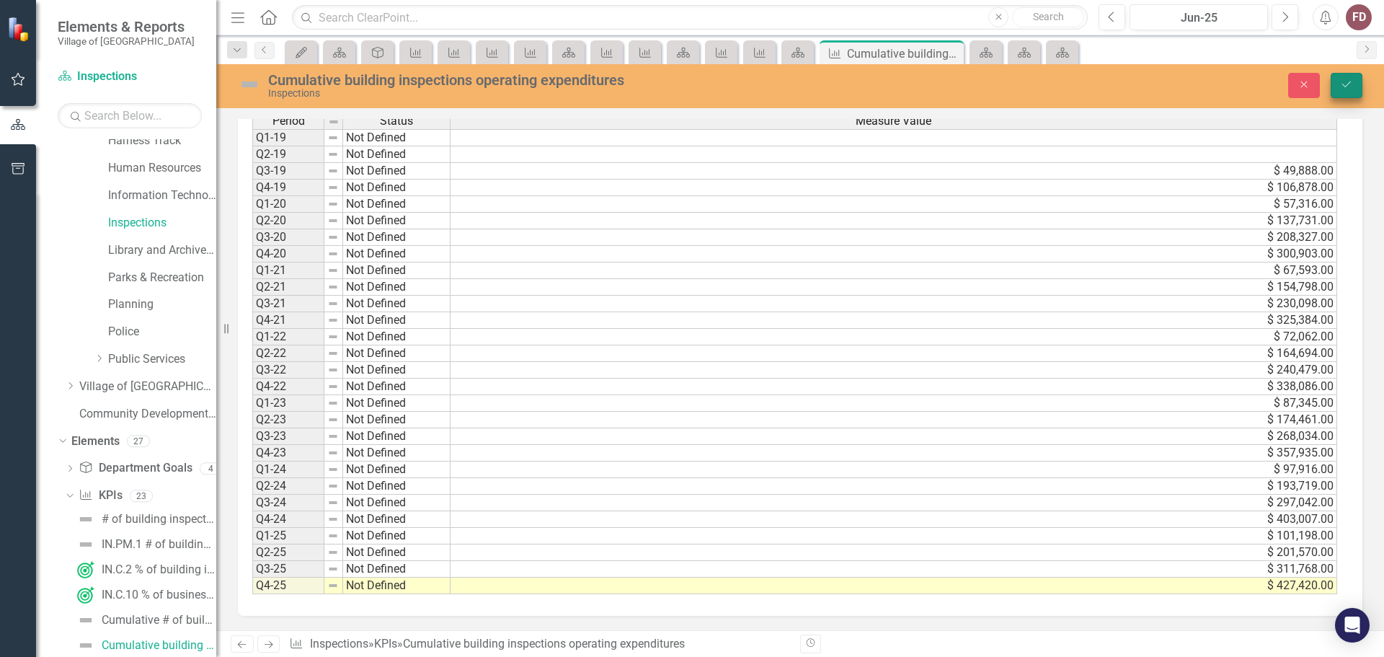
type textarea "427420"
click at [1349, 86] on icon "Save" at bounding box center [1346, 84] width 13 height 10
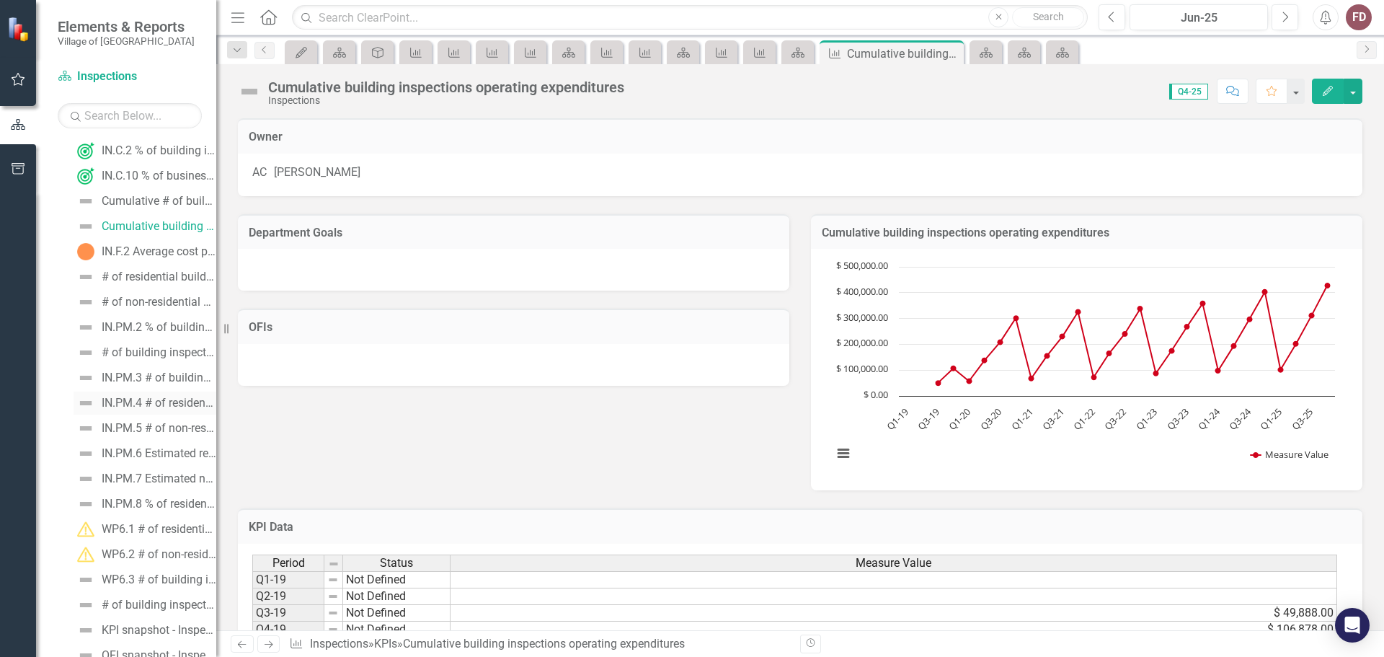
scroll to position [0, 0]
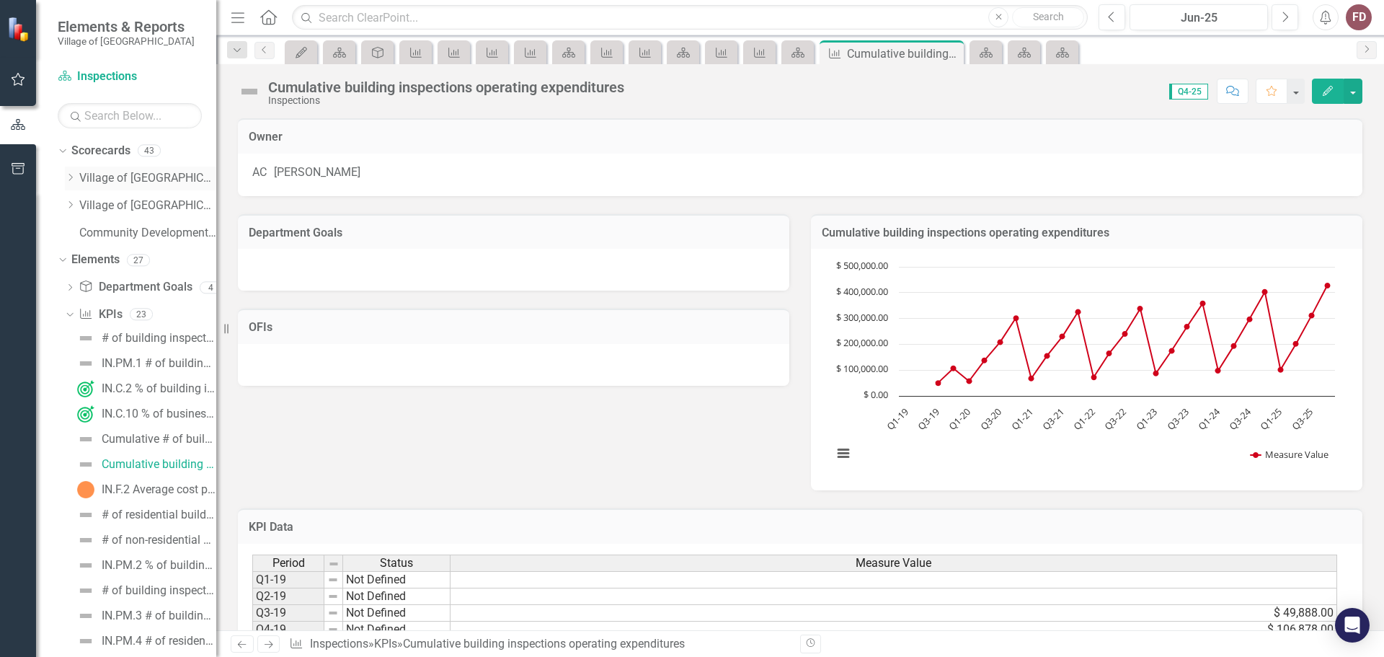
click at [114, 175] on link "Village of [GEOGRAPHIC_DATA]" at bounding box center [147, 178] width 137 height 17
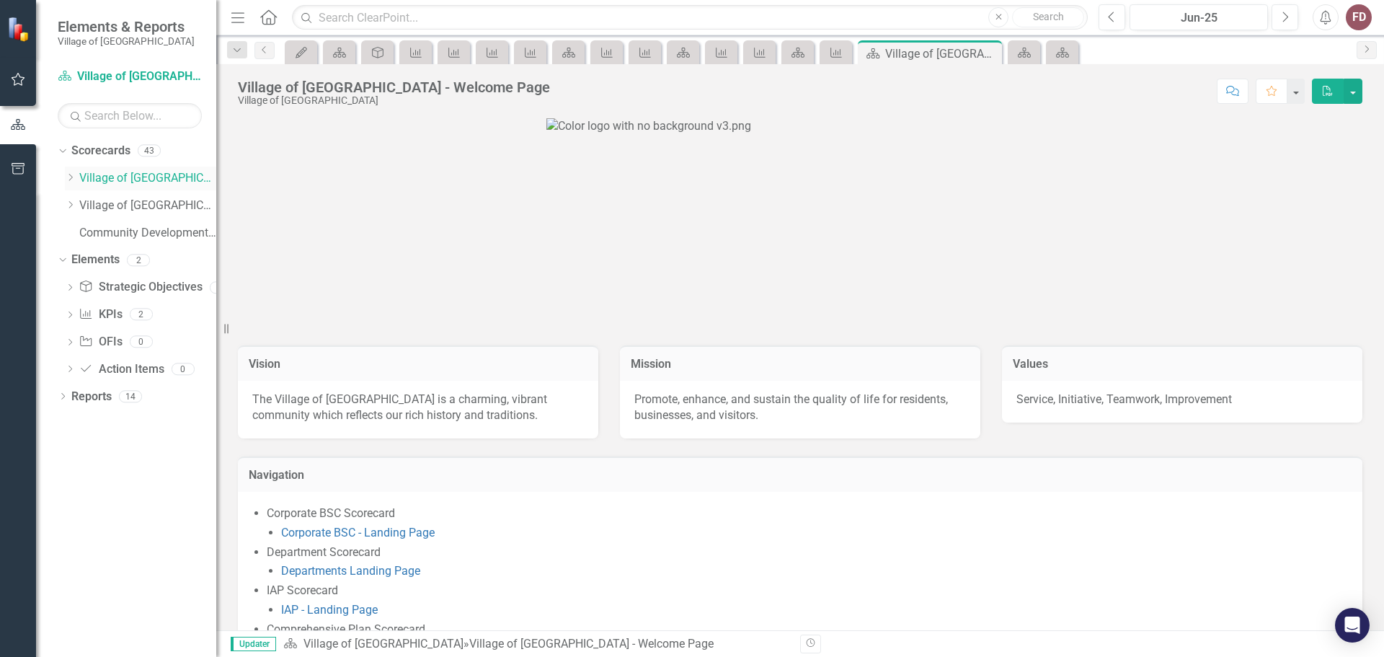
click at [71, 174] on icon "Dropdown" at bounding box center [70, 177] width 11 height 9
click at [85, 261] on icon at bounding box center [86, 259] width 4 height 7
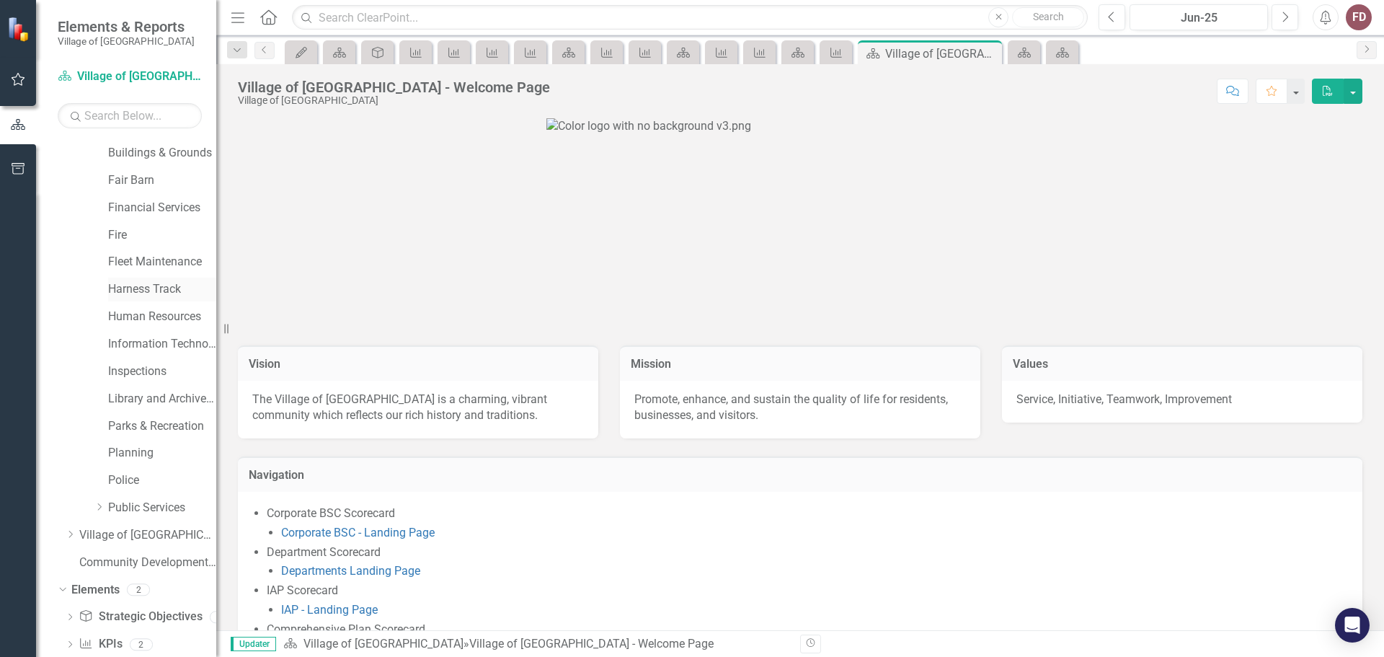
scroll to position [216, 0]
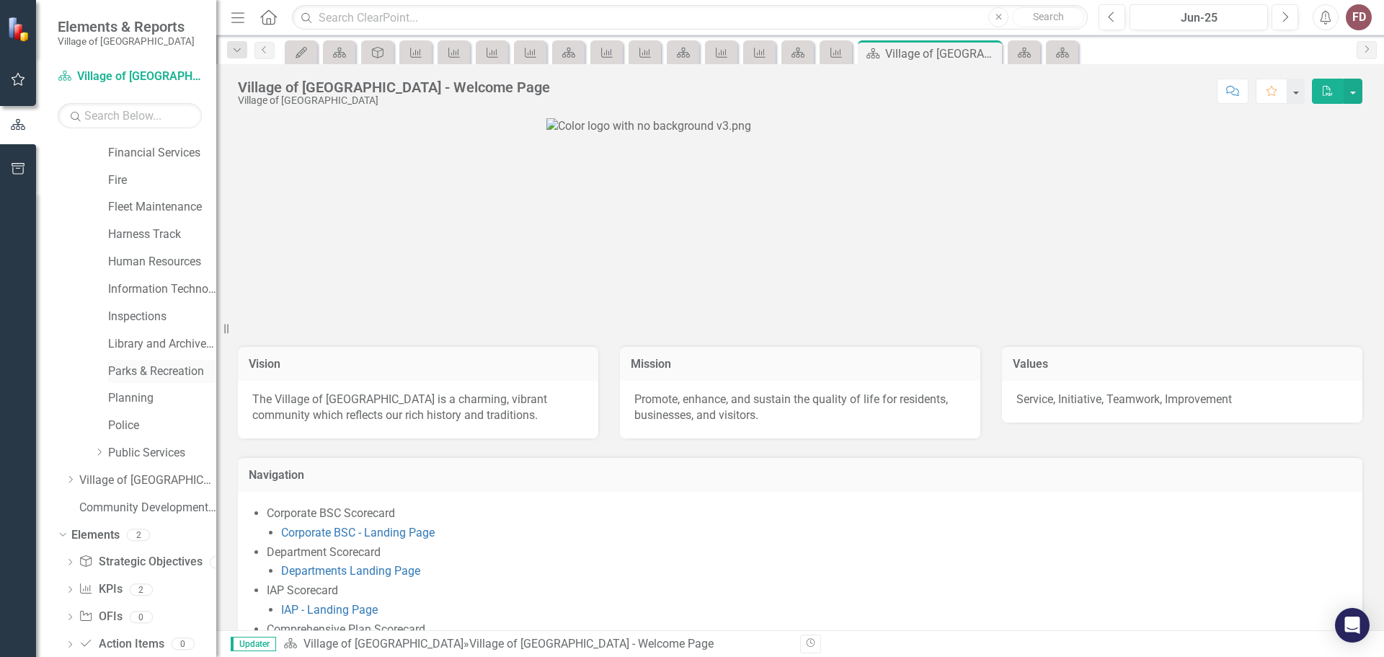
click at [156, 369] on link "Parks & Recreation" at bounding box center [162, 371] width 108 height 17
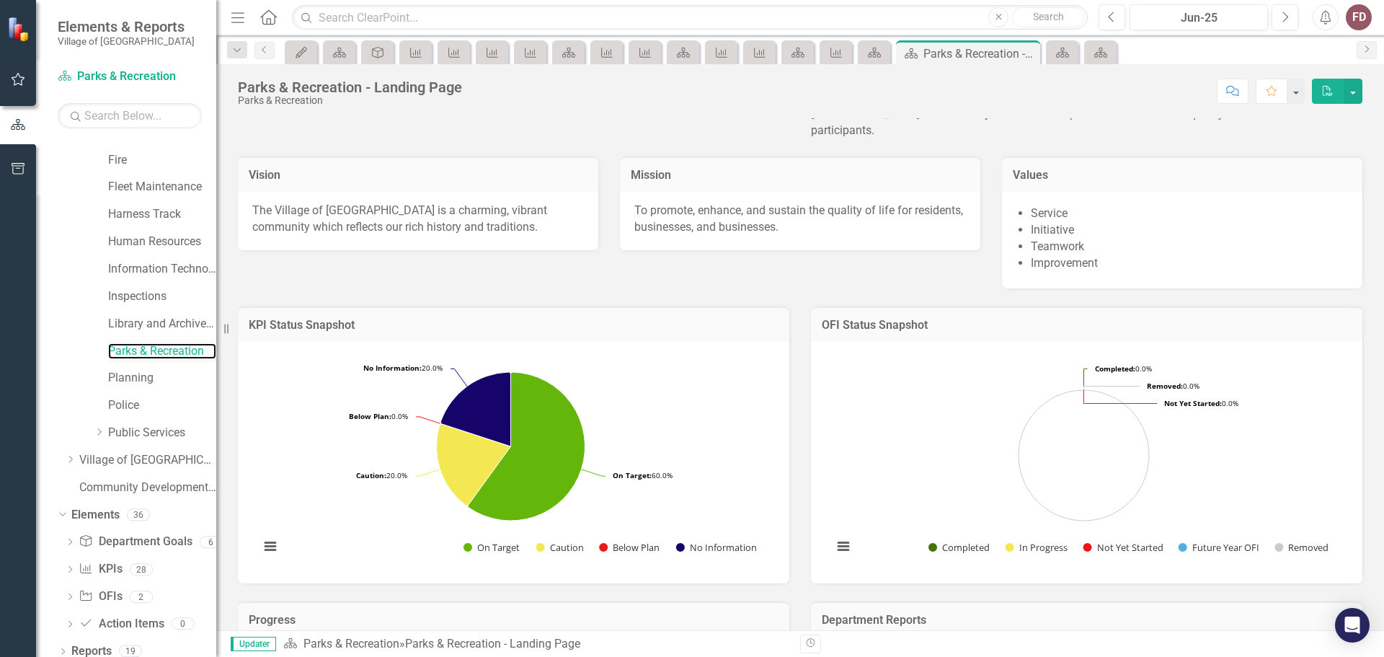
scroll to position [247, 0]
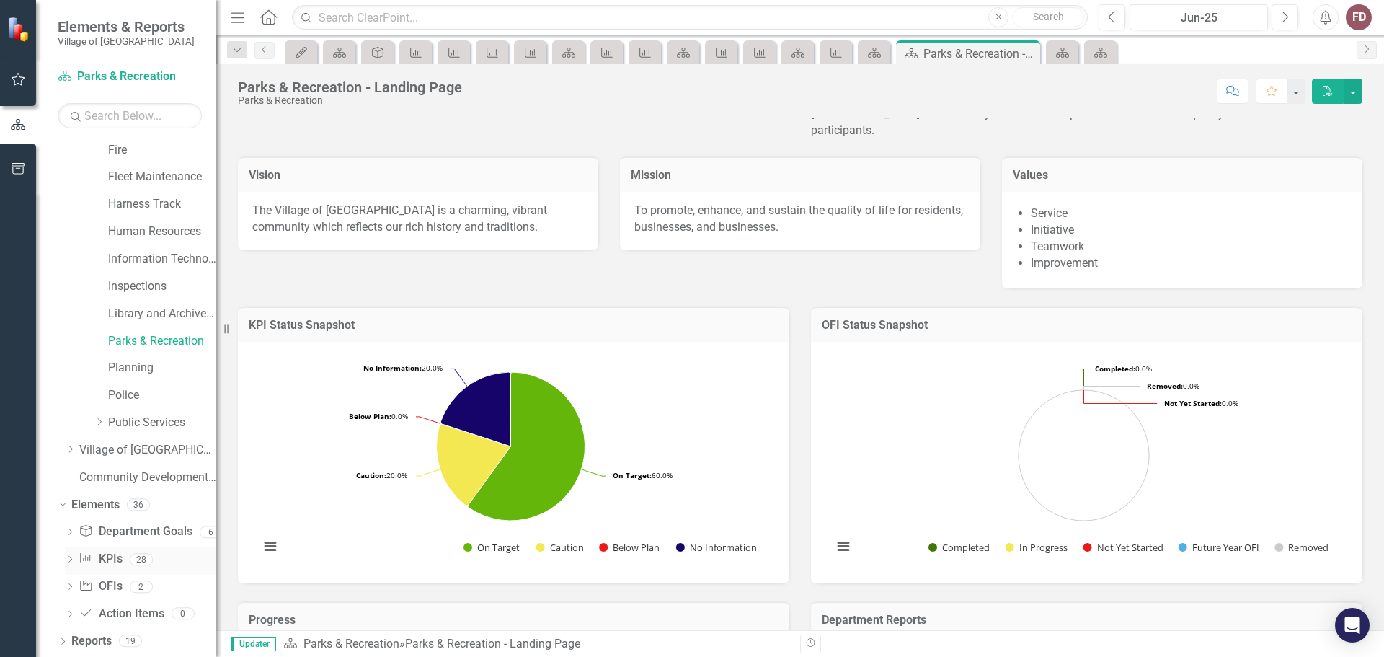
click at [68, 559] on icon "Dropdown" at bounding box center [70, 561] width 10 height 8
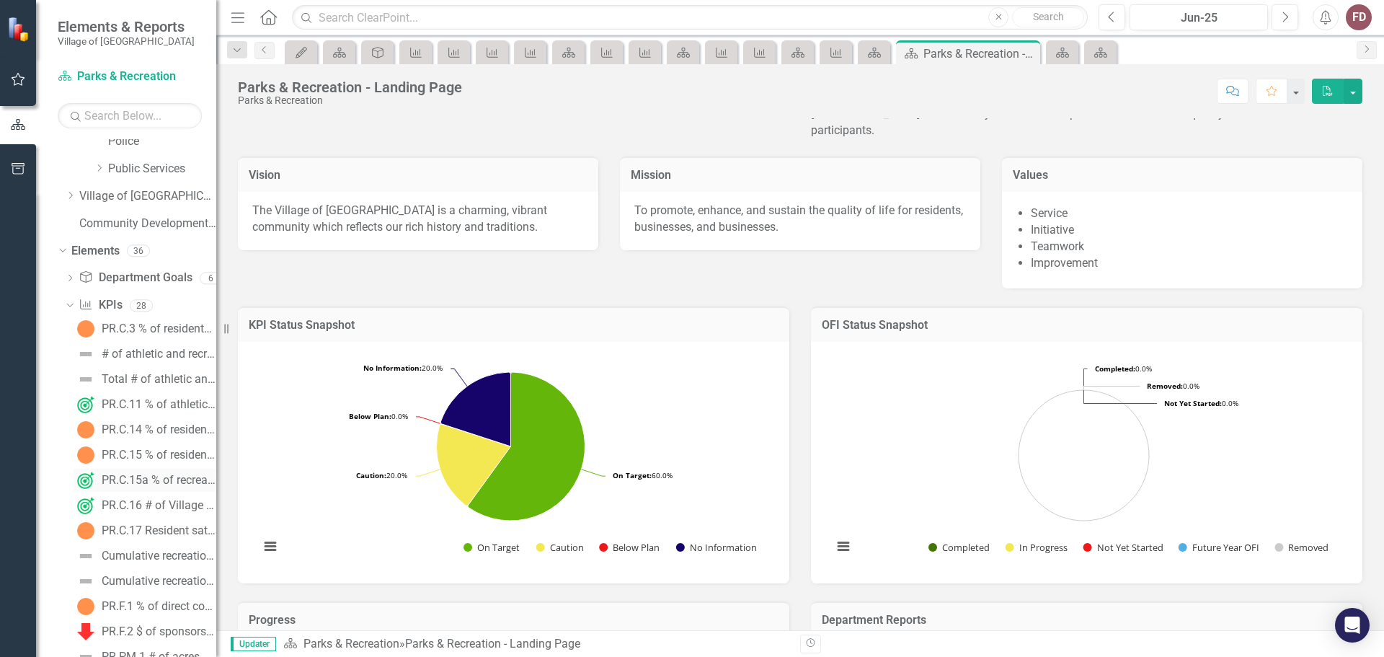
scroll to position [535, 0]
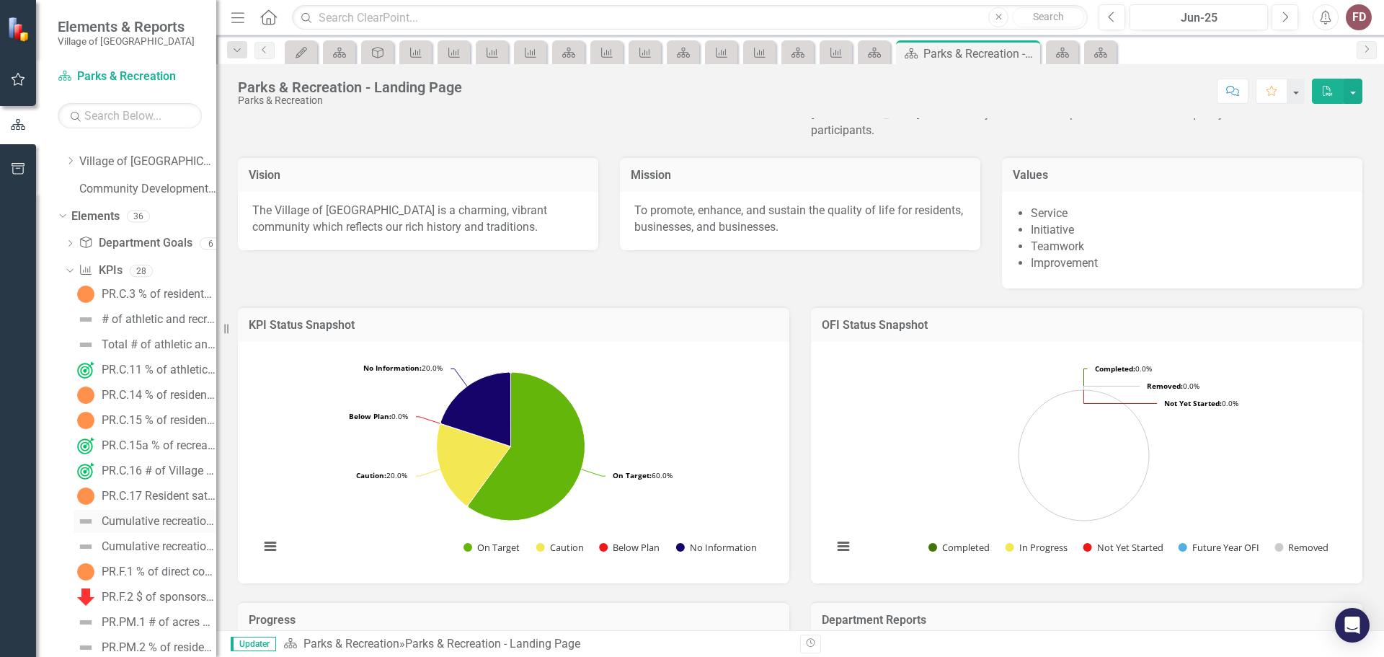
click at [152, 518] on div "Cumulative recreation program fees" at bounding box center [159, 521] width 115 height 13
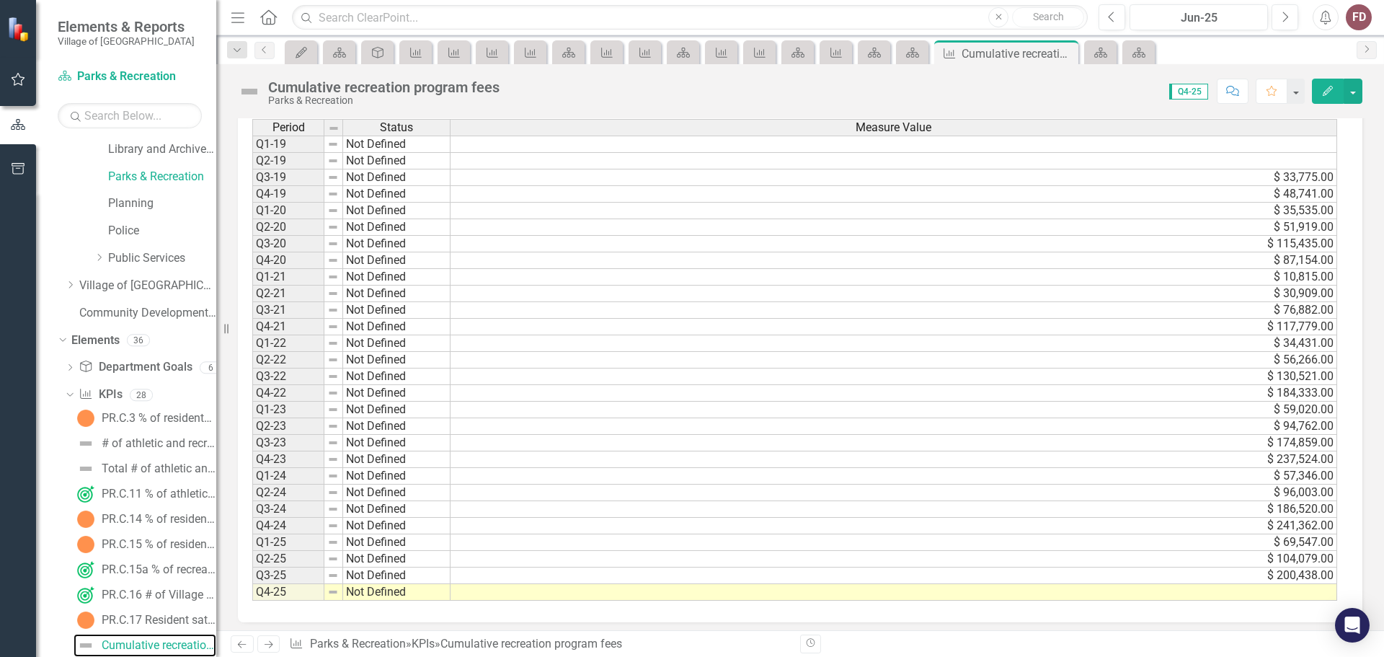
scroll to position [445, 0]
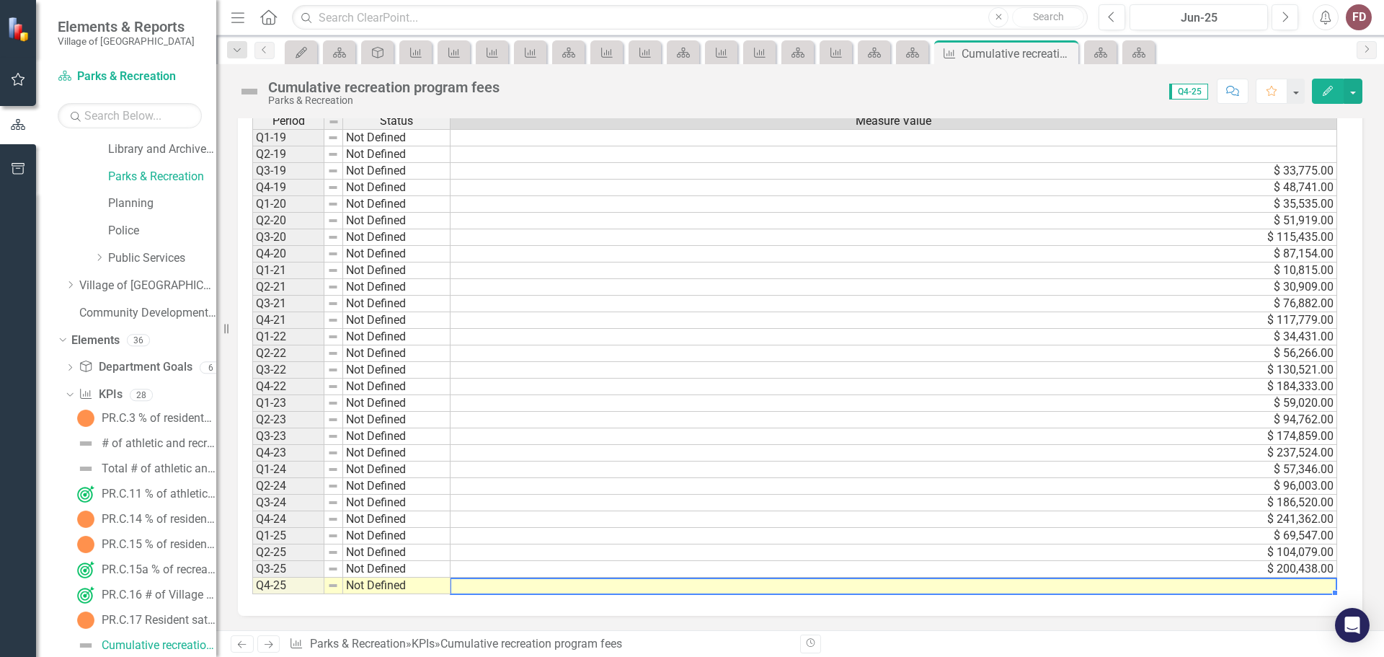
click at [596, 585] on td at bounding box center [894, 586] width 887 height 17
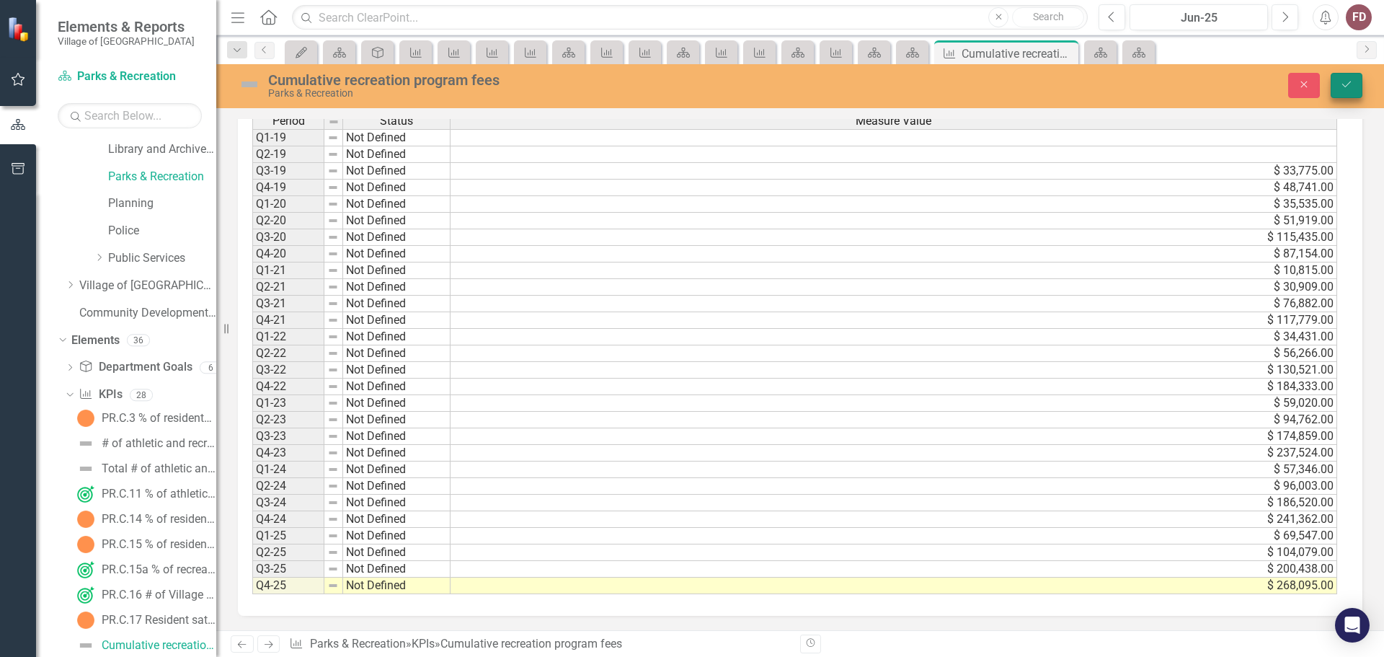
type textarea "268095"
click at [1347, 79] on icon "Save" at bounding box center [1346, 84] width 13 height 10
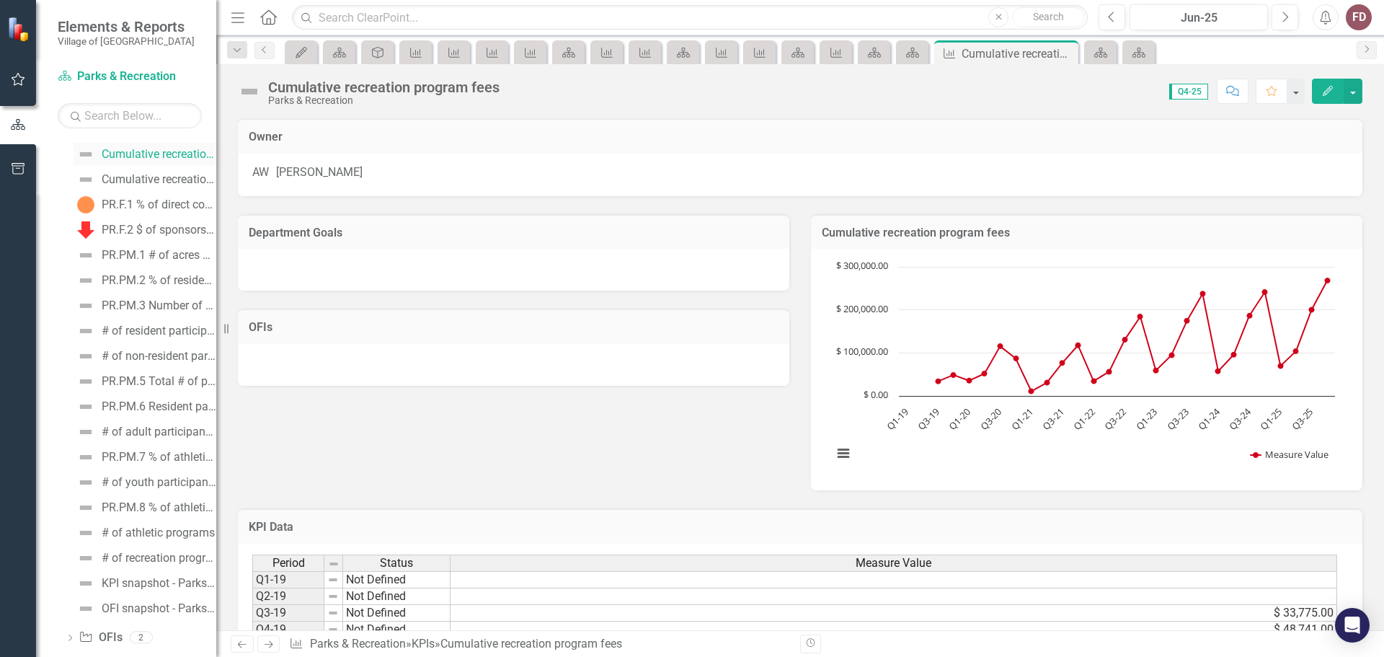
scroll to position [56, 0]
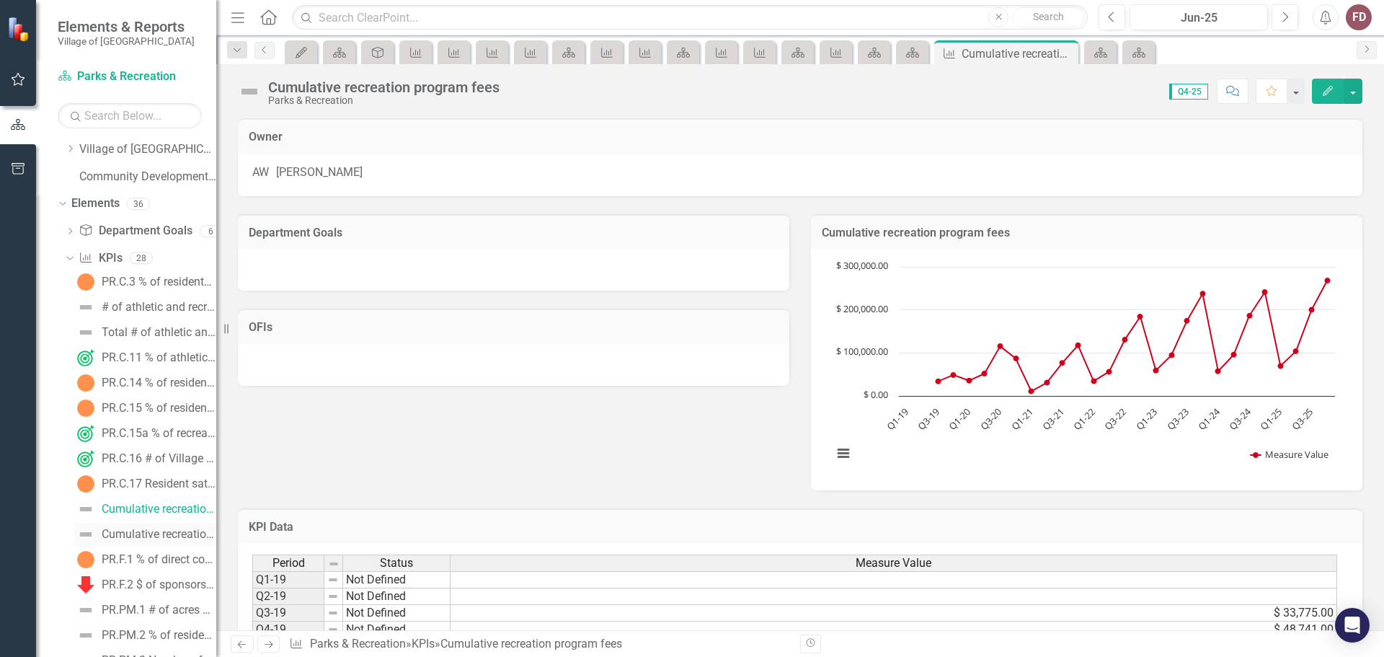
click at [150, 536] on div "Cumulative recreation program direct costs" at bounding box center [159, 534] width 115 height 13
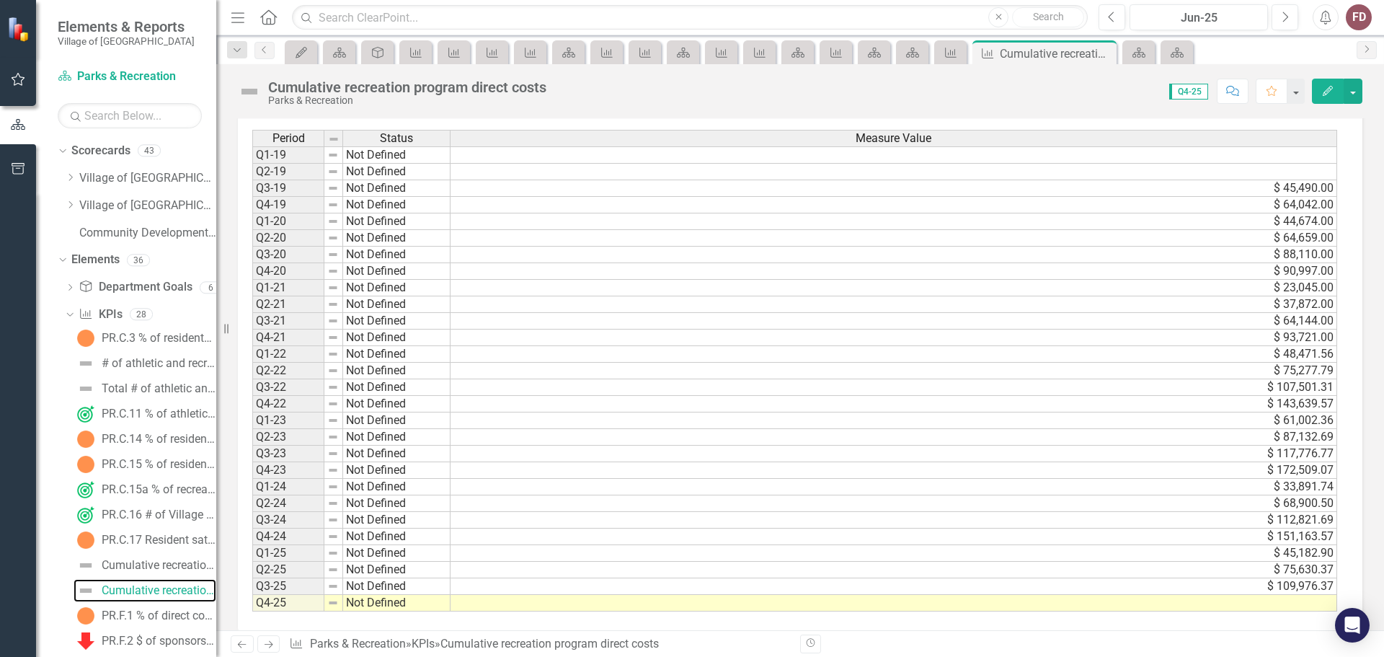
scroll to position [445, 0]
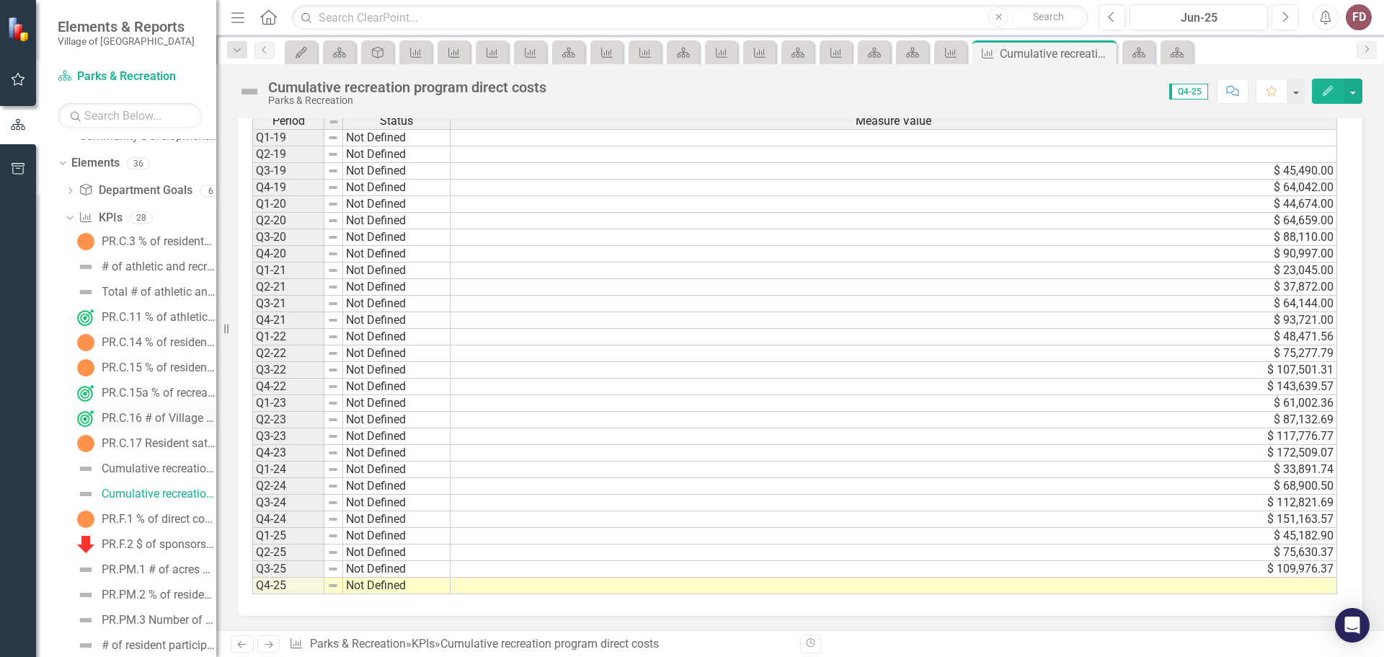
scroll to position [144, 0]
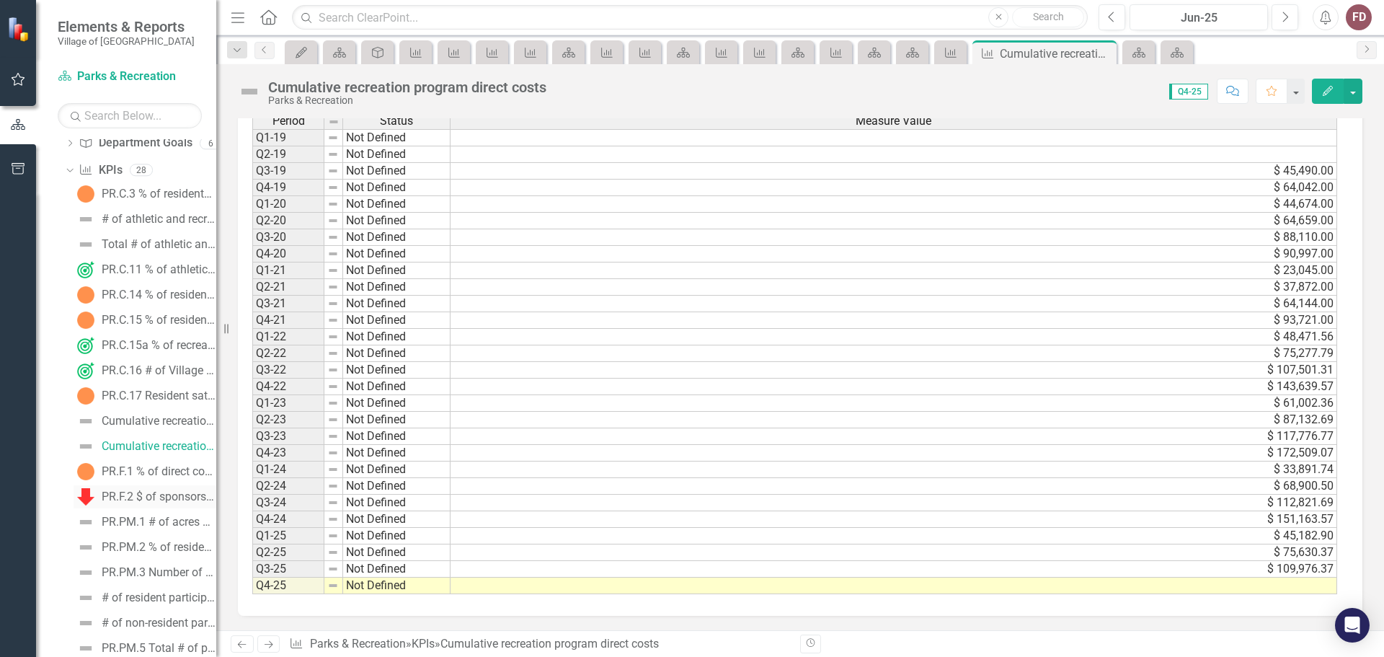
click at [166, 491] on div "PR.F.2 $ of sponsorship obtained for Village sponsored cultural arts events (cu…" at bounding box center [159, 496] width 115 height 13
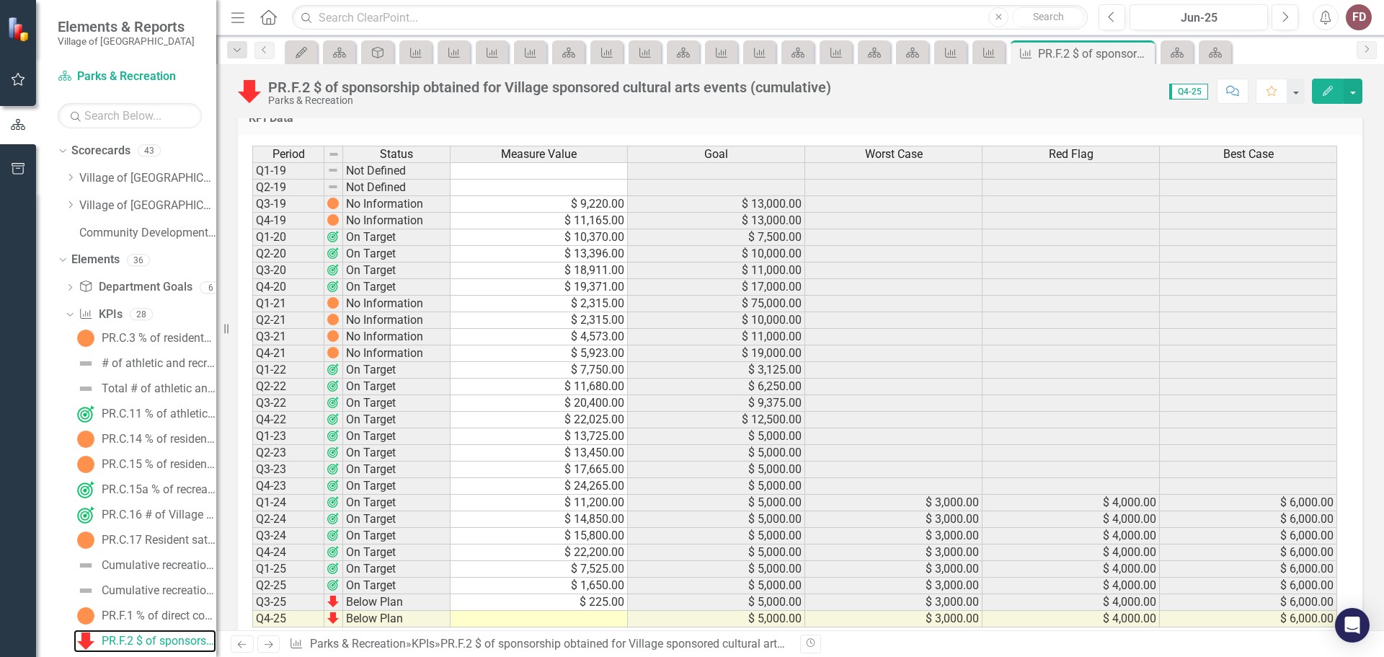
scroll to position [552, 0]
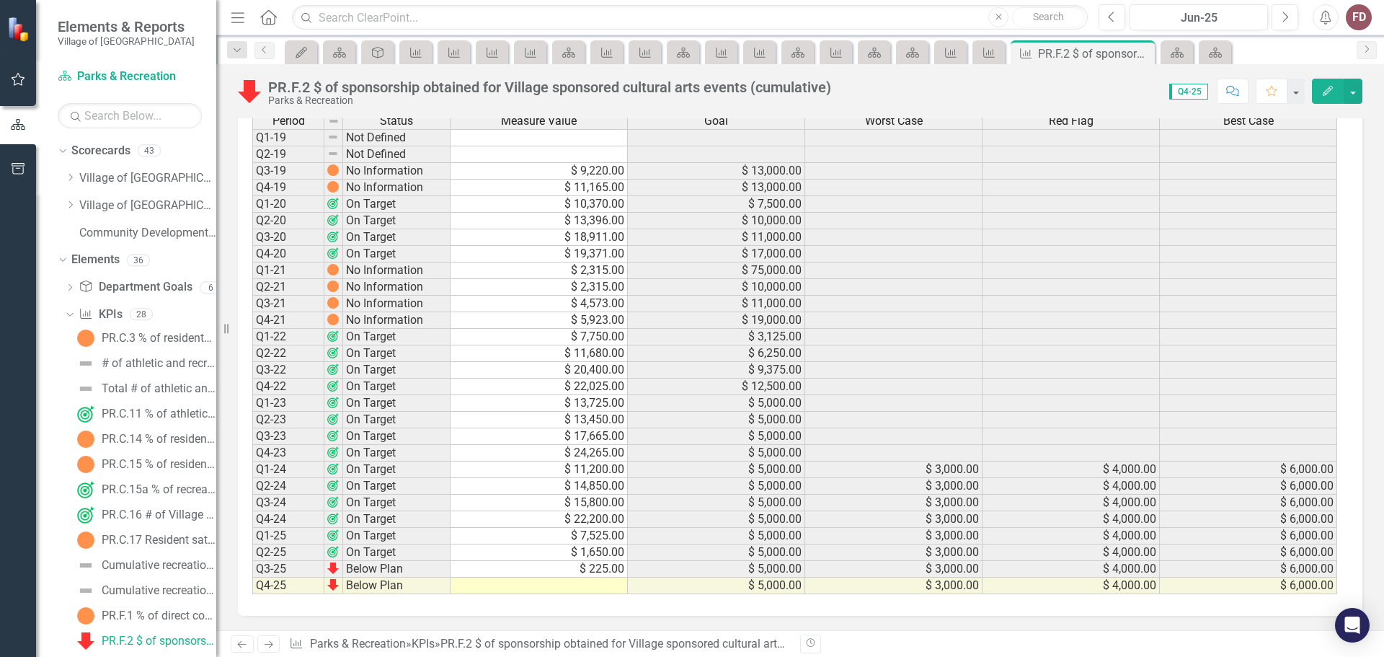
click at [578, 589] on td at bounding box center [539, 586] width 177 height 17
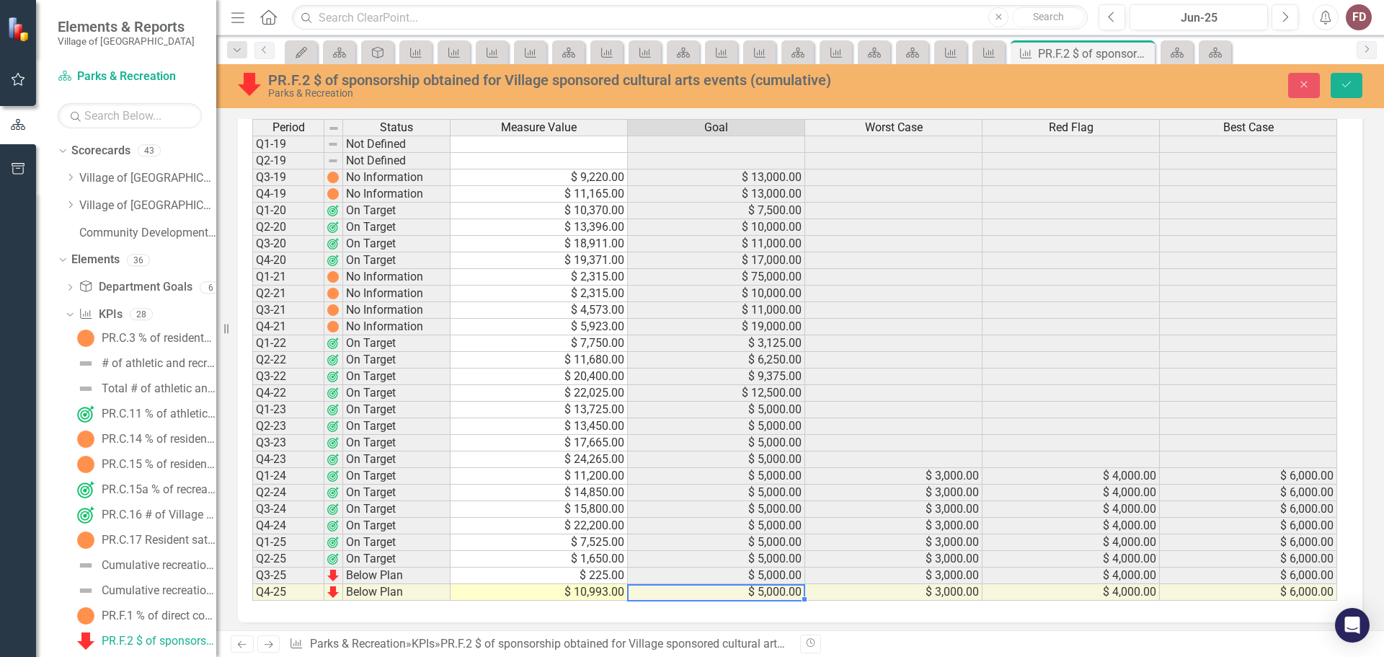
scroll to position [553, 0]
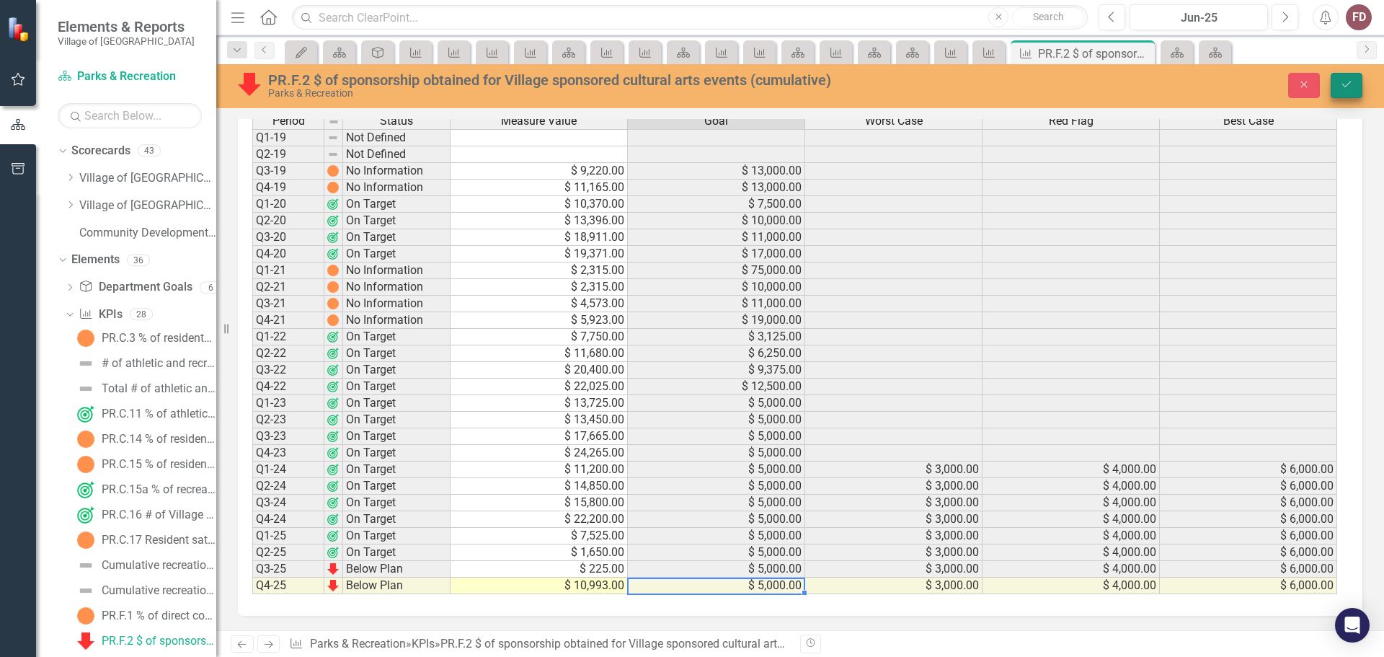
type textarea "10993"
click at [1338, 79] on button "Save" at bounding box center [1347, 85] width 32 height 25
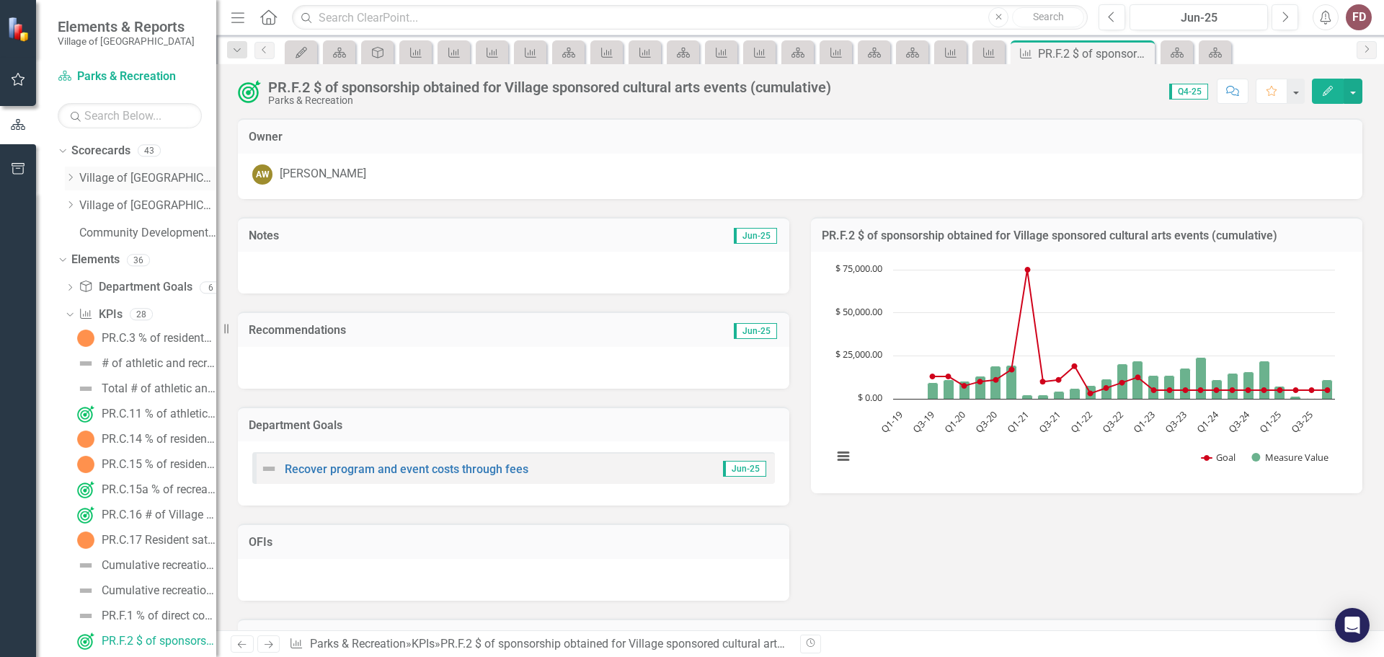
click at [125, 178] on link "Village of [GEOGRAPHIC_DATA]" at bounding box center [147, 178] width 137 height 17
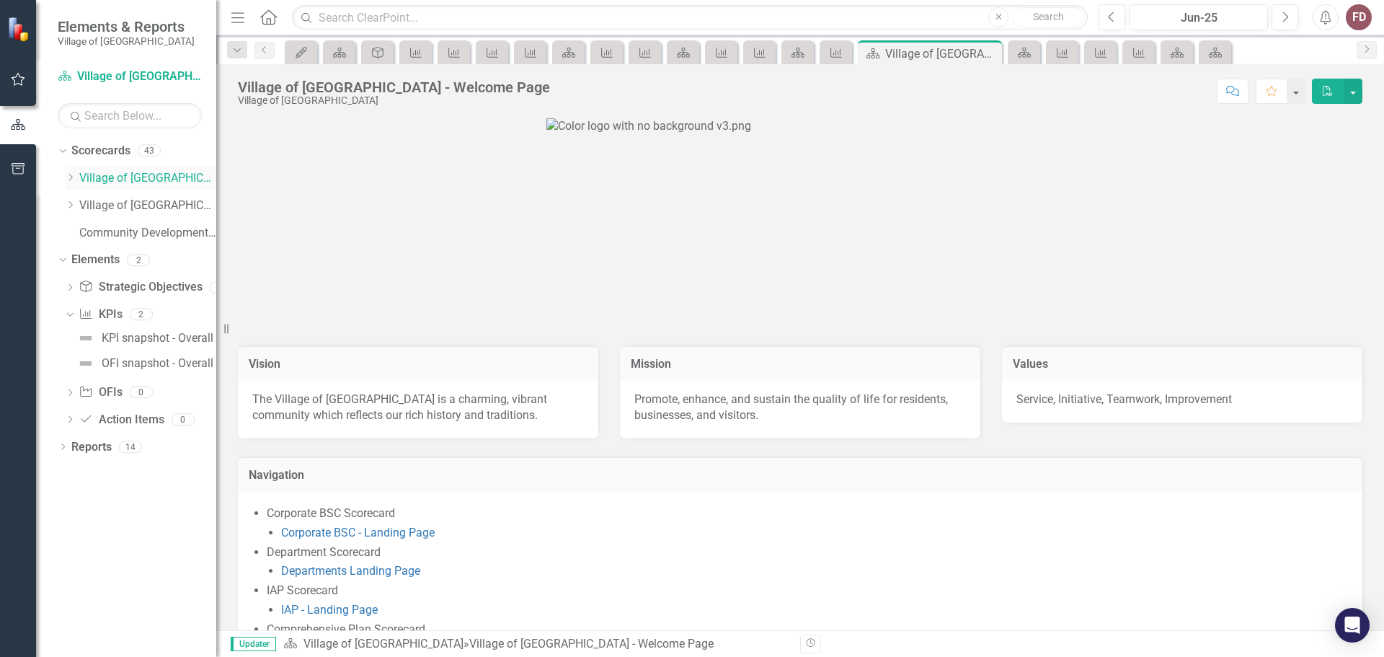
click at [128, 176] on link "Village of [GEOGRAPHIC_DATA]" at bounding box center [147, 178] width 137 height 17
click at [72, 177] on icon at bounding box center [71, 177] width 4 height 7
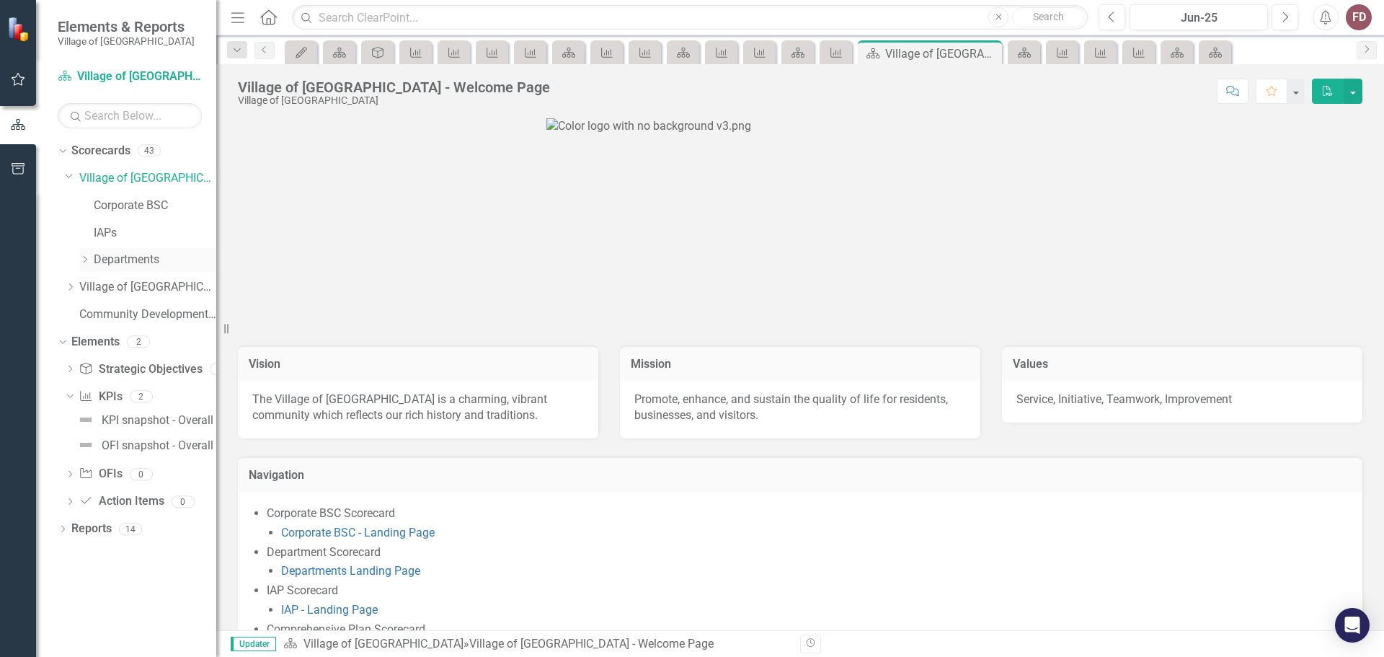
click at [87, 257] on icon "Dropdown" at bounding box center [84, 259] width 11 height 9
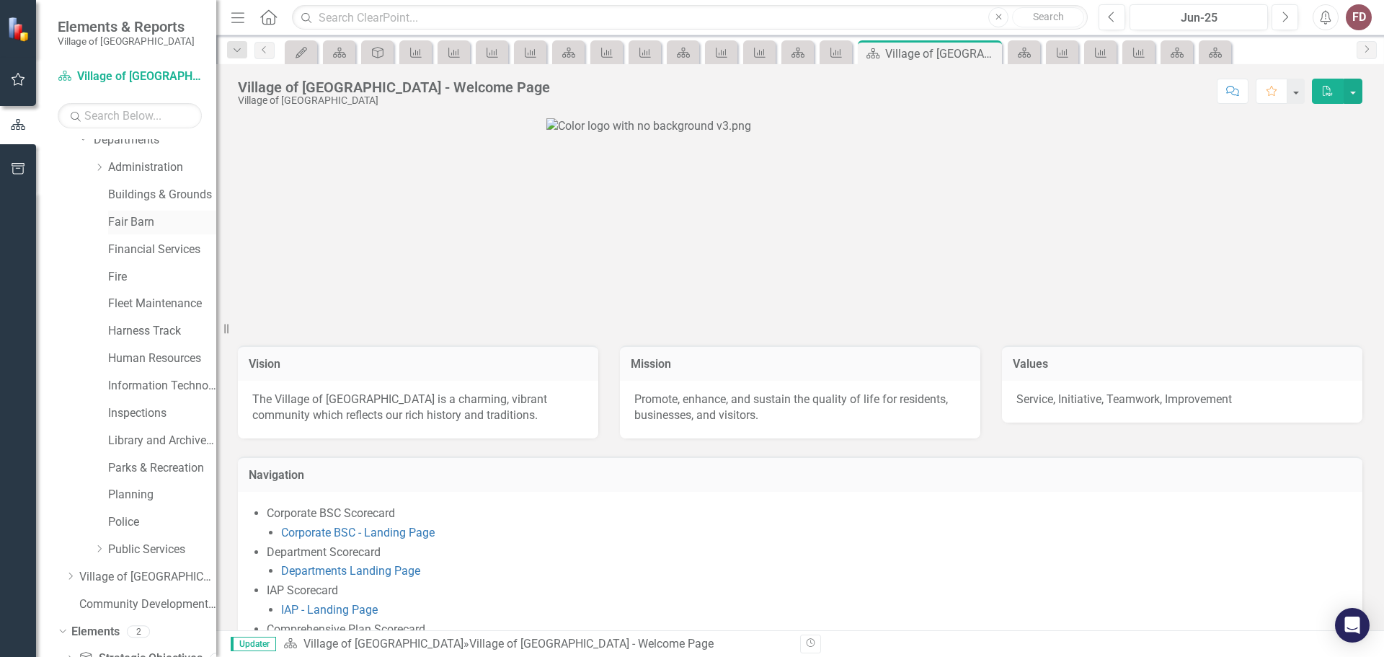
scroll to position [144, 0]
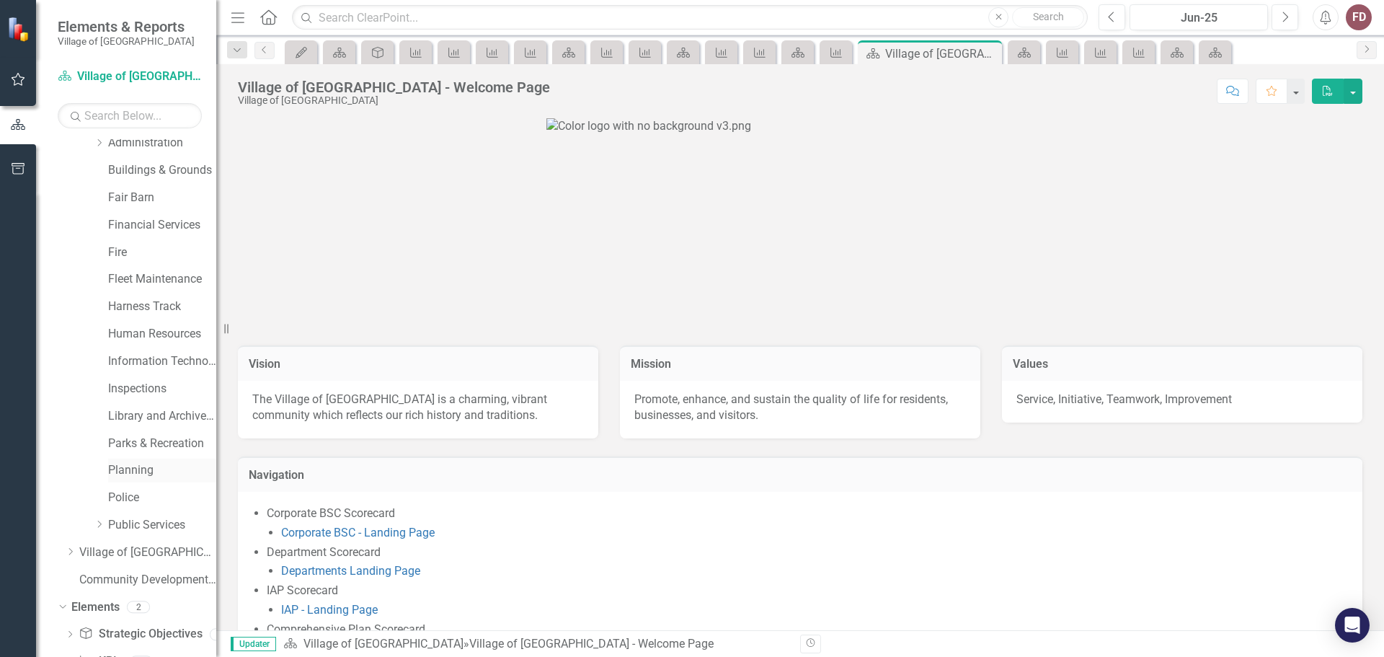
click at [130, 471] on link "Planning" at bounding box center [162, 470] width 108 height 17
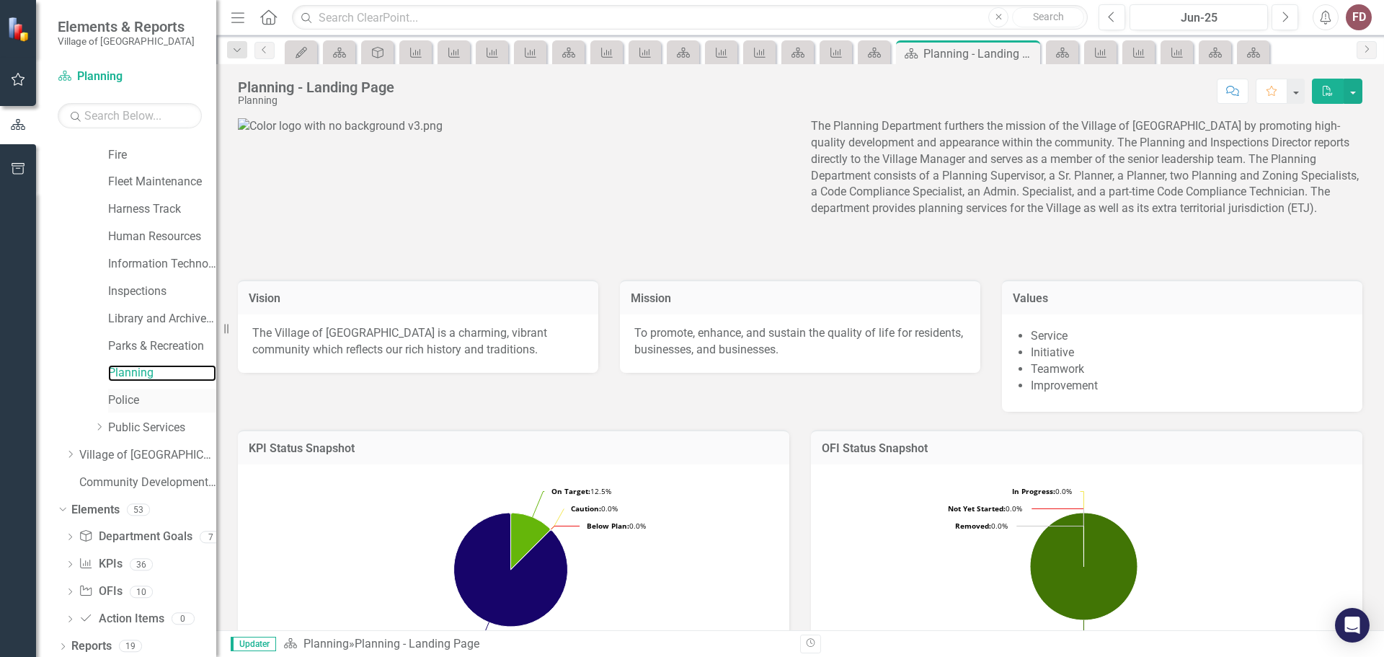
scroll to position [247, 0]
click at [70, 557] on icon at bounding box center [70, 559] width 4 height 6
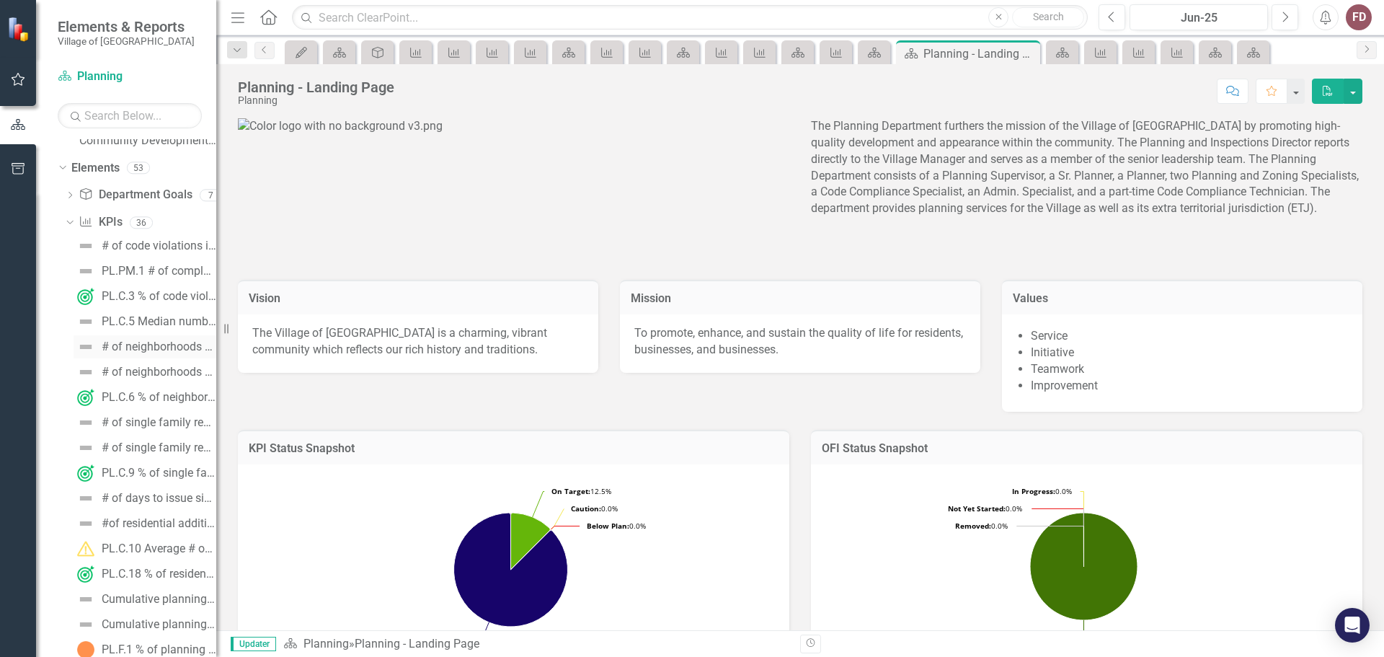
scroll to position [607, 0]
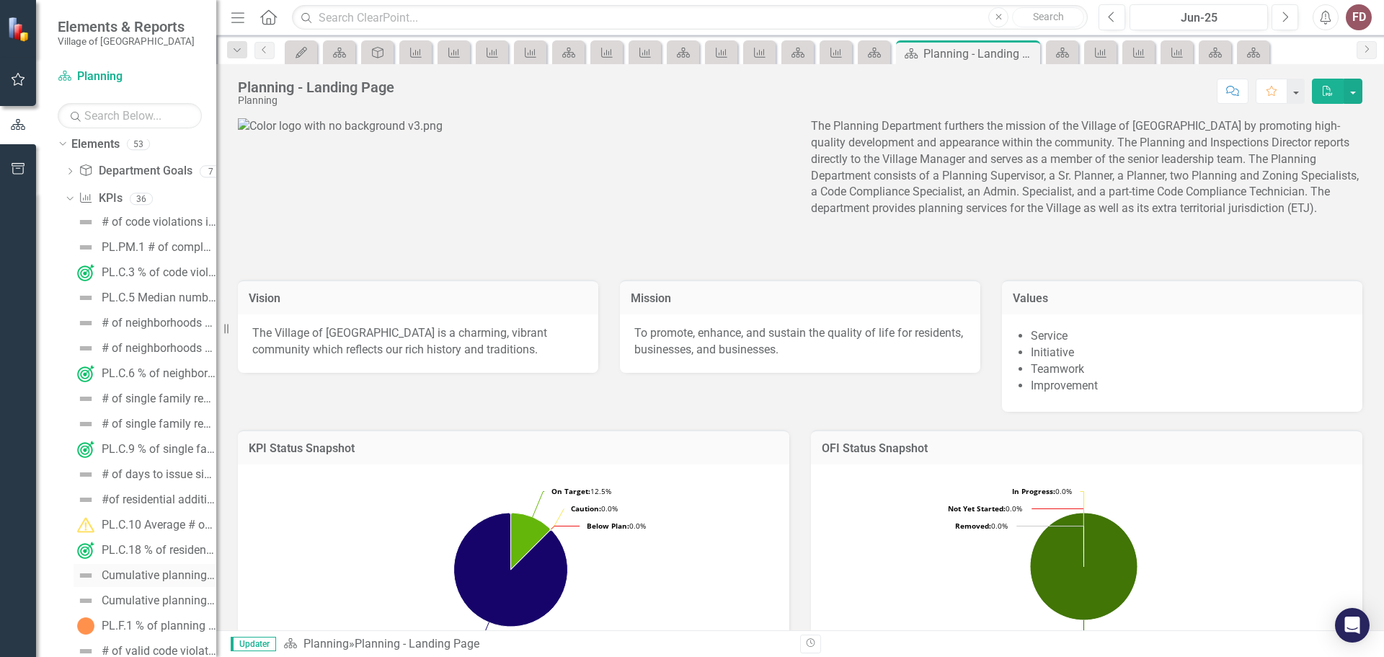
click at [148, 569] on div "Cumulative planning fees" at bounding box center [159, 575] width 115 height 13
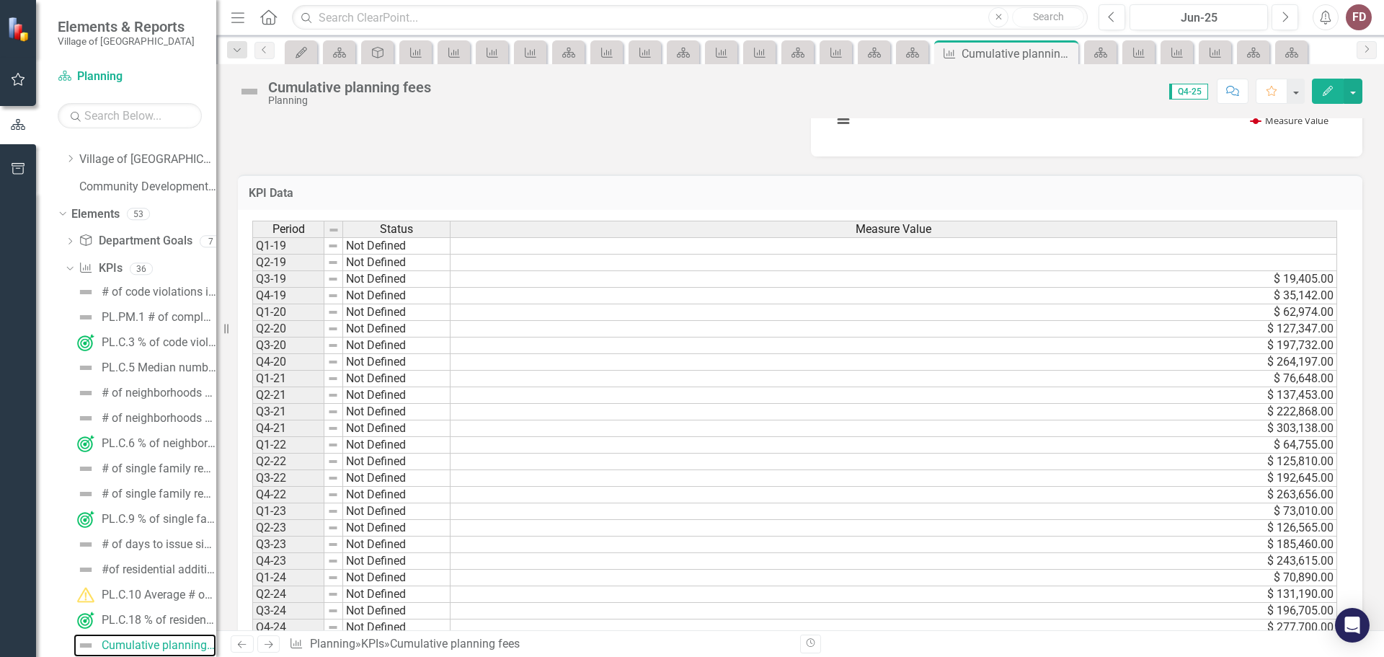
scroll to position [433, 0]
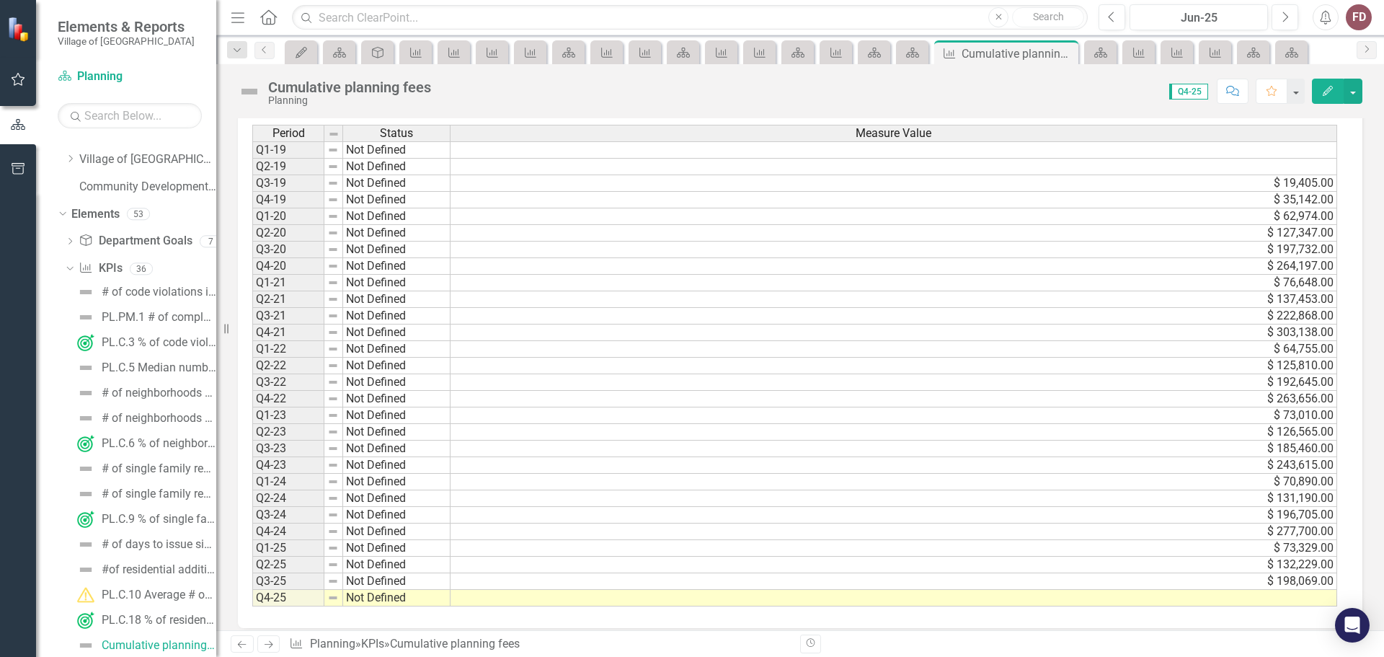
click at [960, 604] on td at bounding box center [894, 598] width 887 height 17
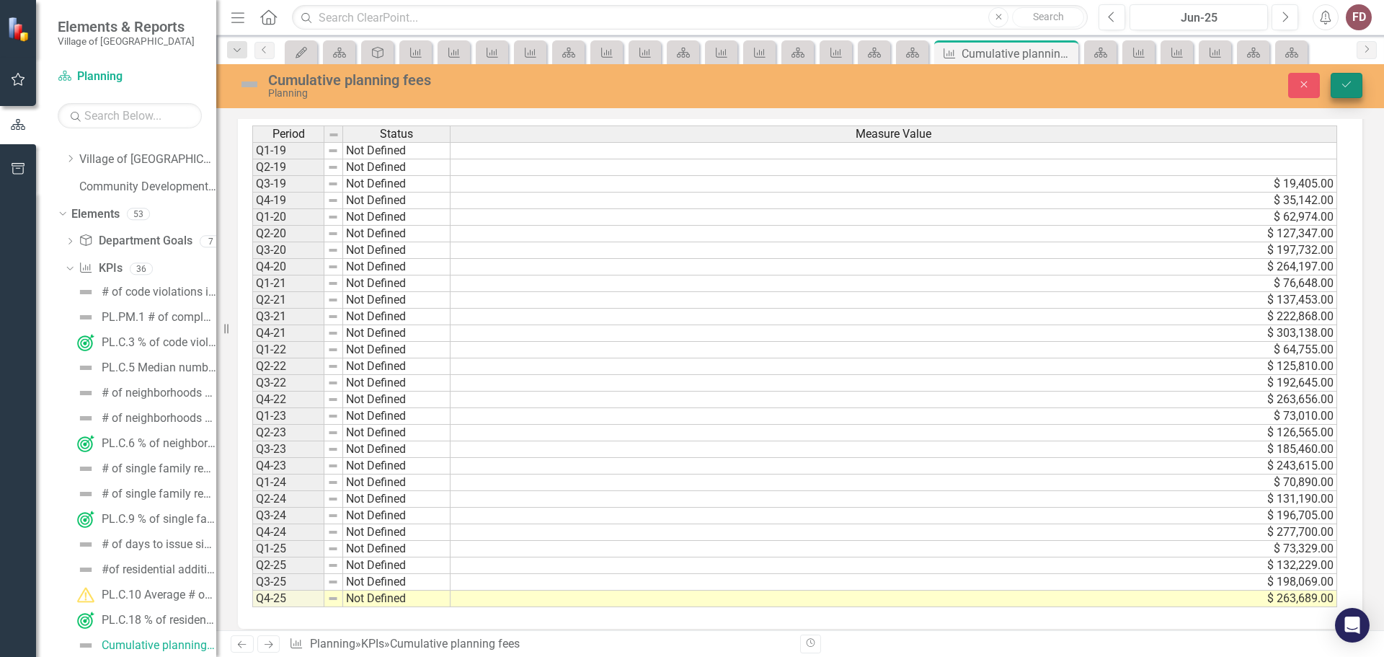
type textarea "263689"
click at [1338, 79] on button "Save" at bounding box center [1347, 85] width 32 height 25
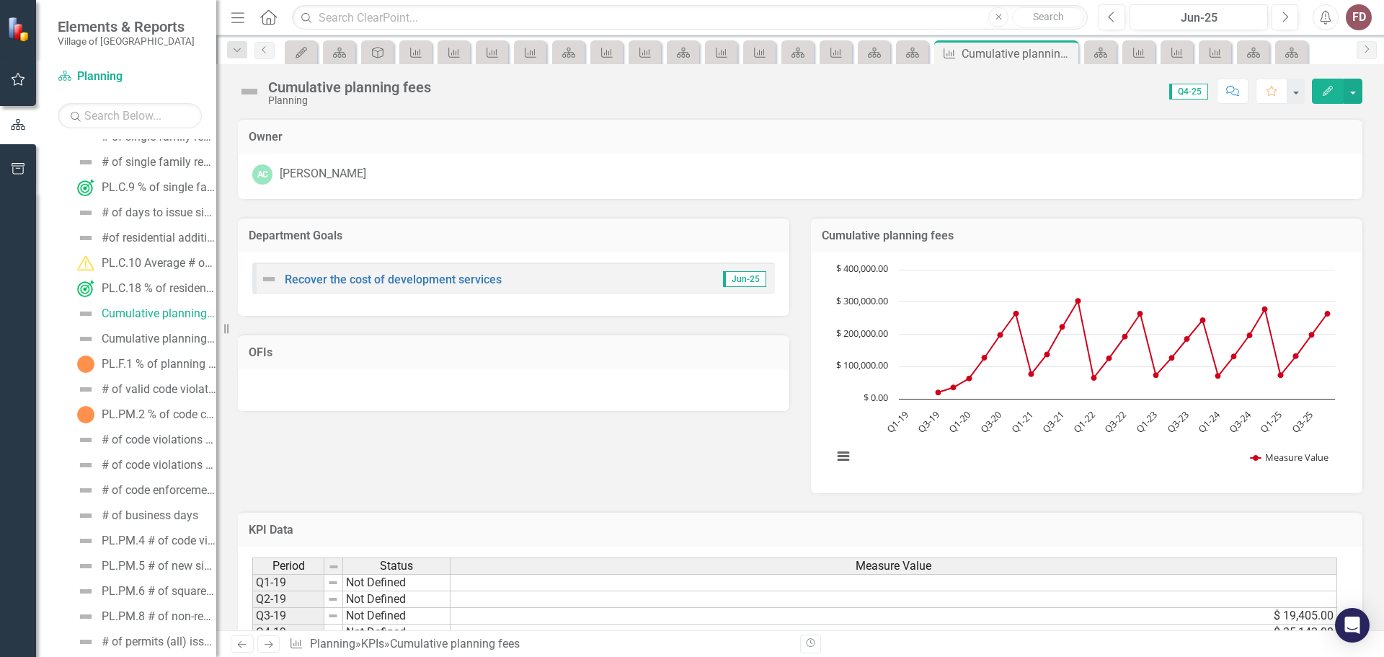
scroll to position [375, 0]
click at [154, 341] on div "Cumulative planning department operating costs" at bounding box center [159, 341] width 115 height 13
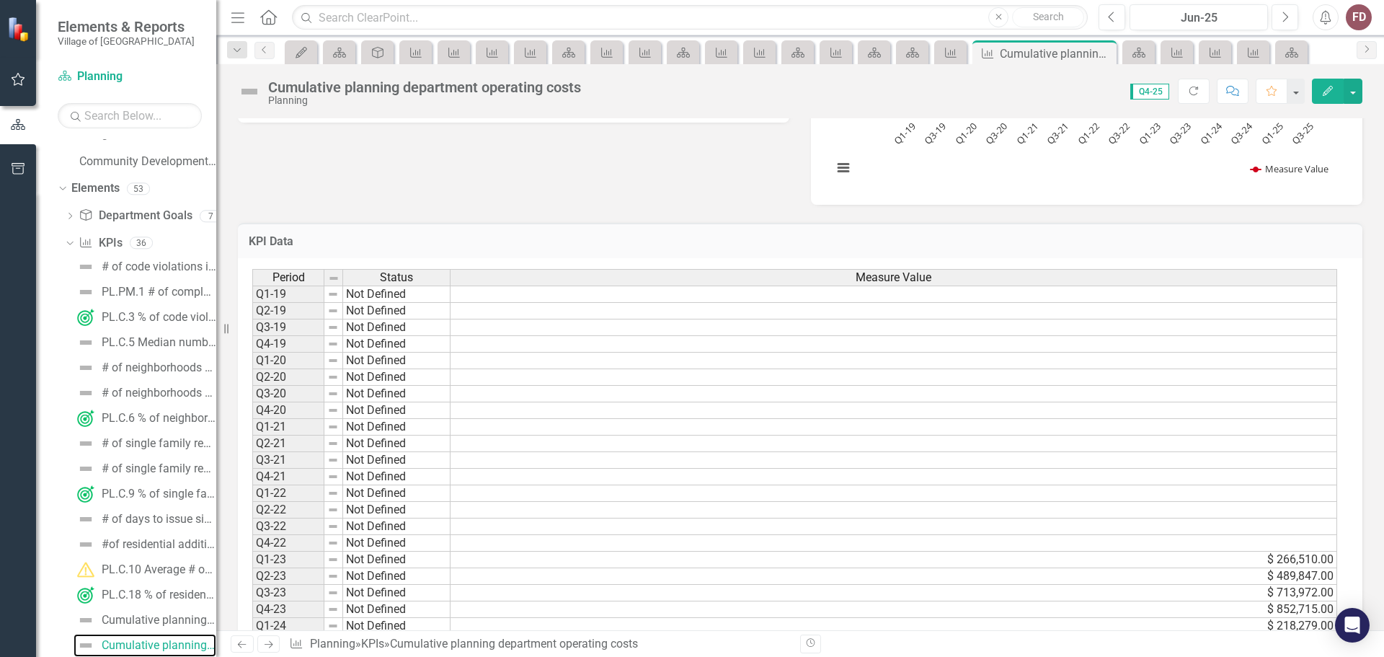
scroll to position [445, 0]
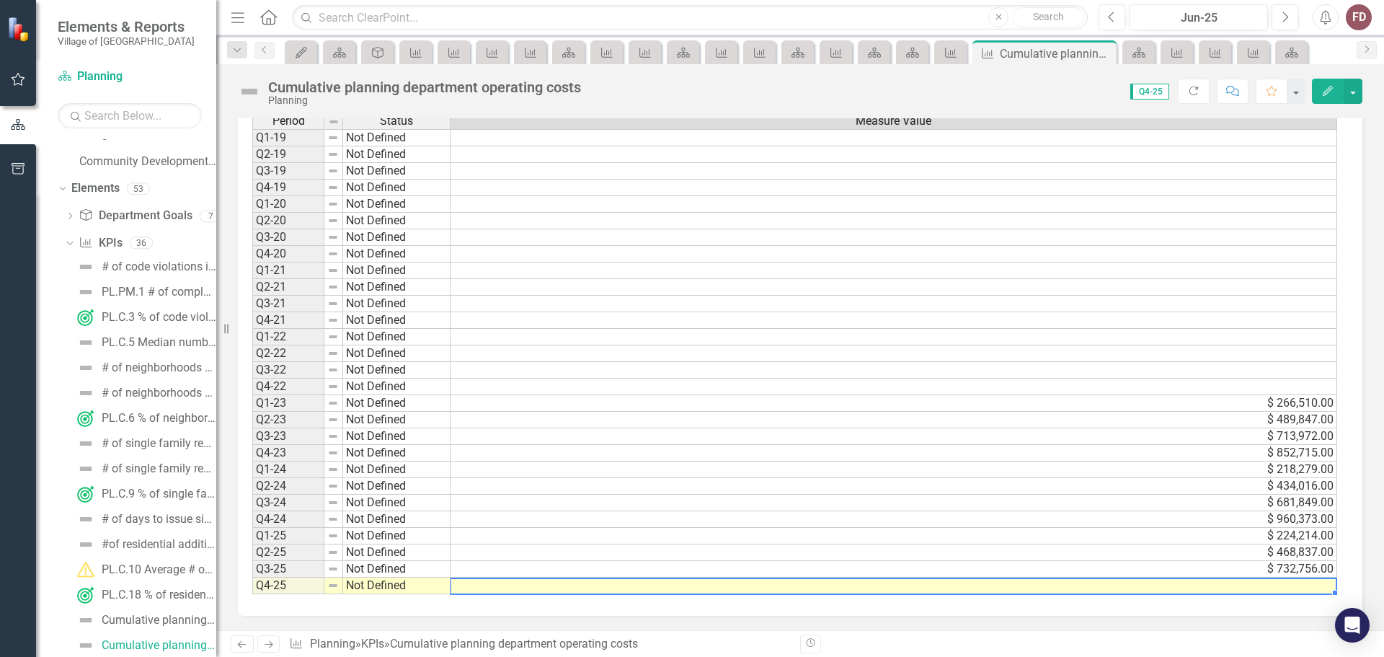
click at [768, 586] on td at bounding box center [894, 586] width 887 height 17
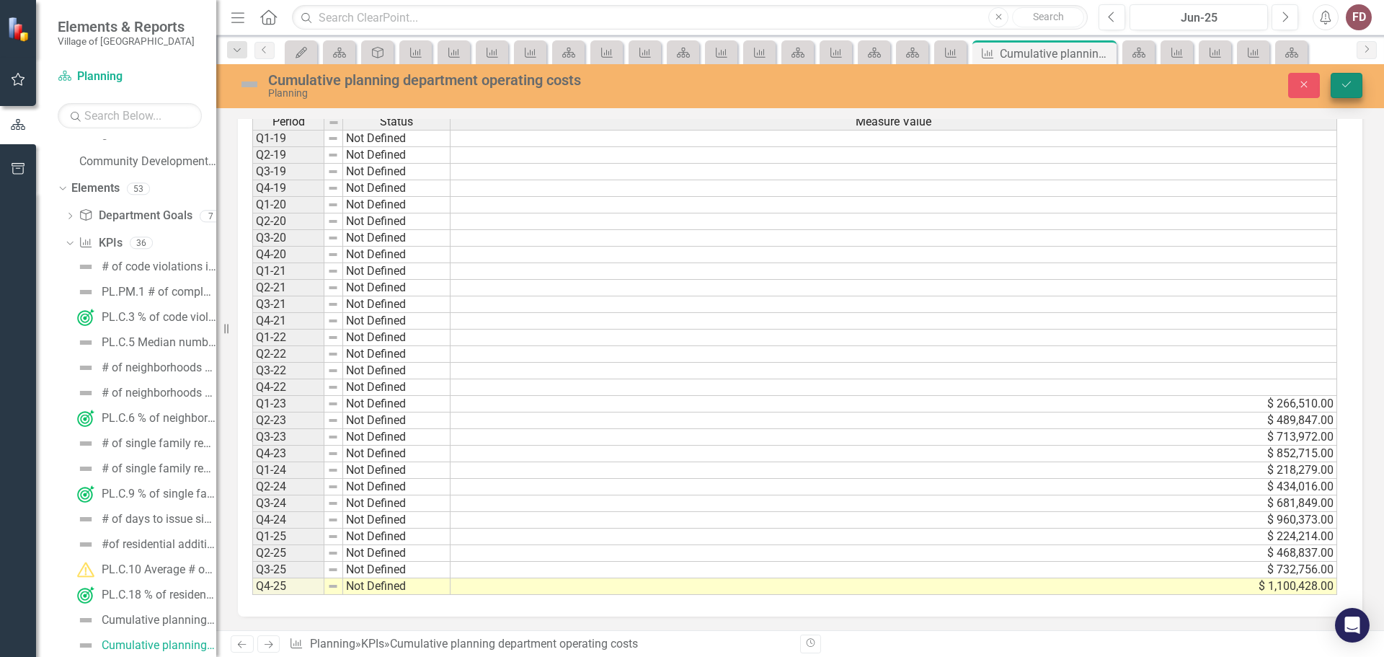
type textarea "1100428"
click at [1346, 82] on icon "Save" at bounding box center [1346, 84] width 13 height 10
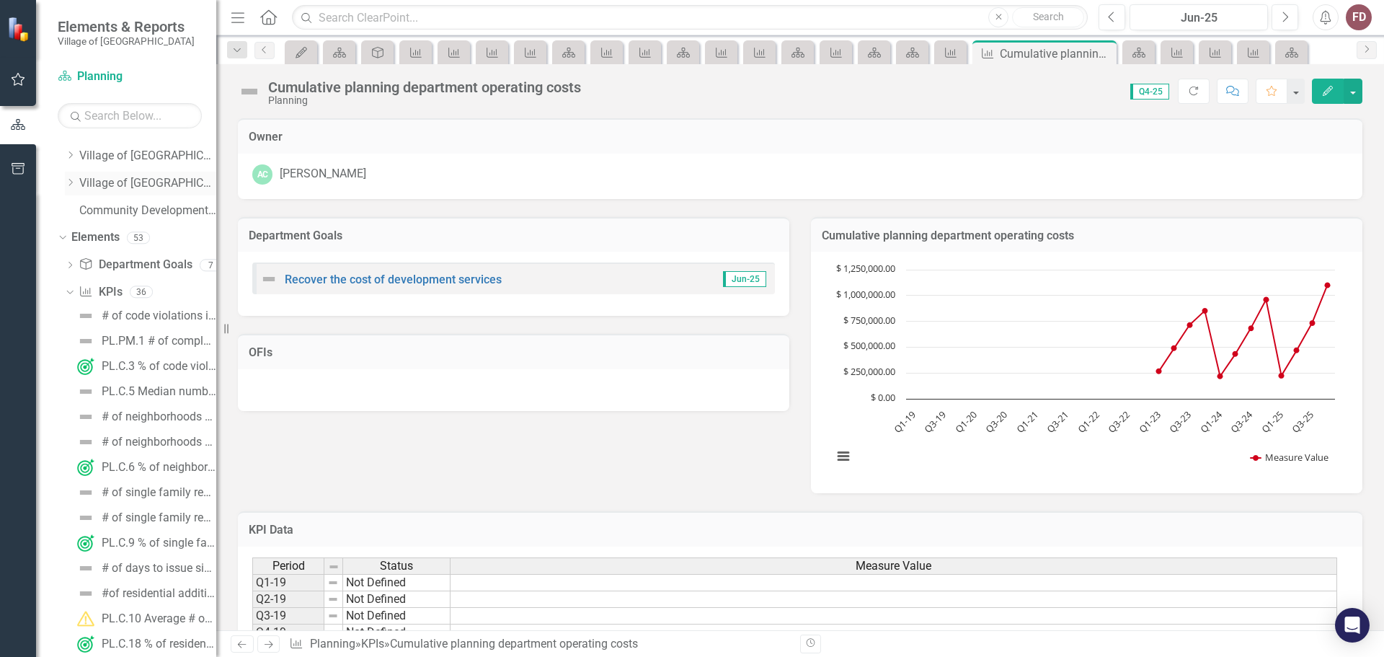
scroll to position [0, 0]
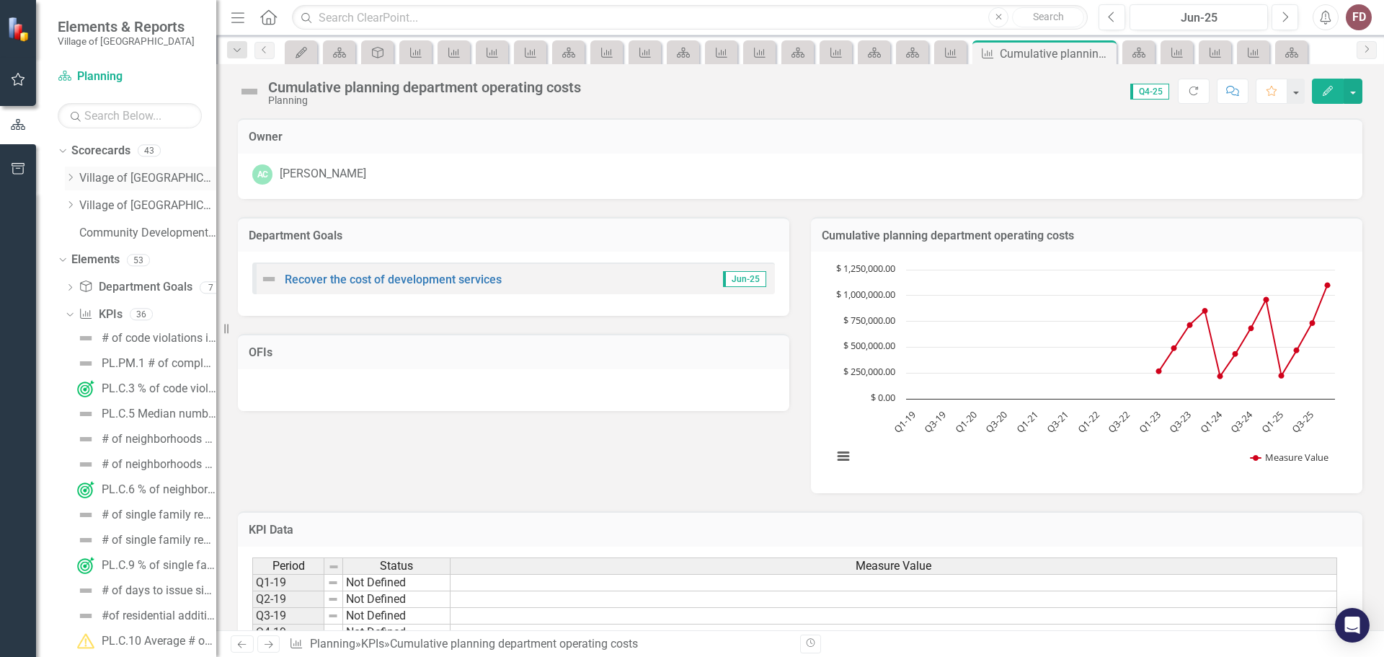
click at [66, 175] on icon "Dropdown" at bounding box center [70, 177] width 11 height 9
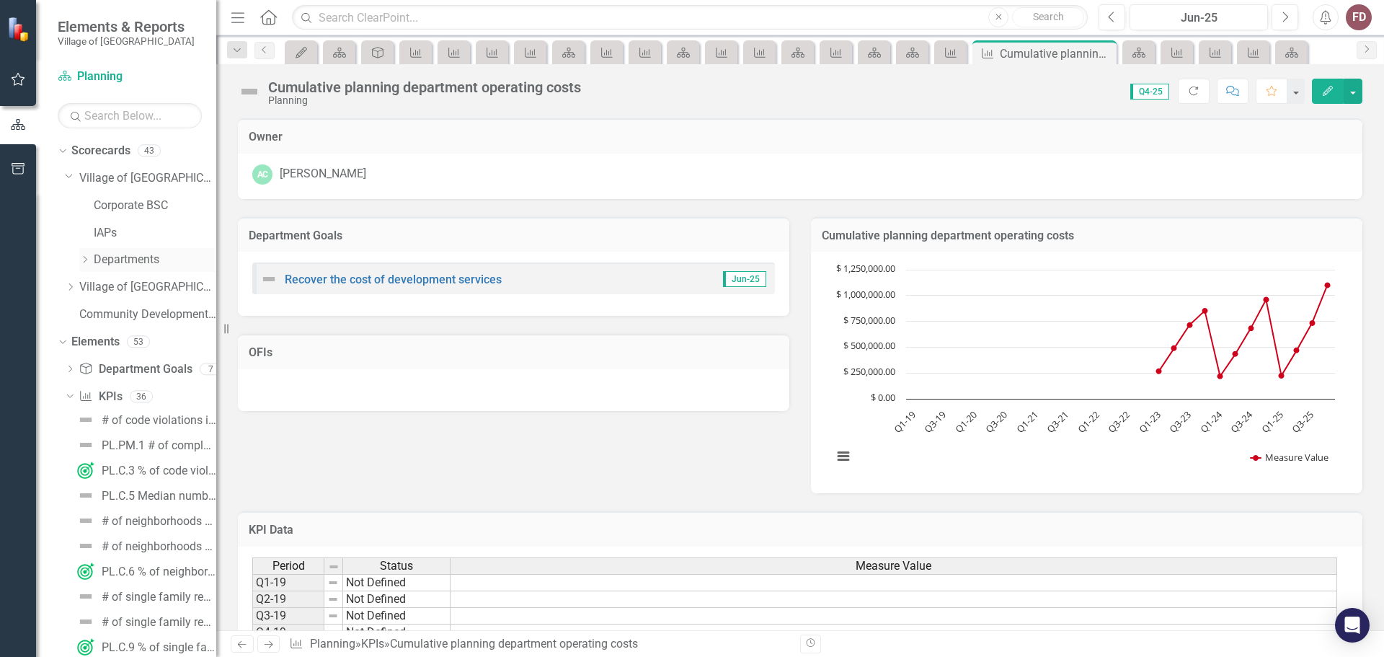
click at [84, 258] on icon "Dropdown" at bounding box center [84, 259] width 11 height 9
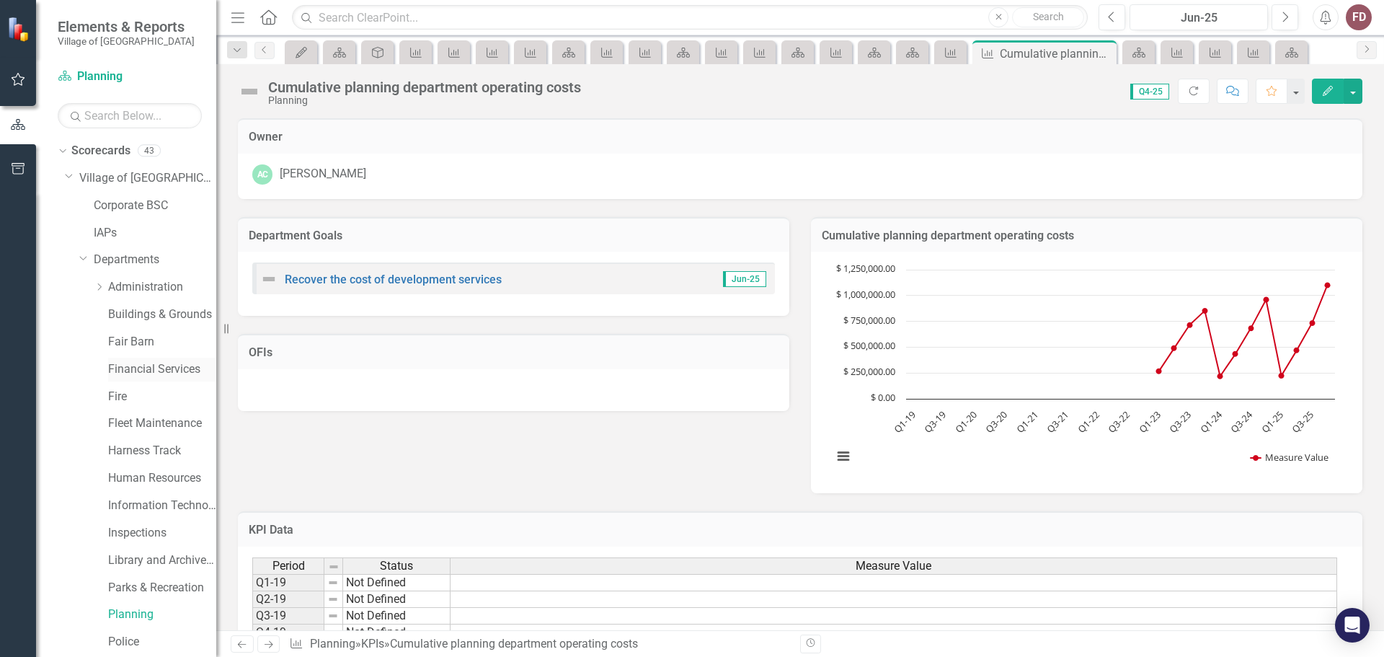
click at [146, 368] on link "Financial Services" at bounding box center [162, 369] width 108 height 17
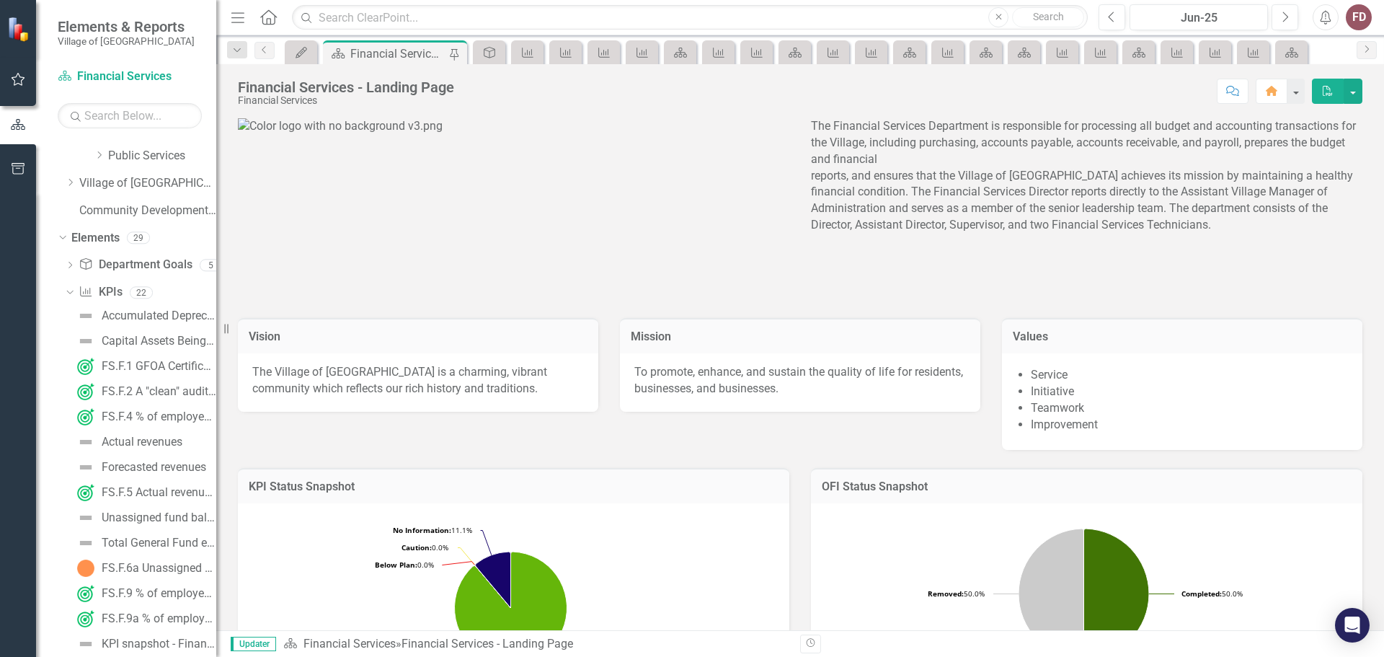
scroll to position [441, 0]
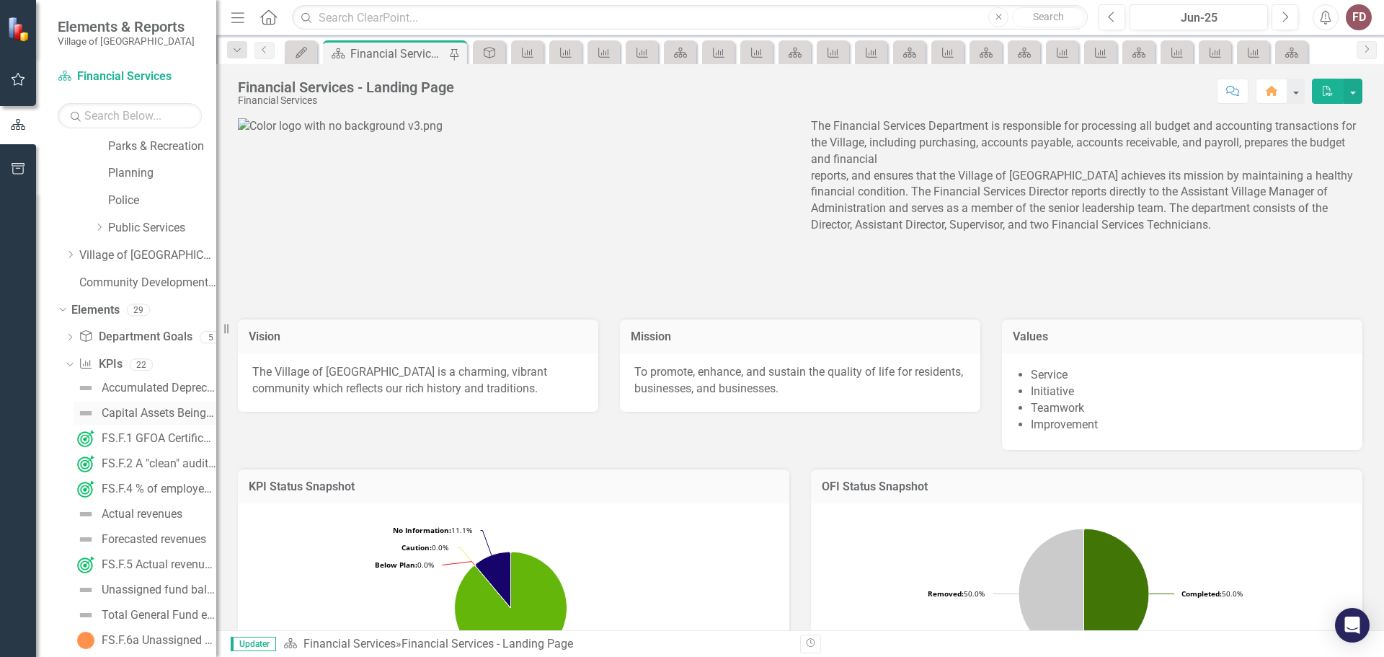
click at [148, 411] on div "Capital Assets Being Depreciated Original Cost" at bounding box center [159, 413] width 115 height 13
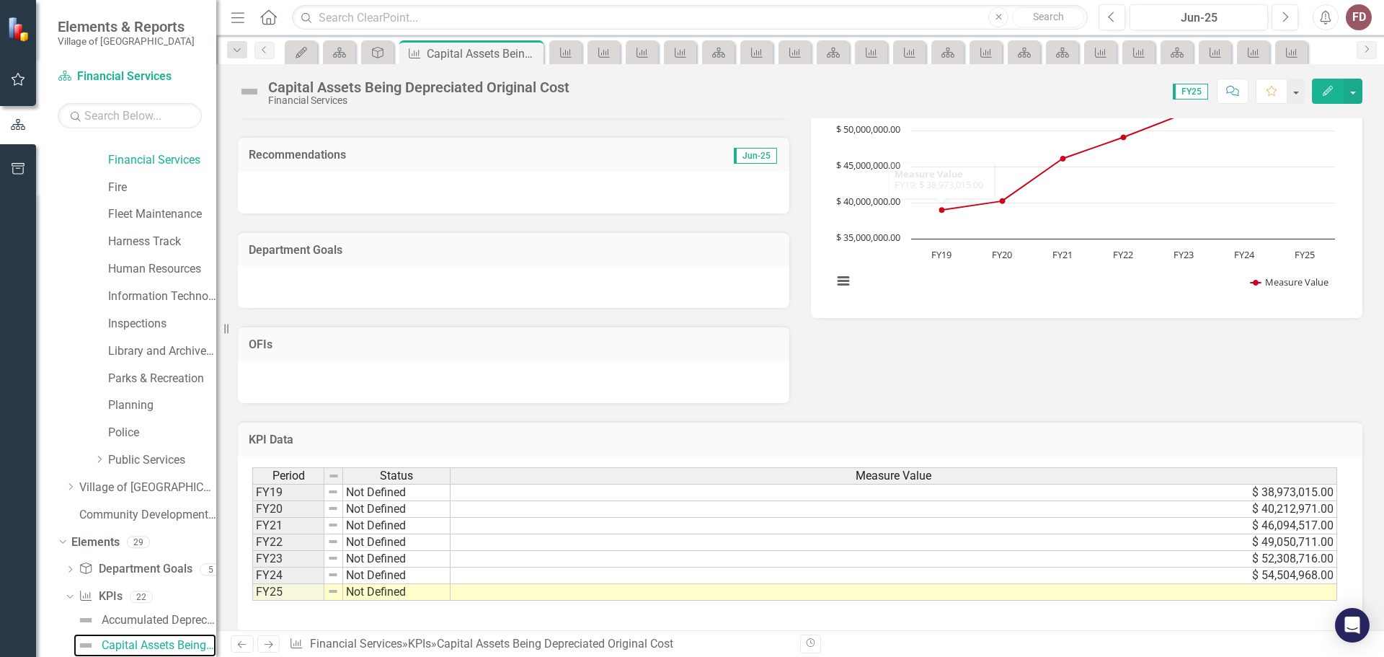
scroll to position [192, 0]
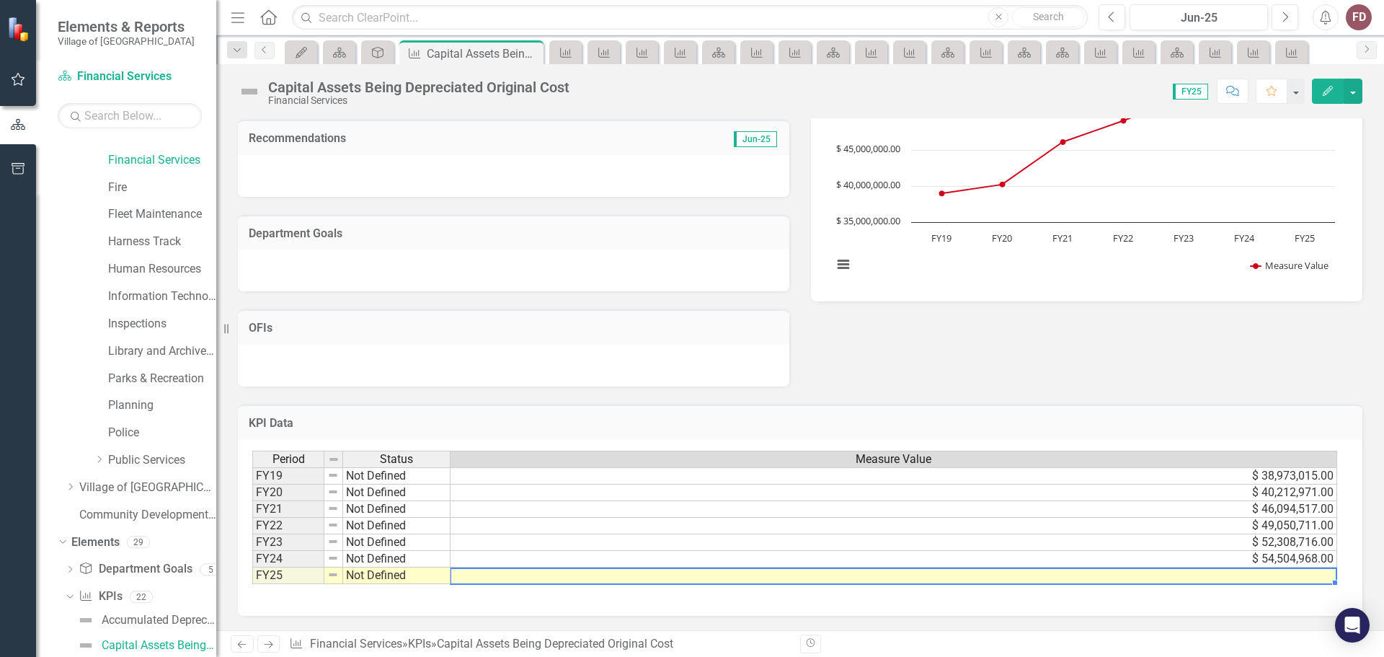
click at [1076, 575] on td at bounding box center [894, 575] width 887 height 17
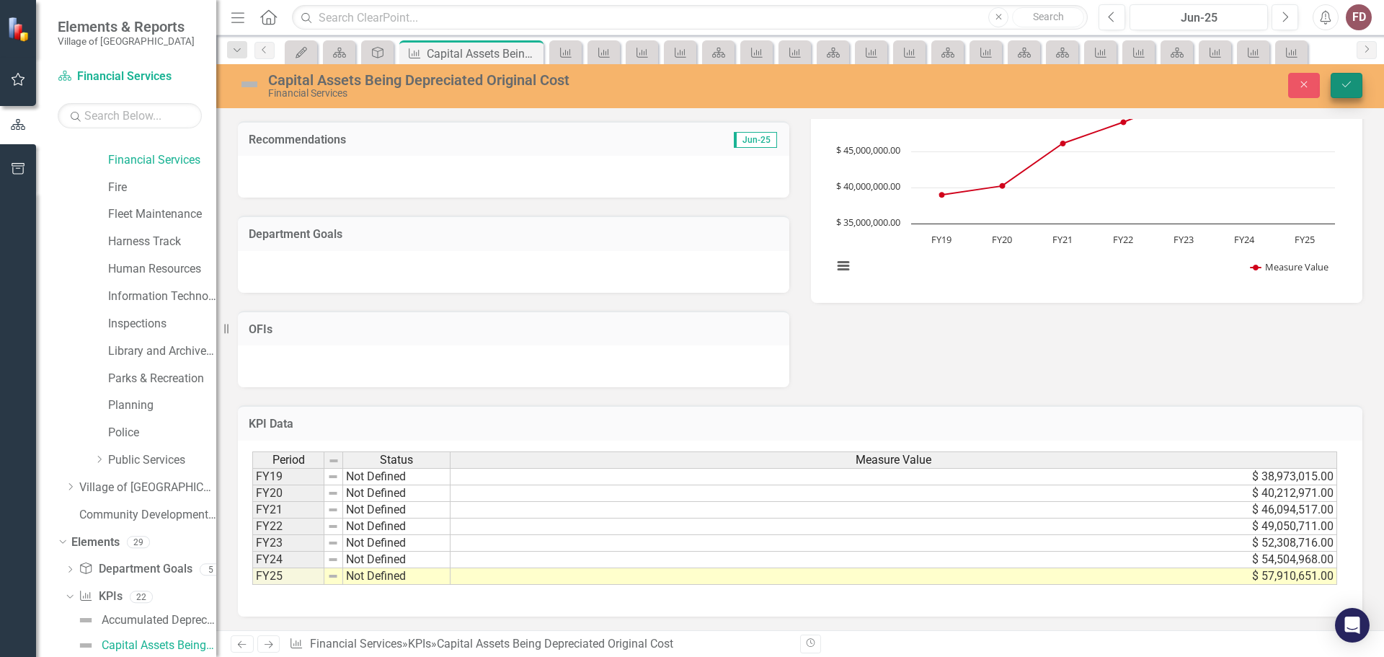
type textarea "57910651"
click at [1346, 84] on icon "Save" at bounding box center [1346, 84] width 13 height 10
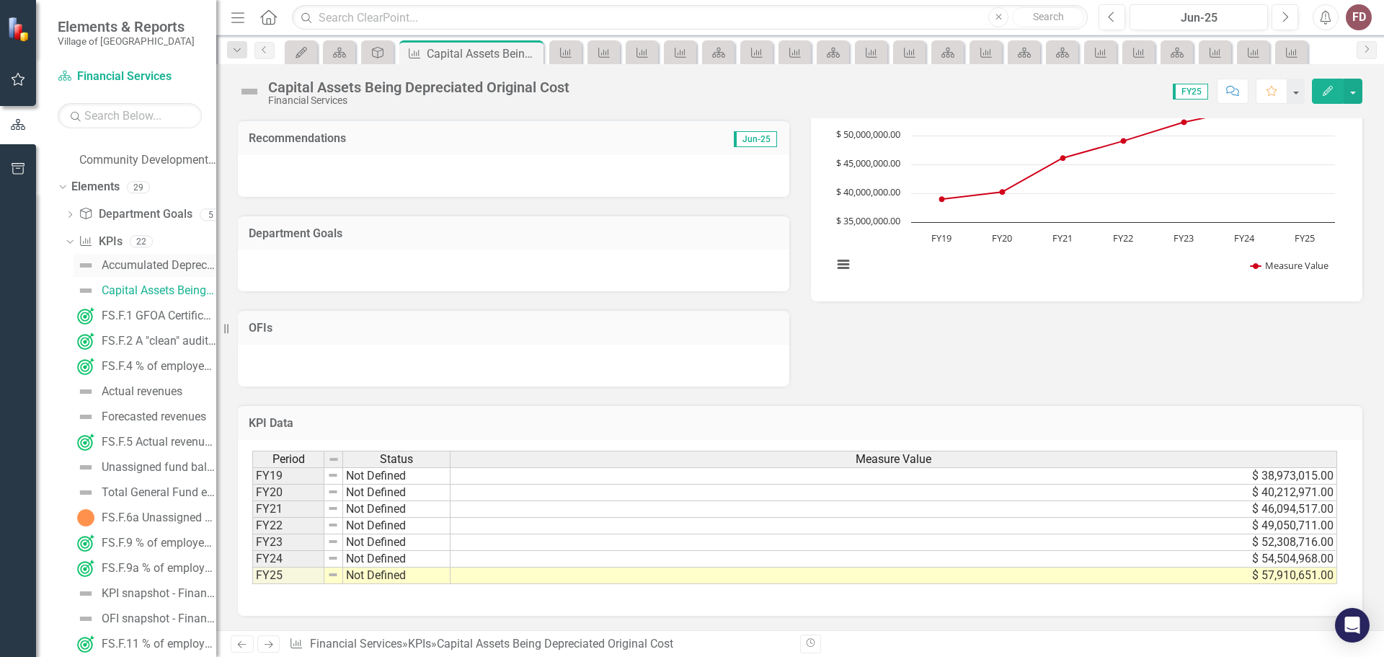
click at [160, 260] on div "Accumulated Depreciation" at bounding box center [159, 265] width 115 height 13
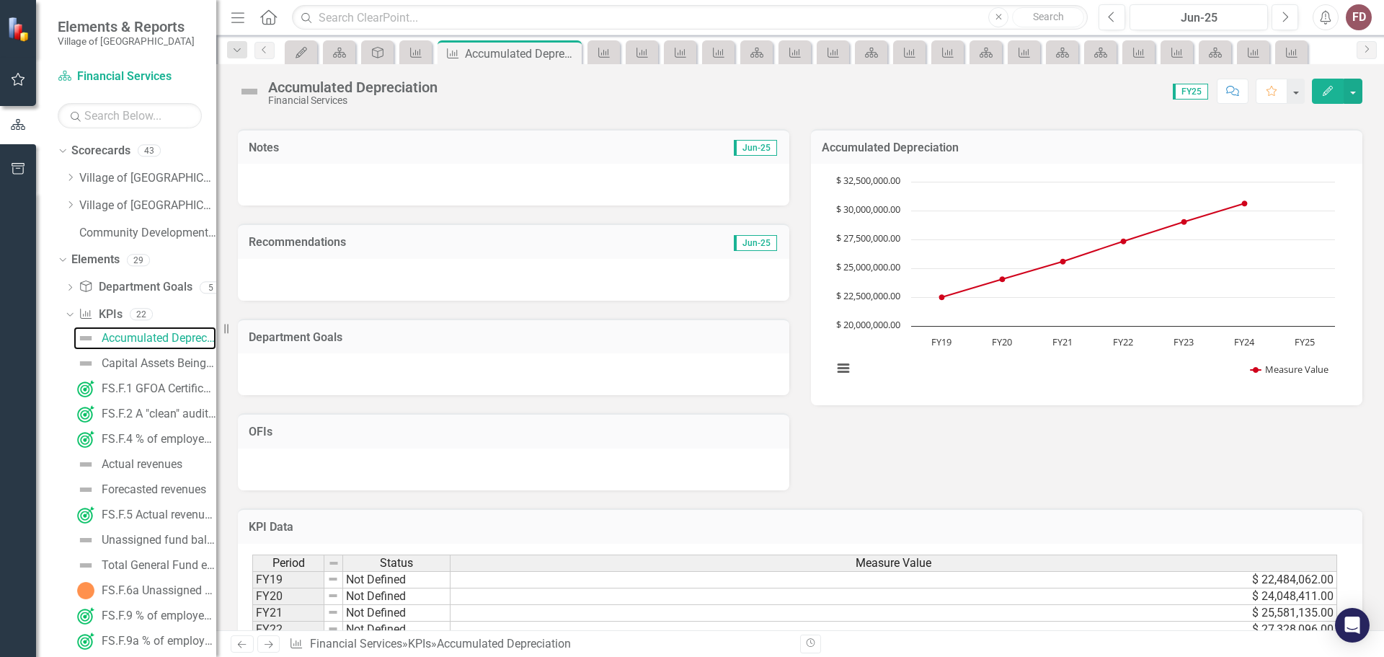
scroll to position [192, 0]
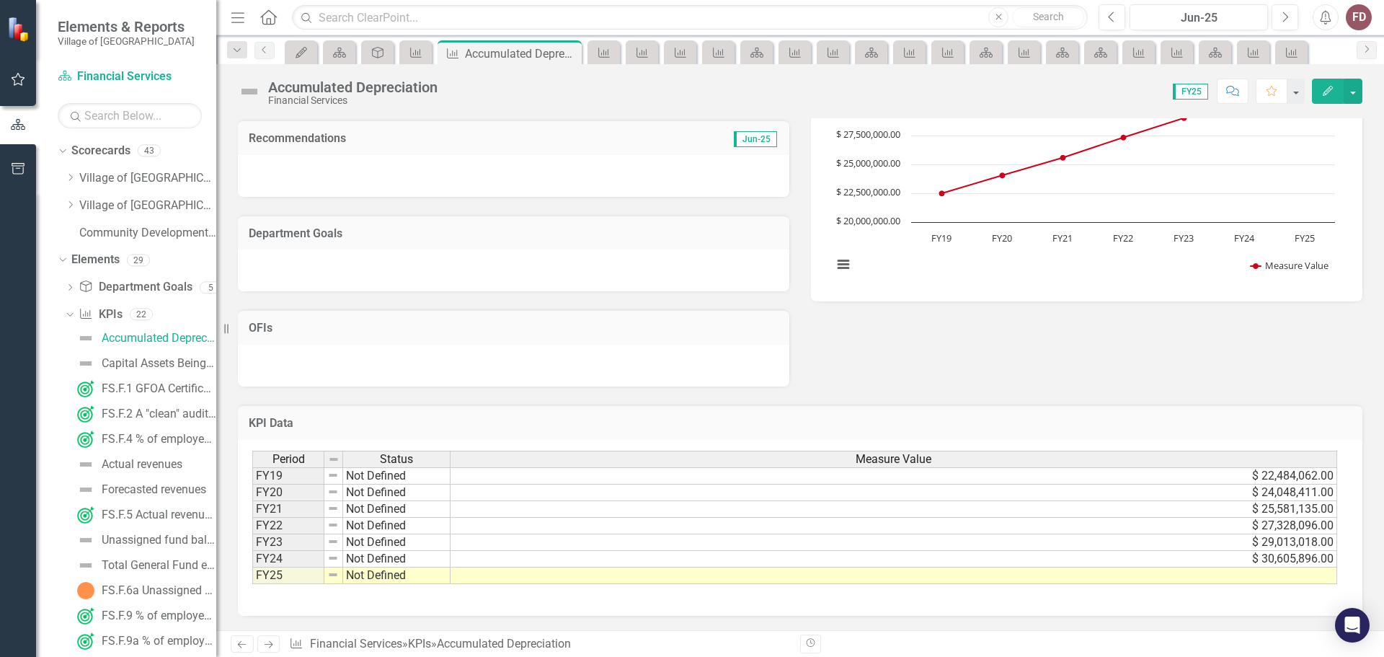
click at [1017, 573] on td at bounding box center [894, 575] width 887 height 17
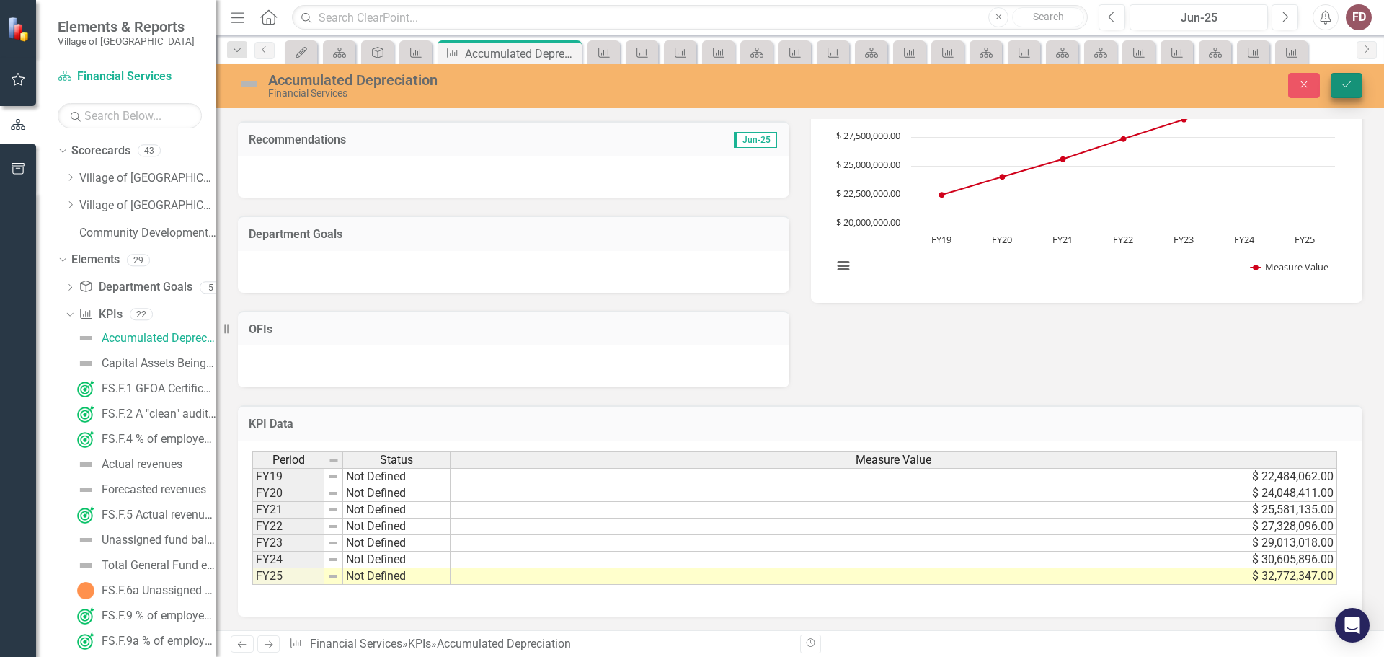
type textarea "32772347"
click at [1355, 89] on button "Save" at bounding box center [1347, 85] width 32 height 25
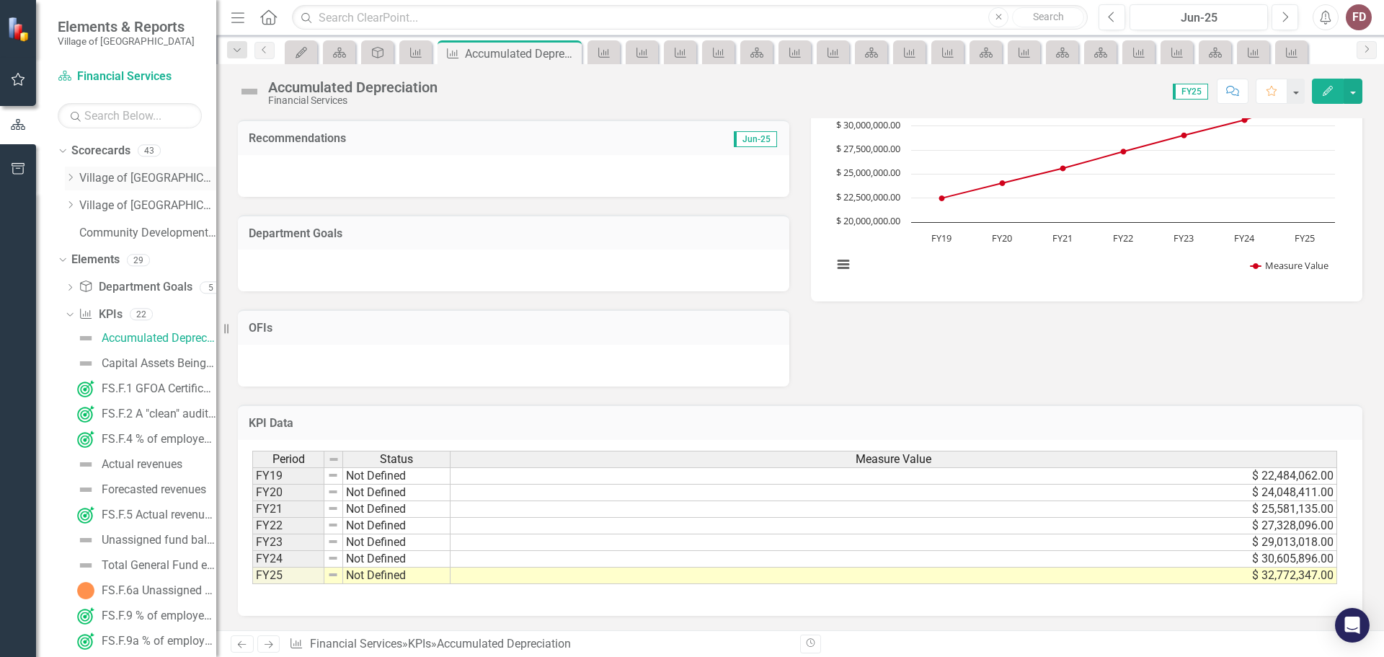
drag, startPoint x: 141, startPoint y: 174, endPoint x: 151, endPoint y: 170, distance: 10.7
click at [141, 174] on link "Village of [GEOGRAPHIC_DATA]" at bounding box center [147, 178] width 137 height 17
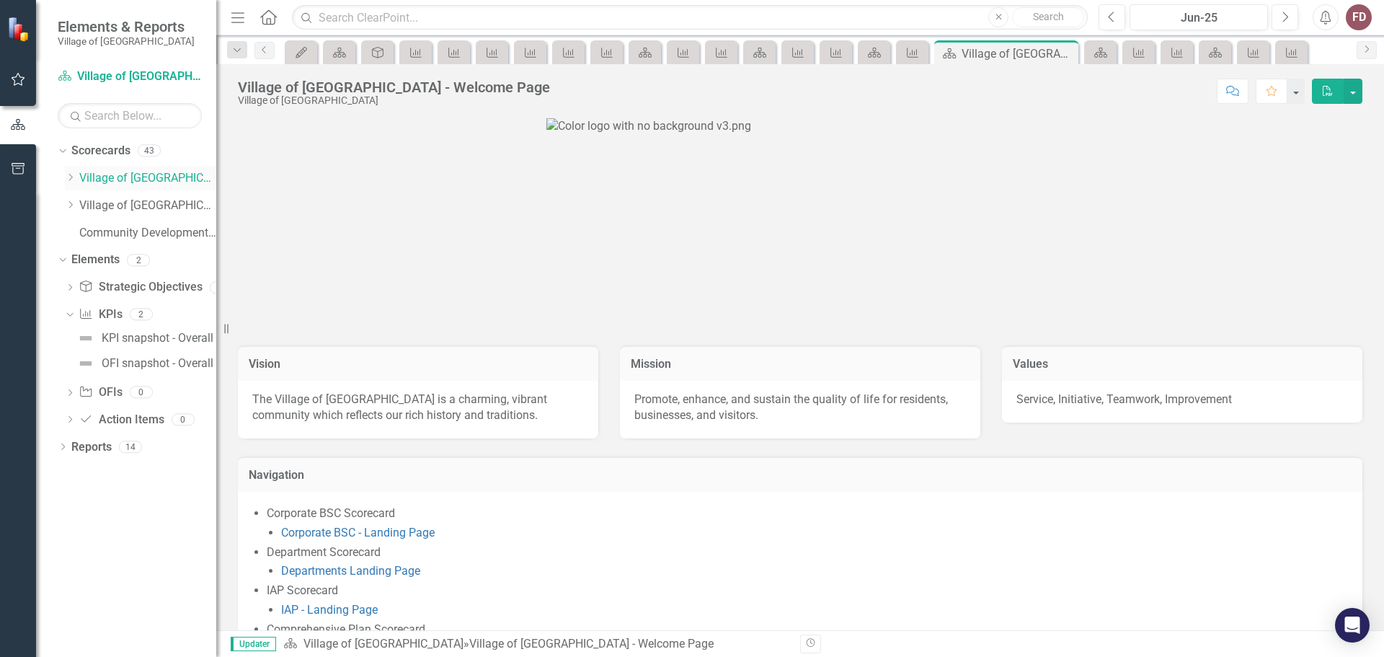
click at [70, 177] on icon "Dropdown" at bounding box center [70, 177] width 11 height 9
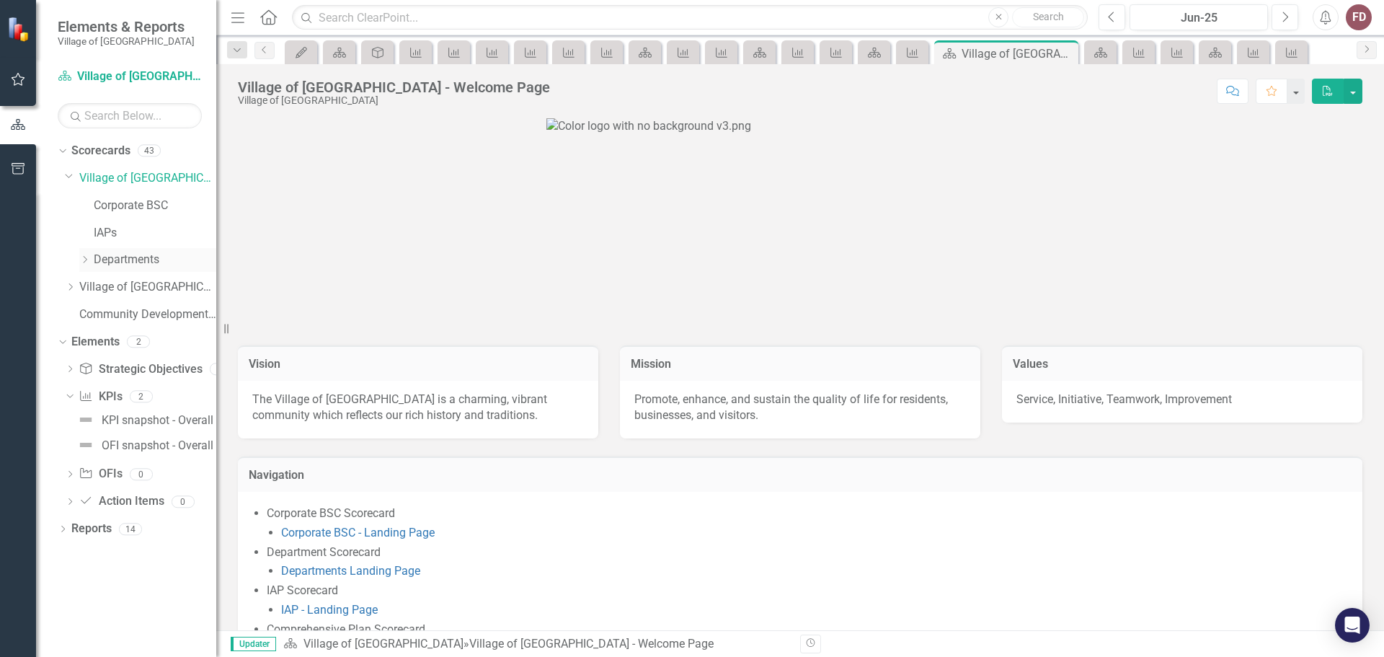
click at [84, 259] on icon "Dropdown" at bounding box center [84, 259] width 11 height 9
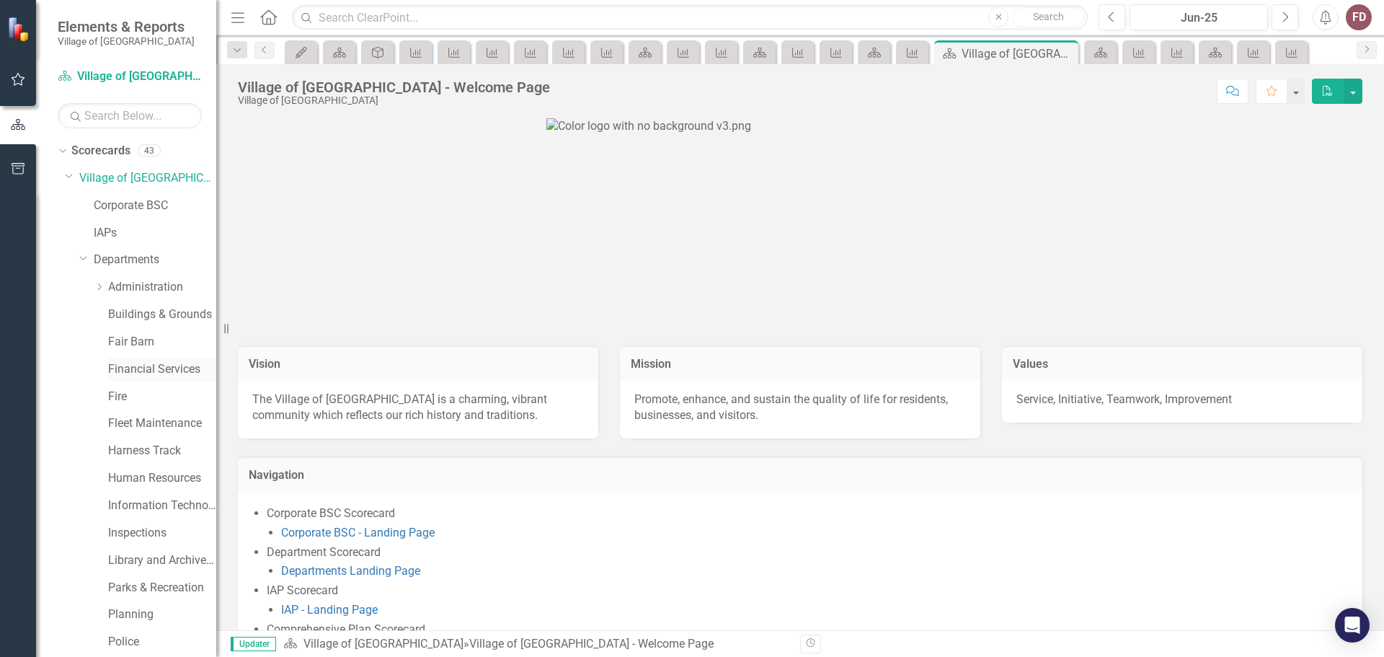
click at [141, 368] on link "Financial Services" at bounding box center [162, 369] width 108 height 17
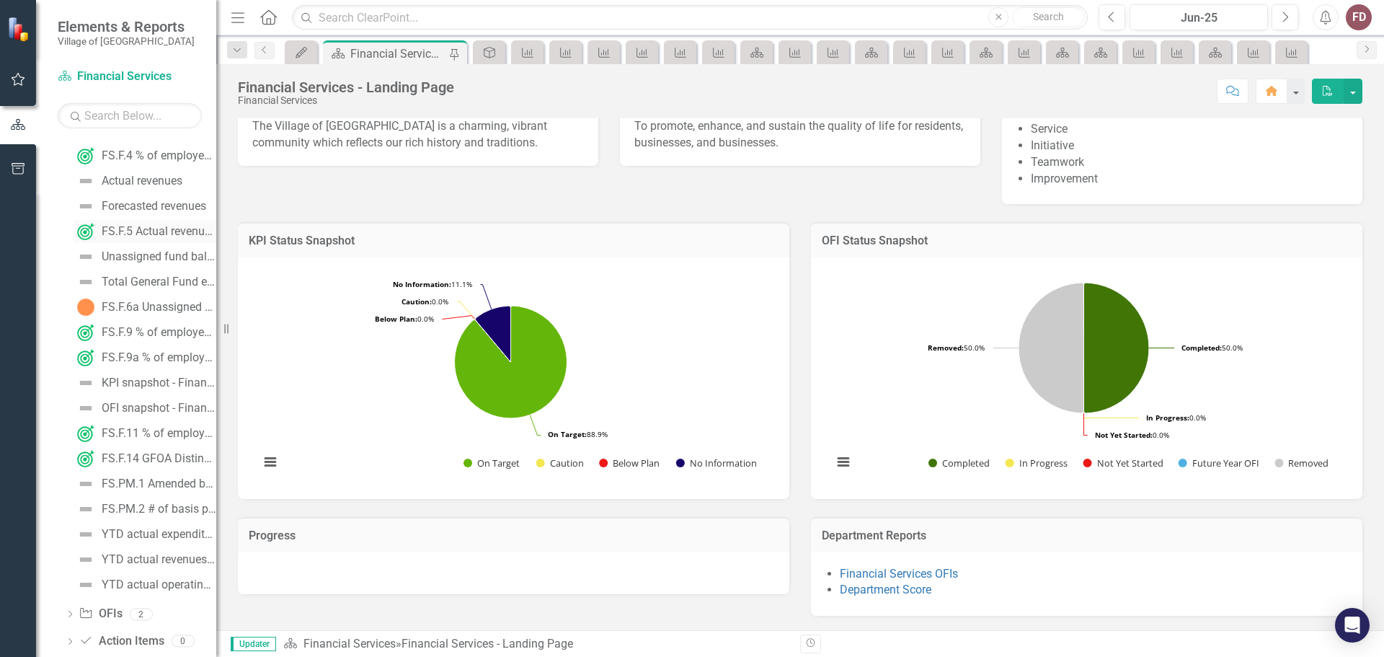
scroll to position [793, 0]
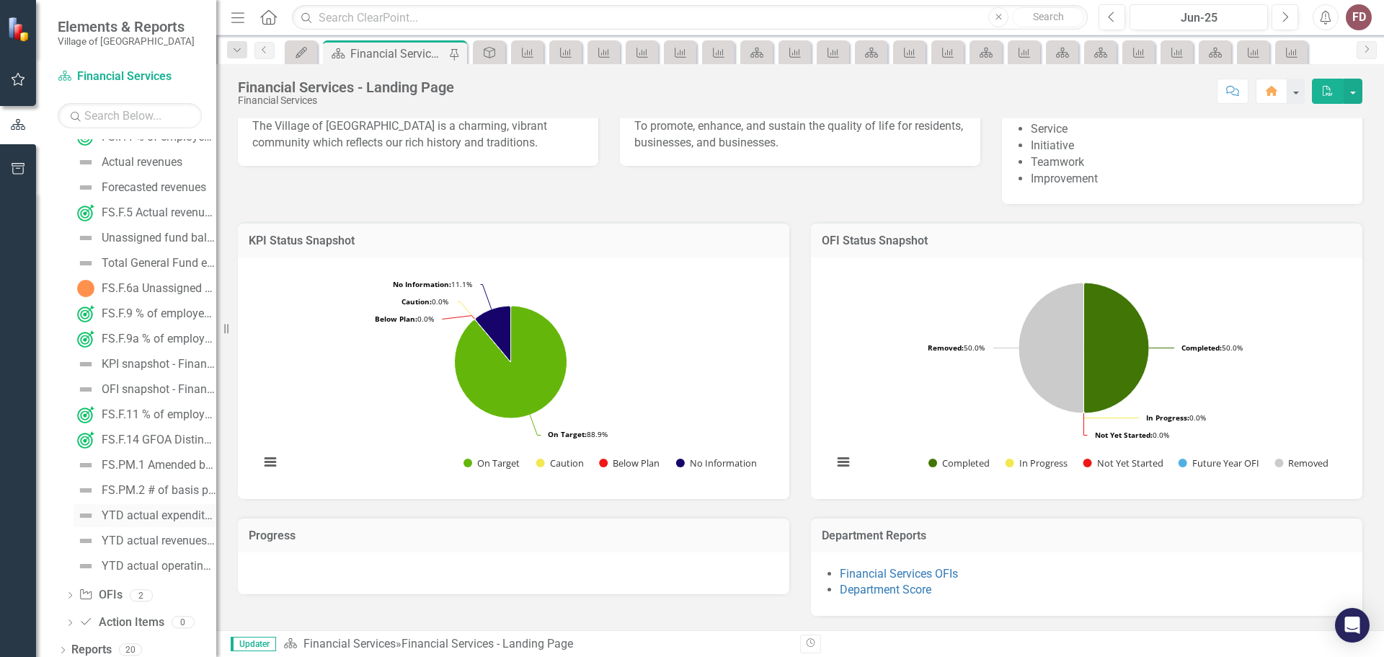
click at [155, 510] on div "YTD actual expenditures as a % of the budget" at bounding box center [159, 515] width 115 height 13
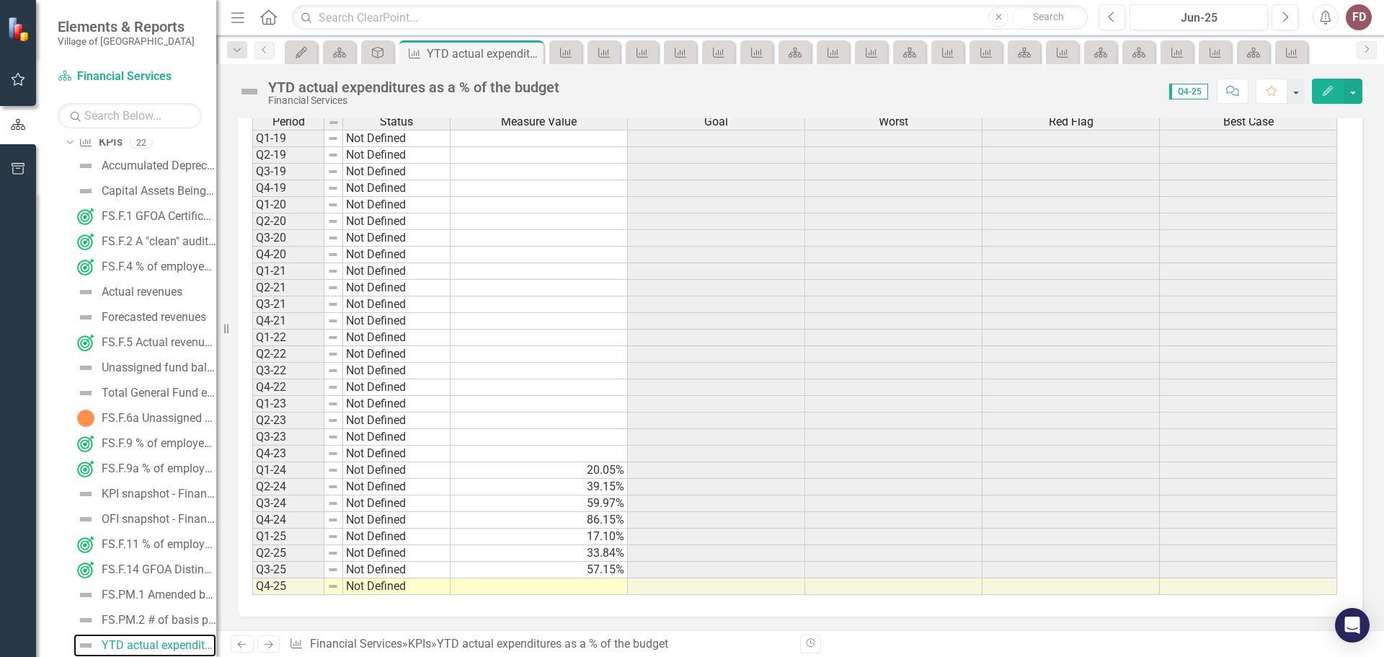
scroll to position [445, 0]
click at [591, 585] on td at bounding box center [539, 586] width 177 height 17
click at [165, 591] on div "FS.PM.1 Amended budget as a % of original budget" at bounding box center [159, 594] width 115 height 13
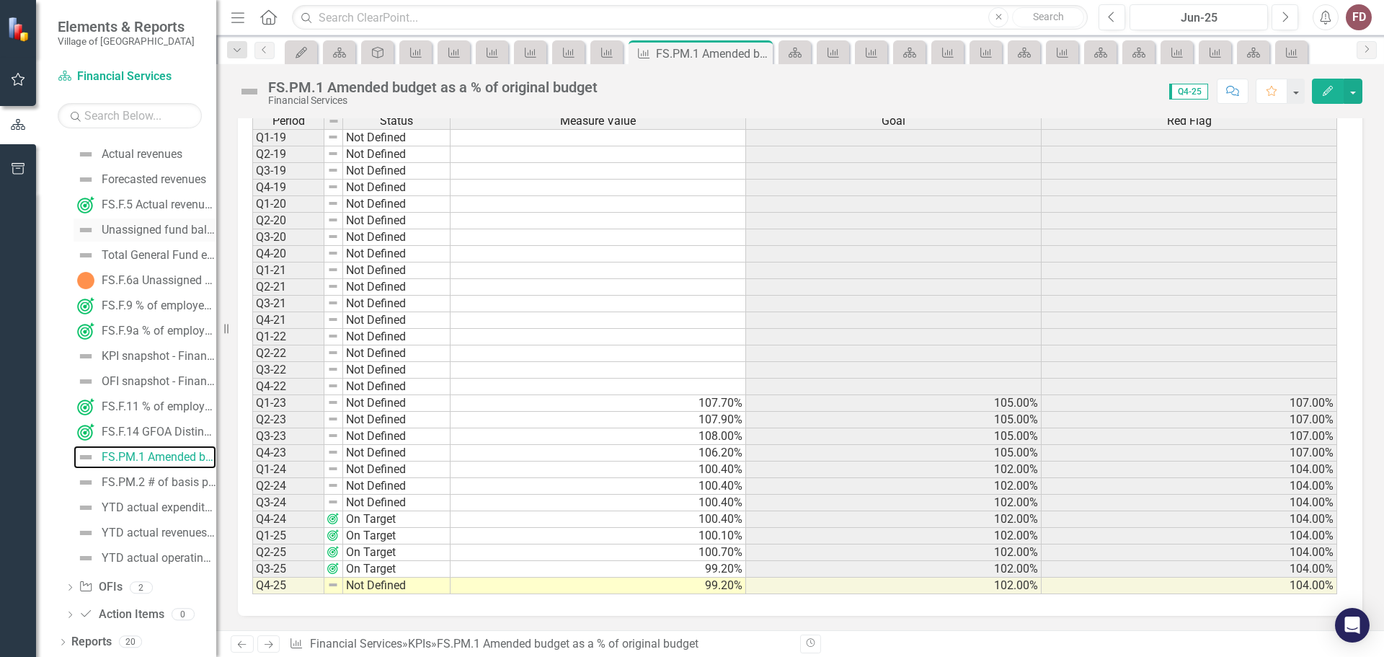
scroll to position [802, 0]
click at [164, 554] on div "YTD actual operating expenditures as a % of the budget" at bounding box center [159, 557] width 115 height 13
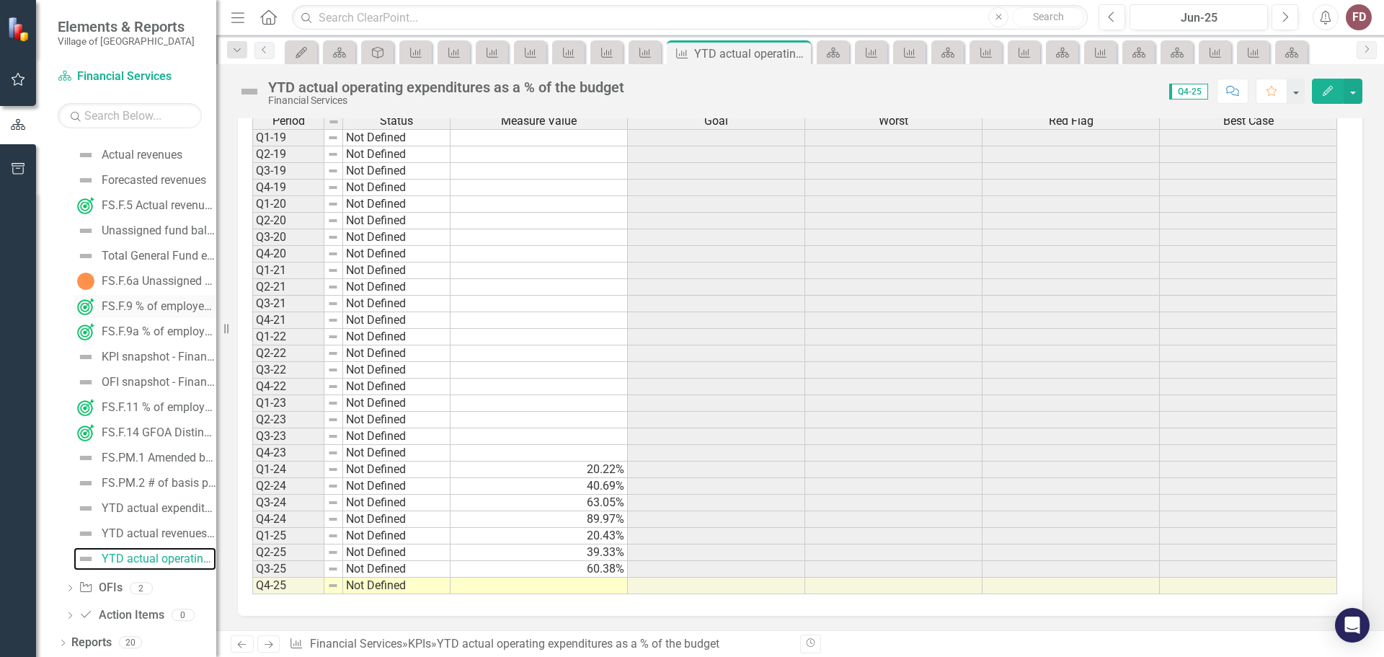
scroll to position [802, 0]
click at [164, 456] on div "FS.PM.1 Amended budget as a % of original budget" at bounding box center [159, 456] width 115 height 13
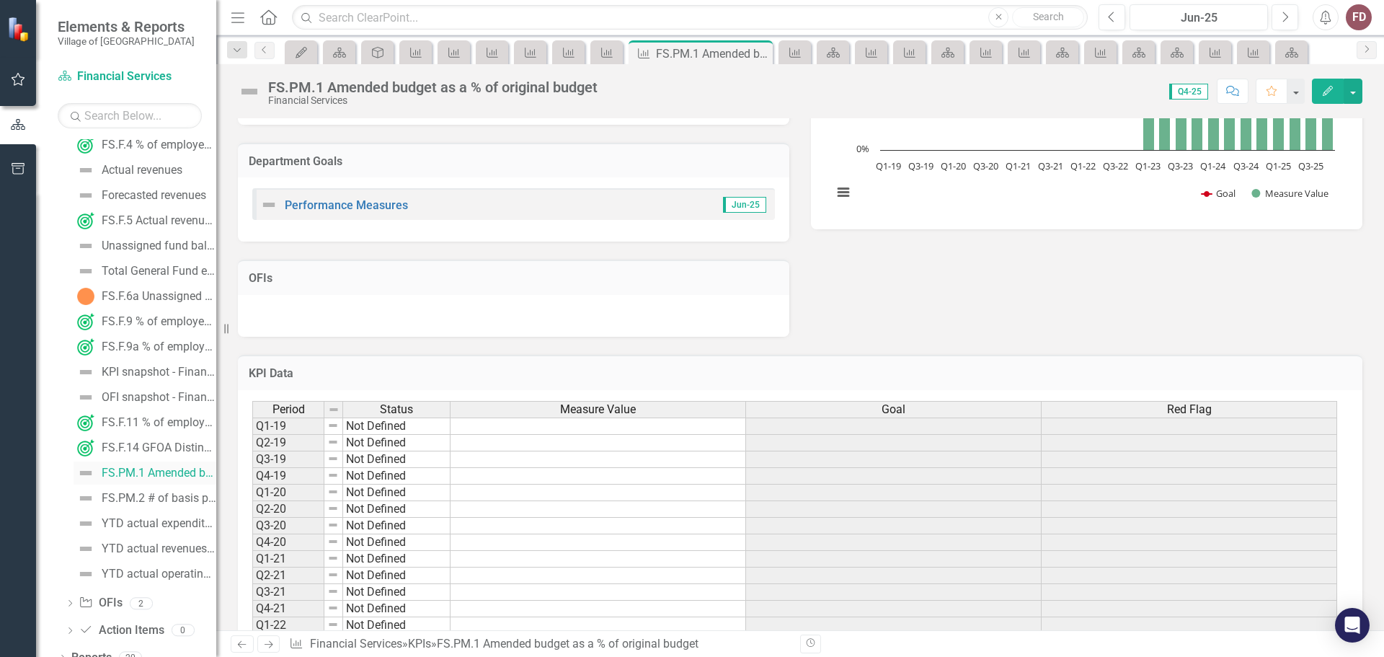
scroll to position [802, 0]
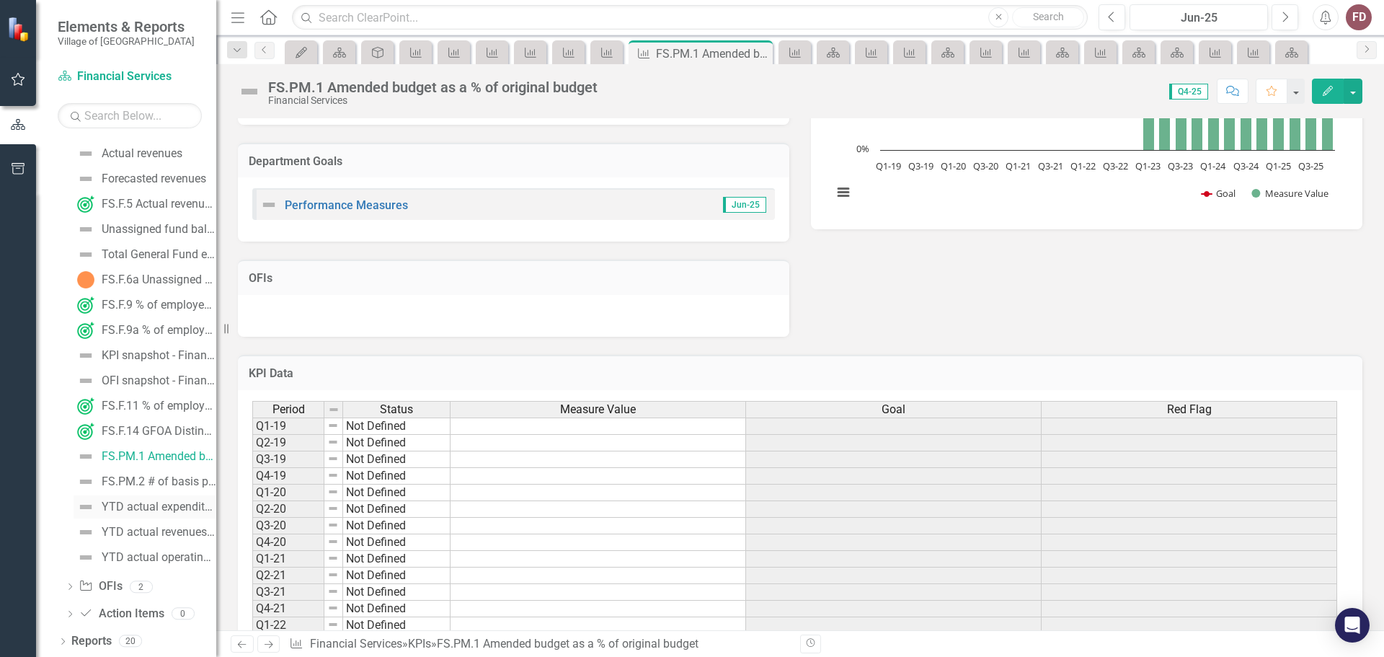
click at [169, 502] on div "YTD actual expenditures as a % of the budget" at bounding box center [159, 506] width 115 height 13
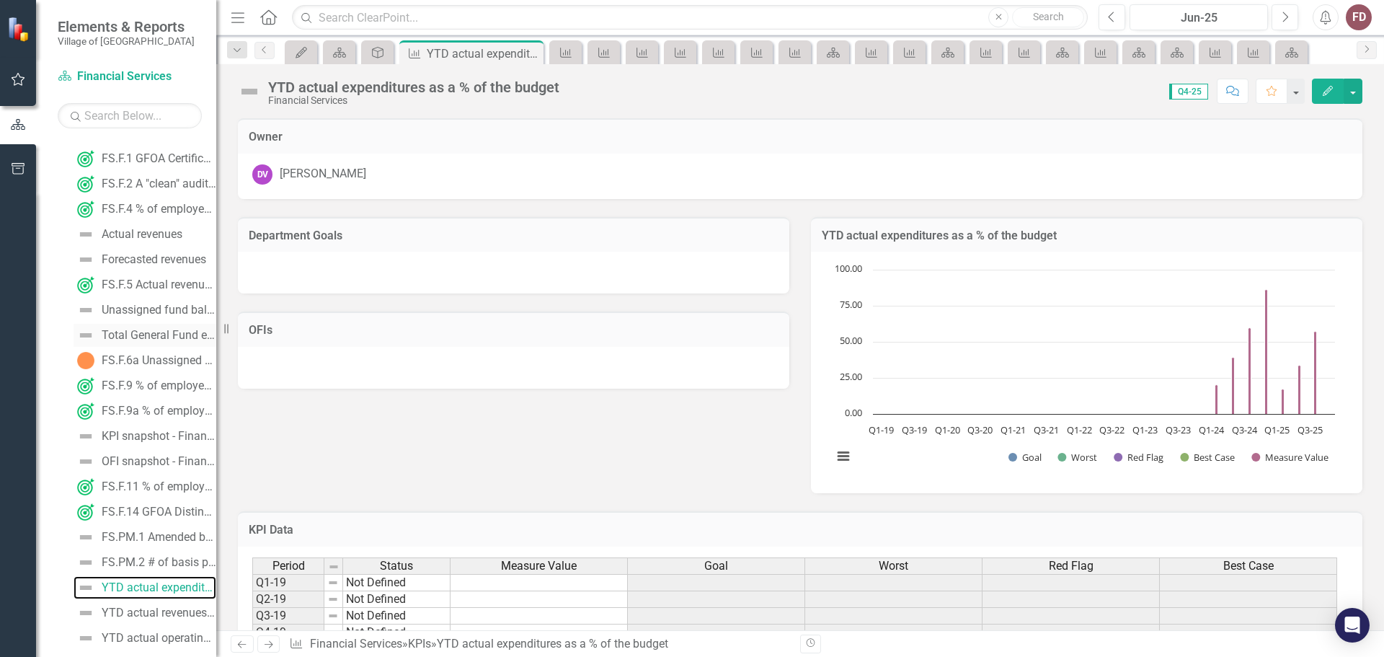
scroll to position [802, 0]
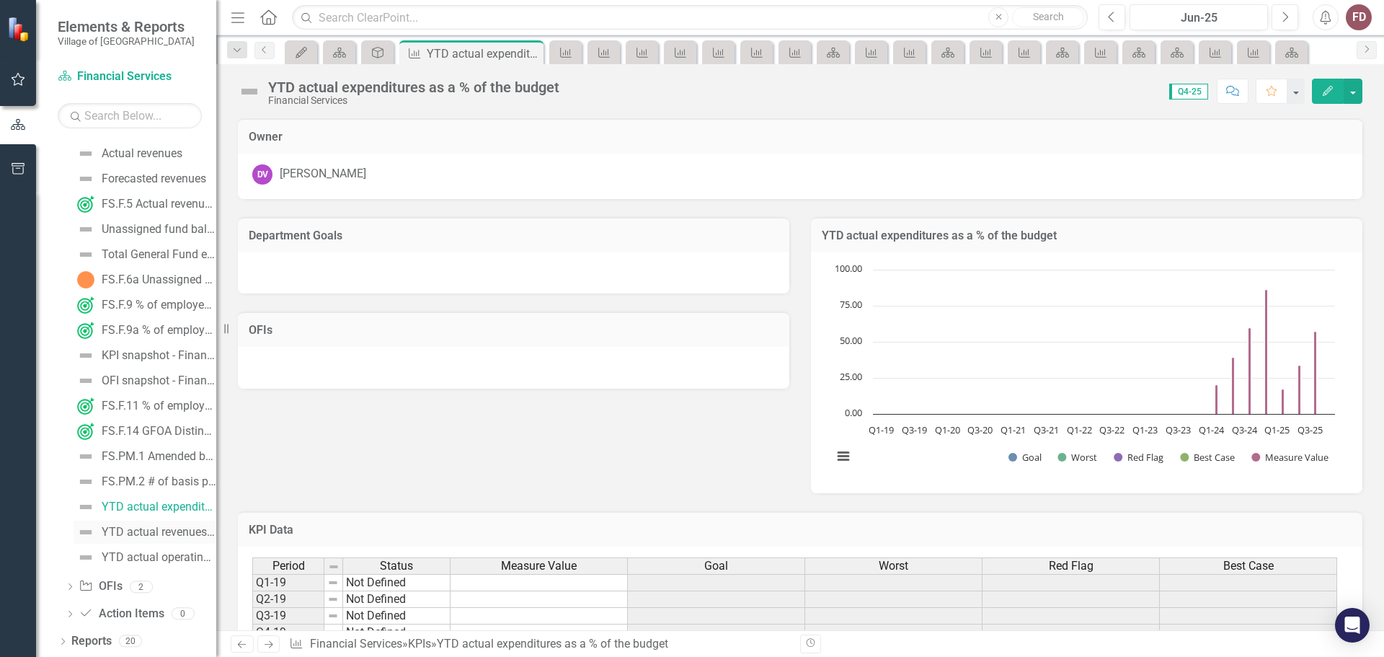
click at [143, 524] on link "YTD actual revenues as a % of the budget" at bounding box center [145, 532] width 143 height 23
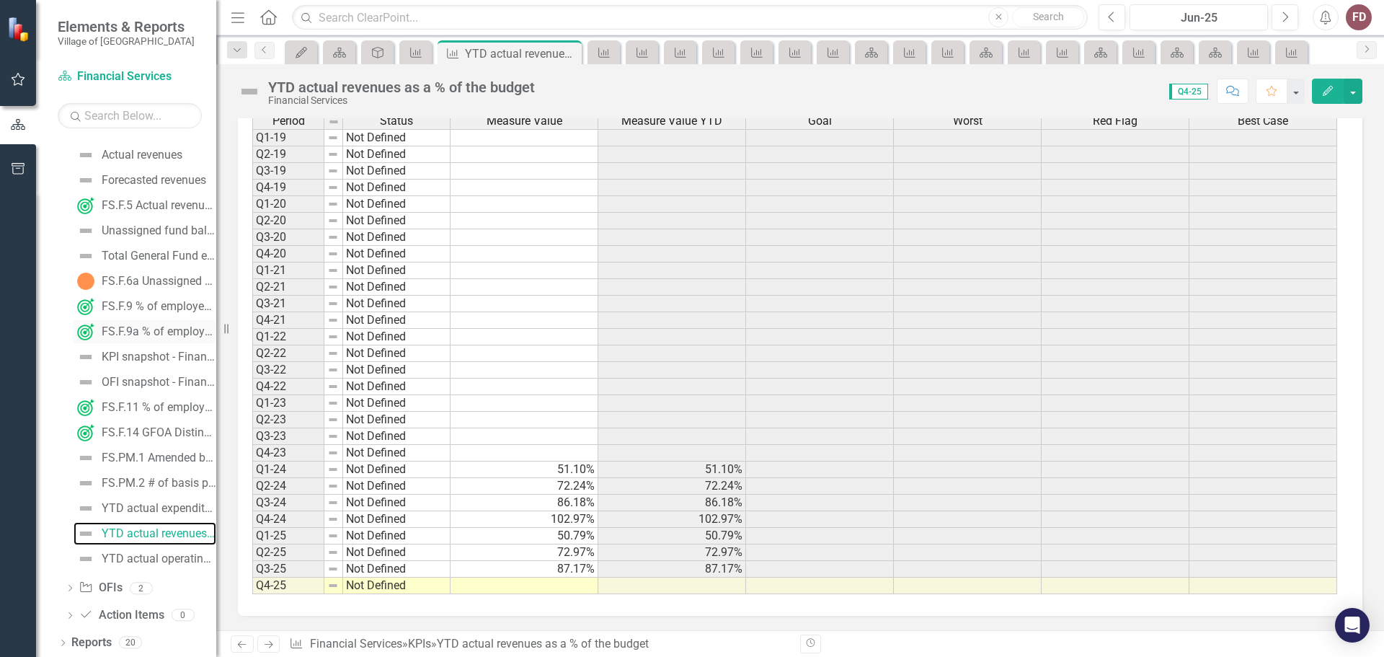
scroll to position [802, 0]
click at [141, 557] on div "YTD actual operating expenditures as a % of the budget" at bounding box center [159, 557] width 115 height 13
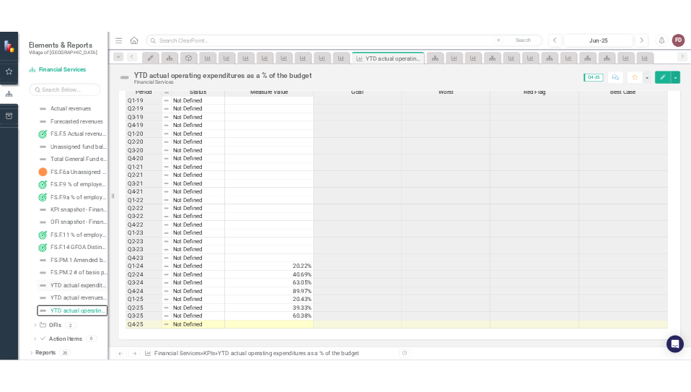
scroll to position [802, 0]
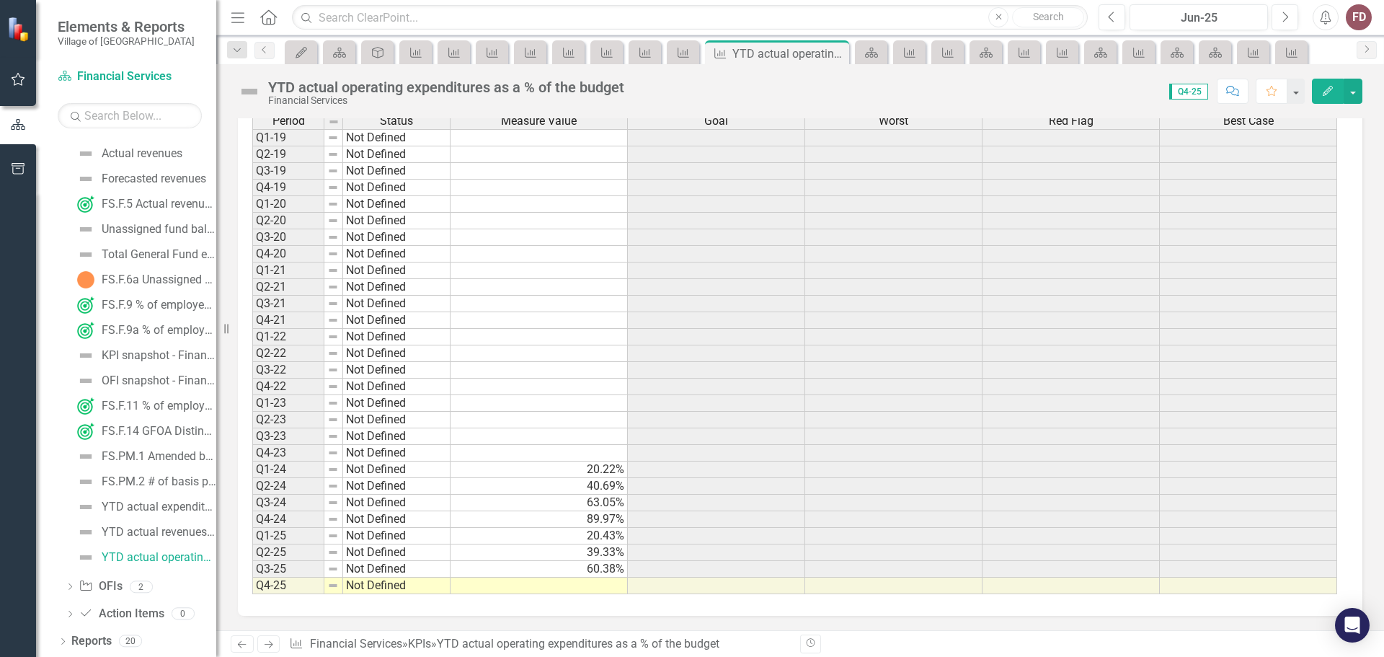
click at [572, 568] on td "60.38%" at bounding box center [539, 569] width 177 height 17
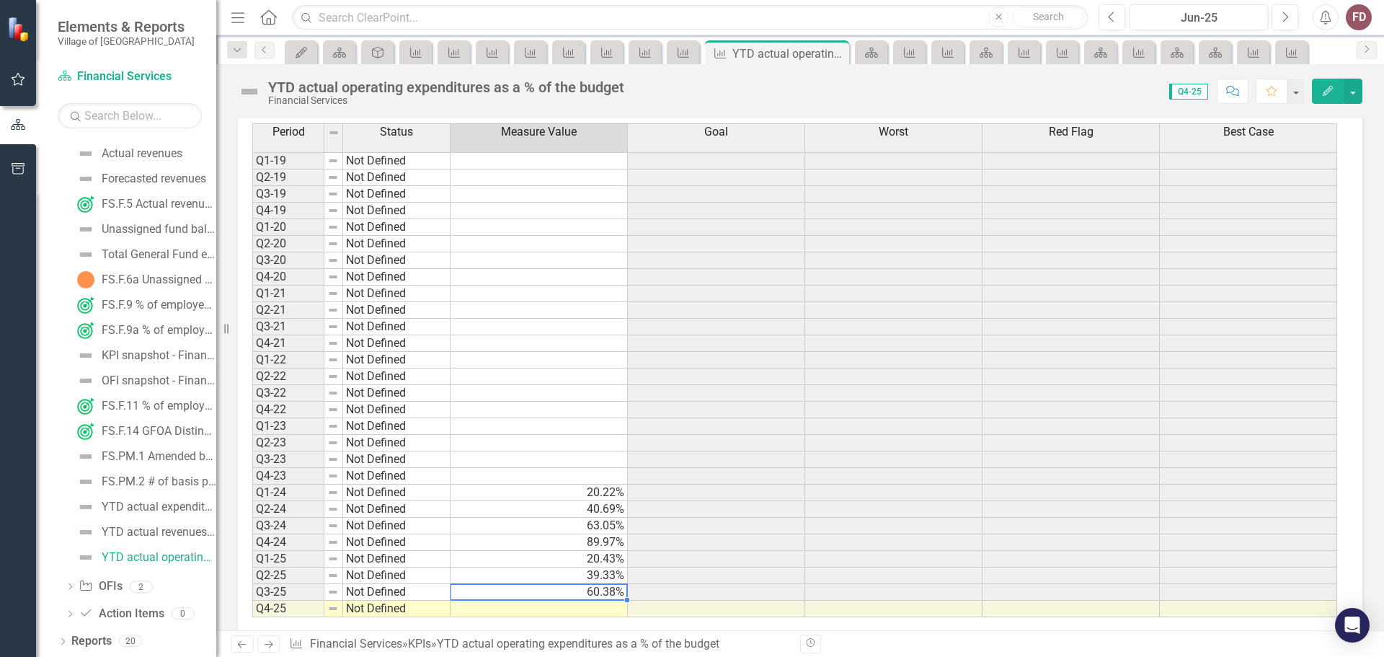
scroll to position [456, 0]
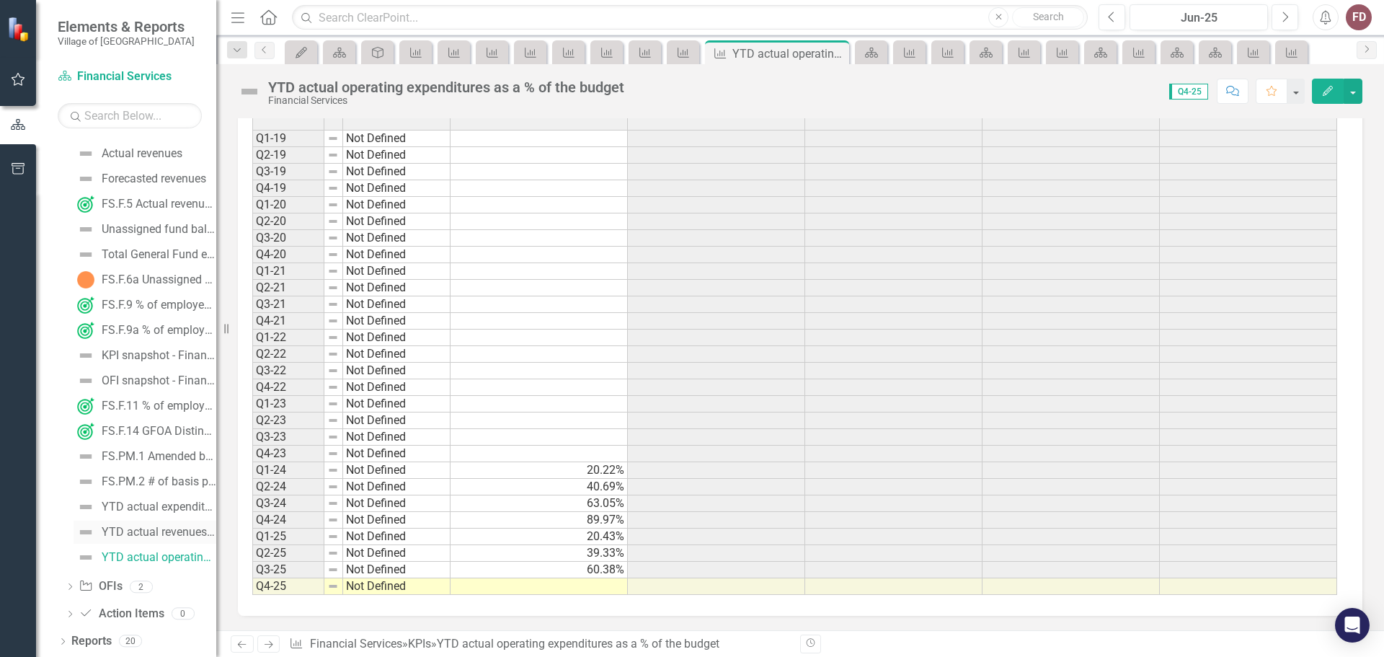
click at [159, 531] on div "YTD actual revenues as a % of the budget" at bounding box center [159, 532] width 115 height 13
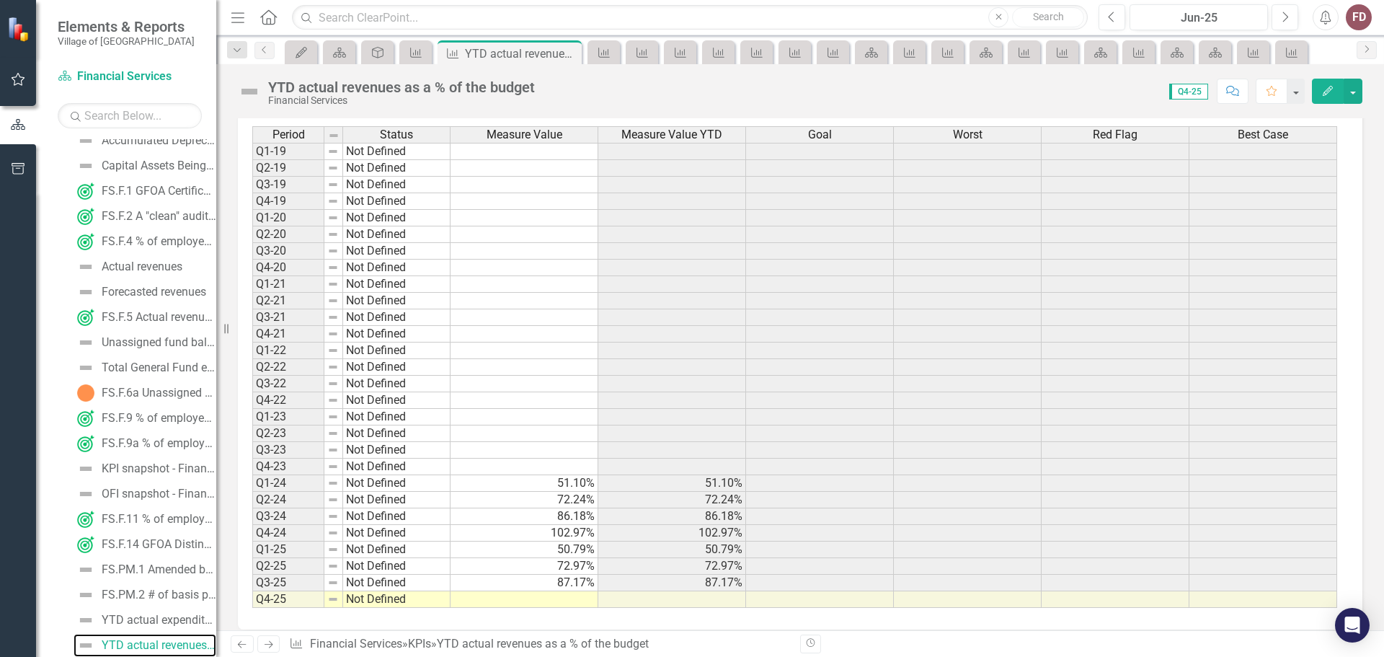
scroll to position [445, 0]
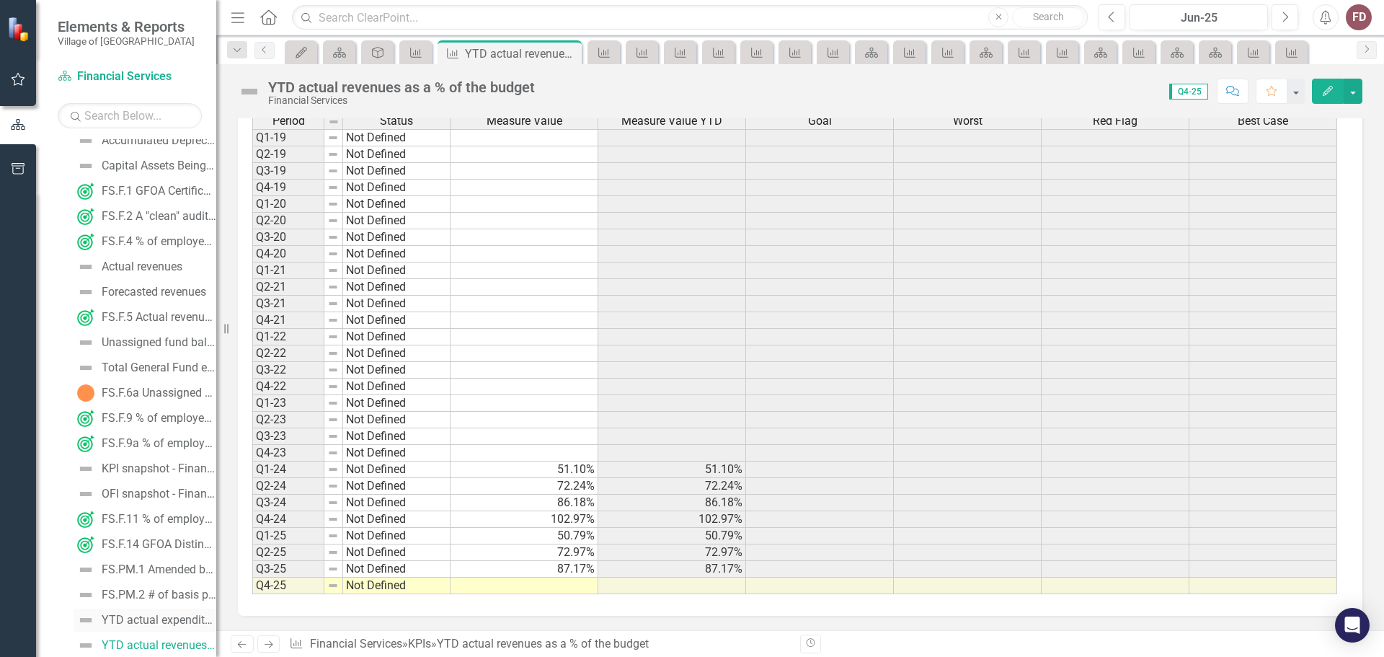
click at [154, 616] on div "YTD actual expenditures as a % of the budget" at bounding box center [159, 620] width 115 height 13
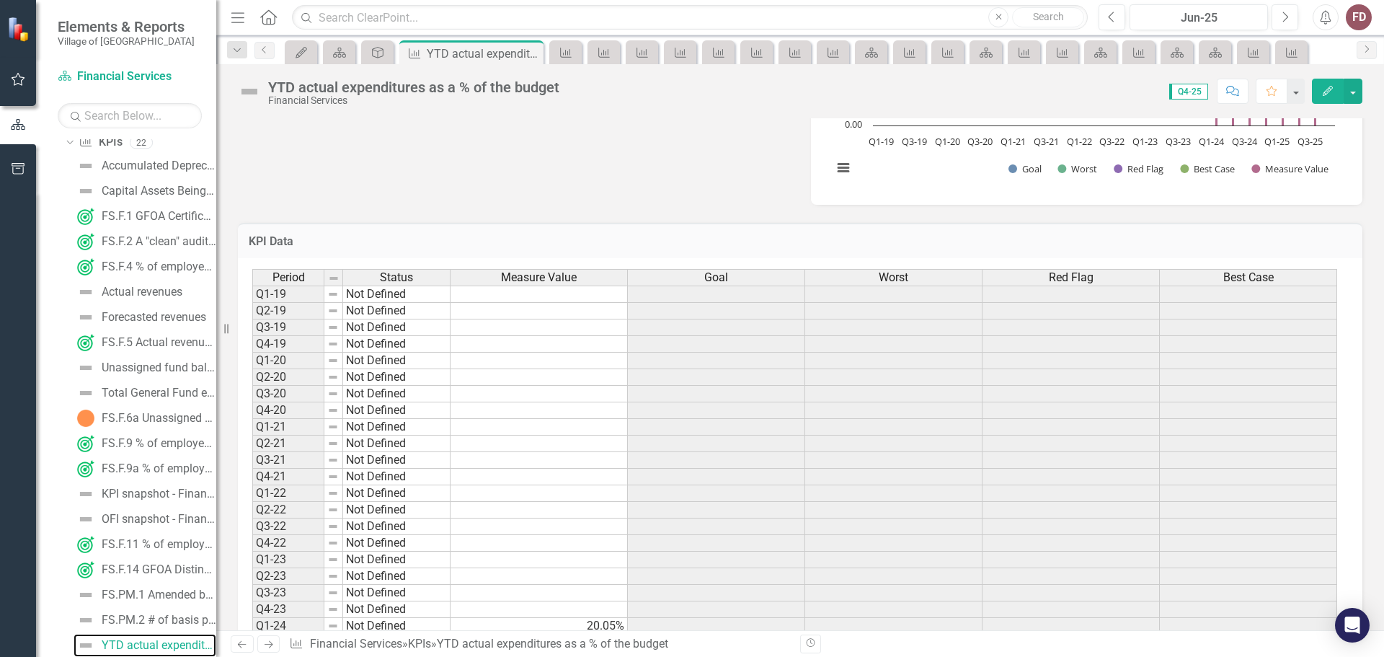
scroll to position [445, 0]
